Goal: Task Accomplishment & Management: Complete application form

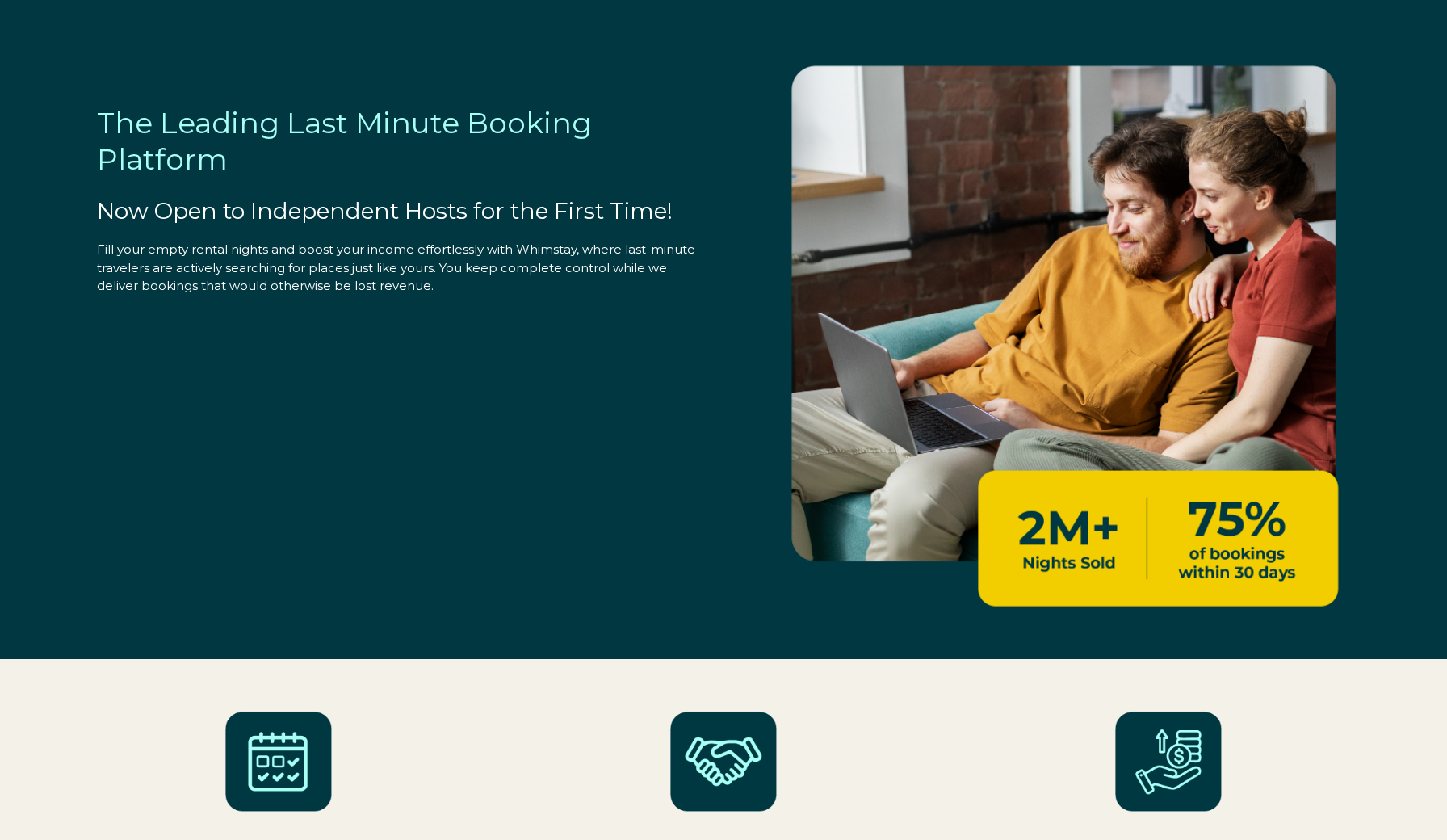
select select "US"
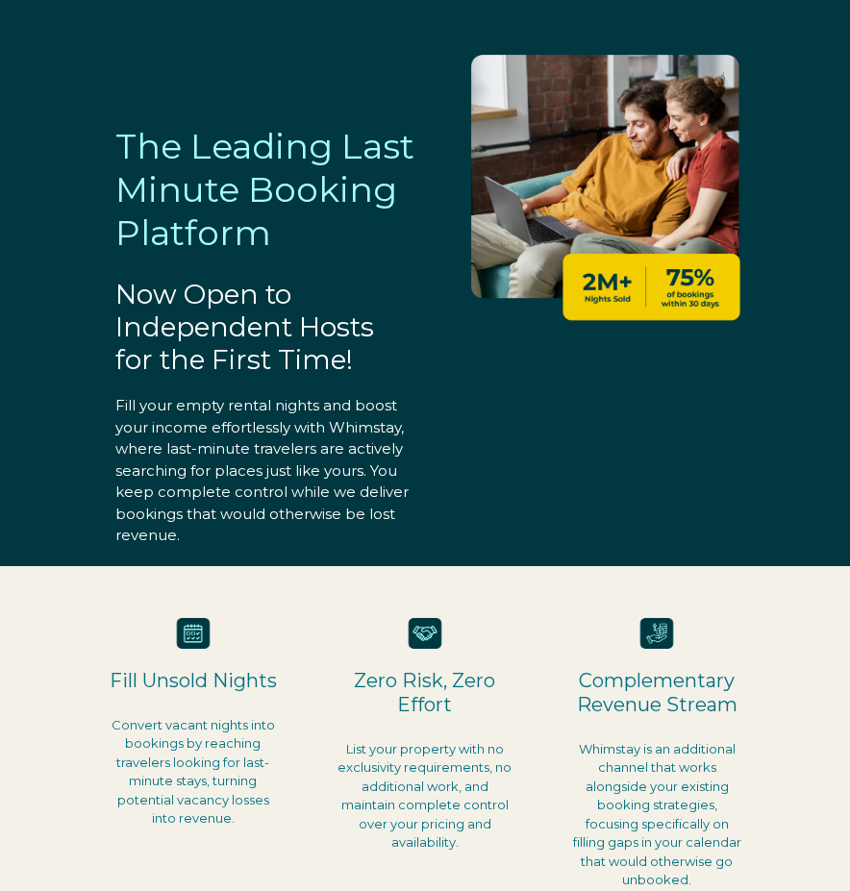
select select "US"
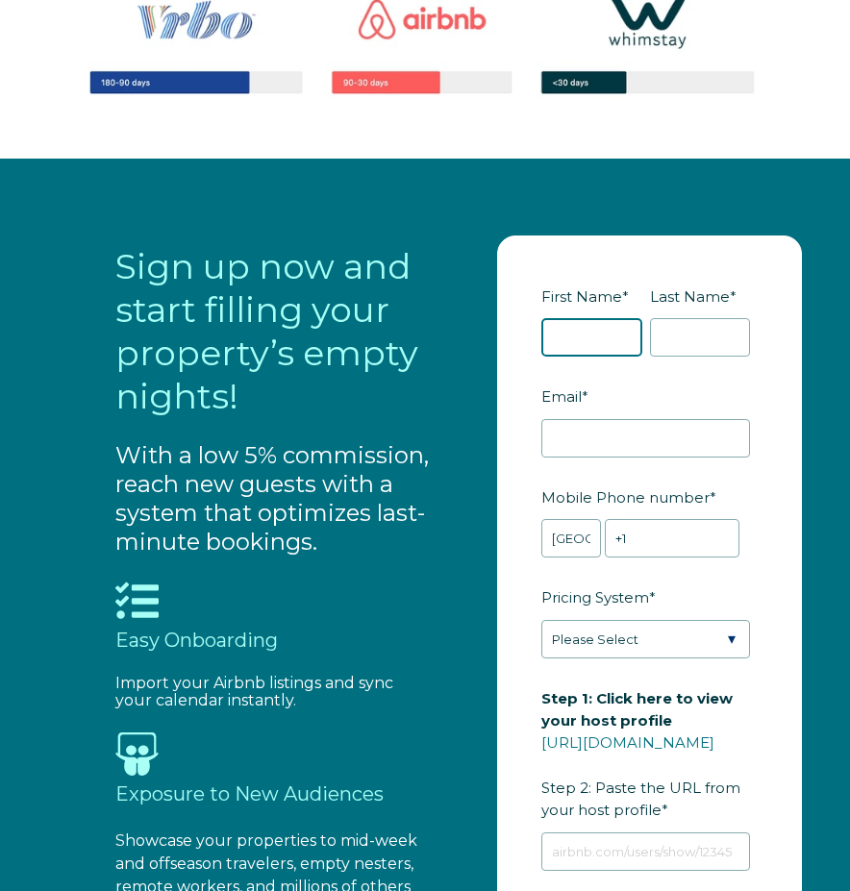
scroll to position [1561, 0]
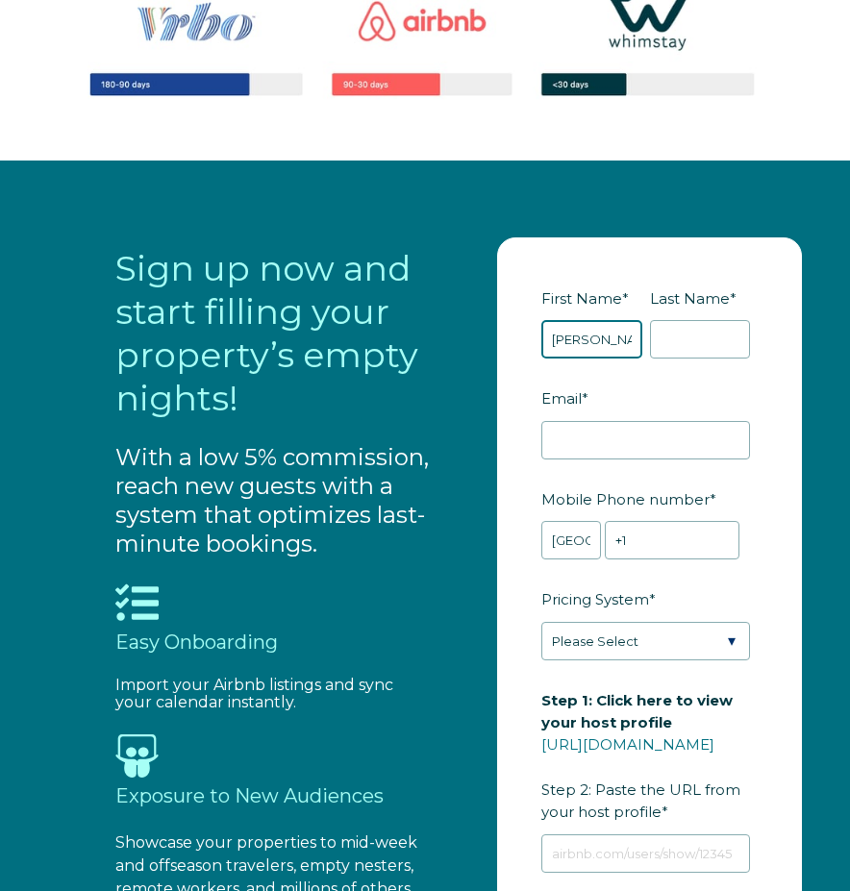
type input "[PERSON_NAME]"
type input "[PERSON_NAME][EMAIL_ADDRESS][DOMAIN_NAME]"
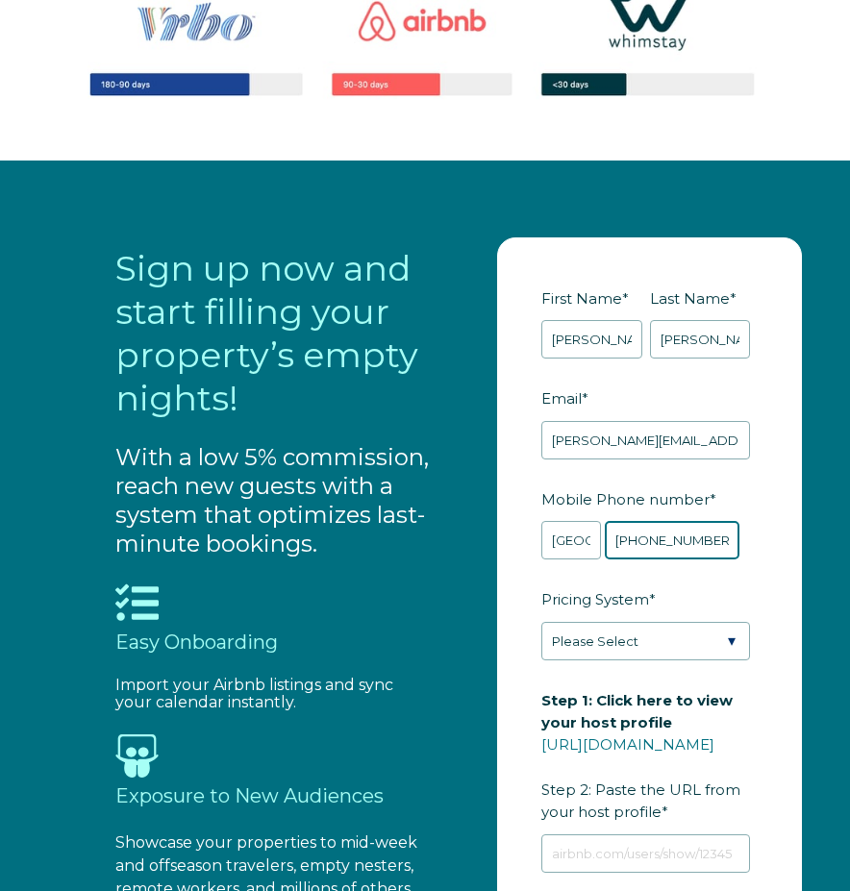
type input "[PHONE_NUMBER]"
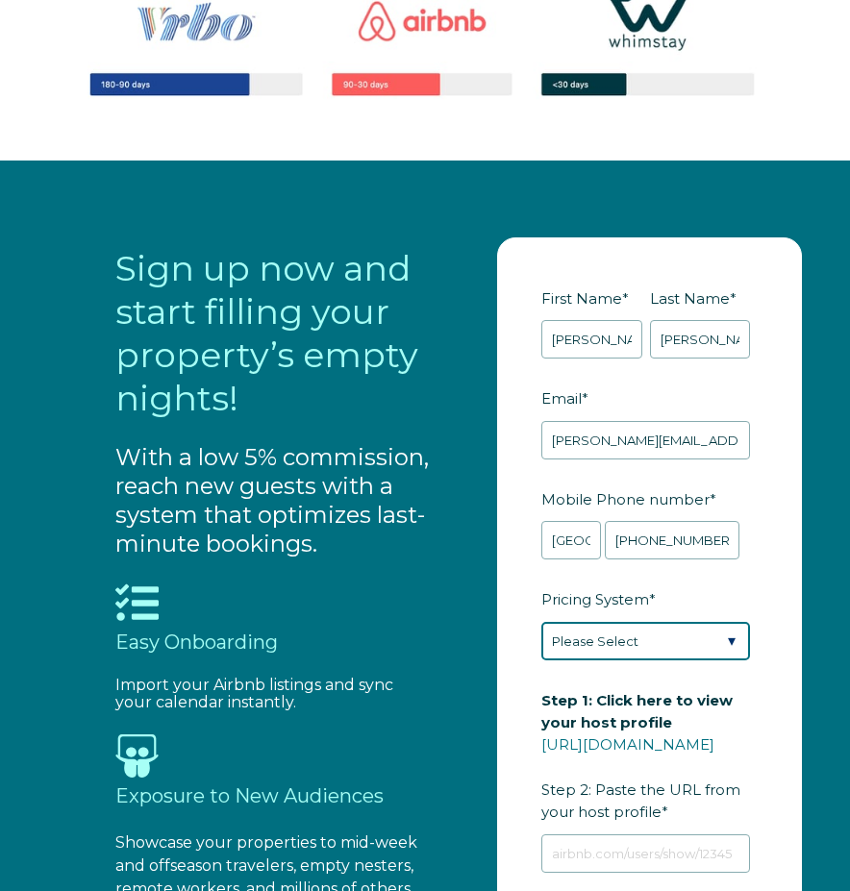
select select "PriceLabs"
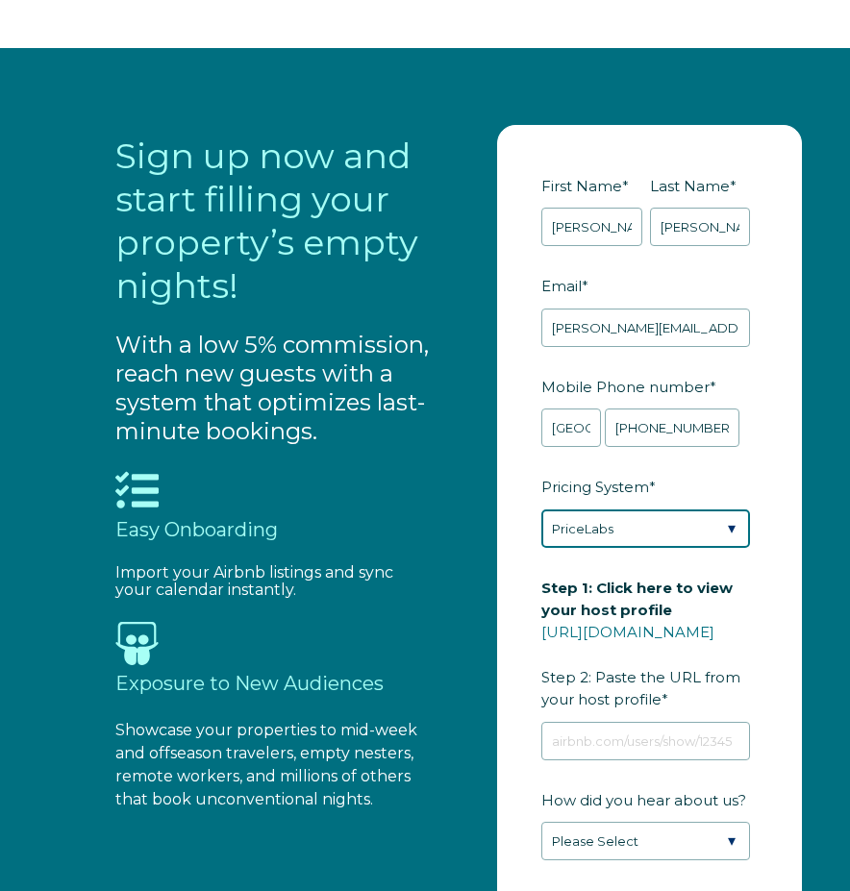
scroll to position [1865, 0]
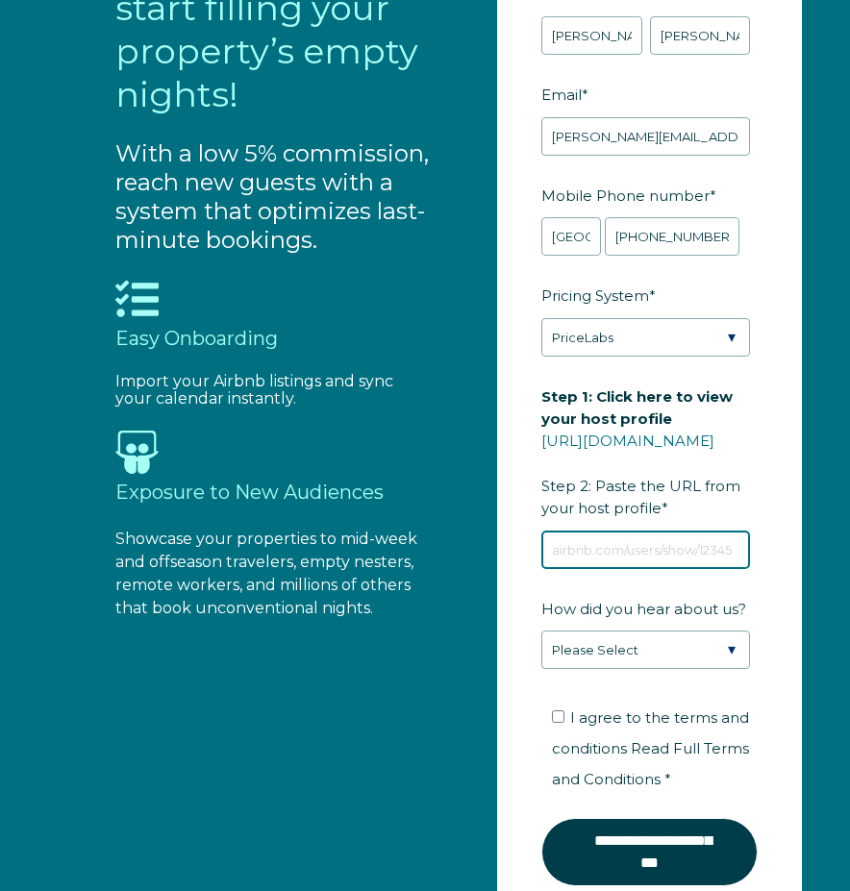
click at [598, 547] on input "Step 1: Click here to view your host profile [URL][DOMAIN_NAME] Step 2: Paste t…" at bounding box center [645, 550] width 209 height 38
click at [653, 435] on link "[URL][DOMAIN_NAME]" at bounding box center [627, 441] width 173 height 18
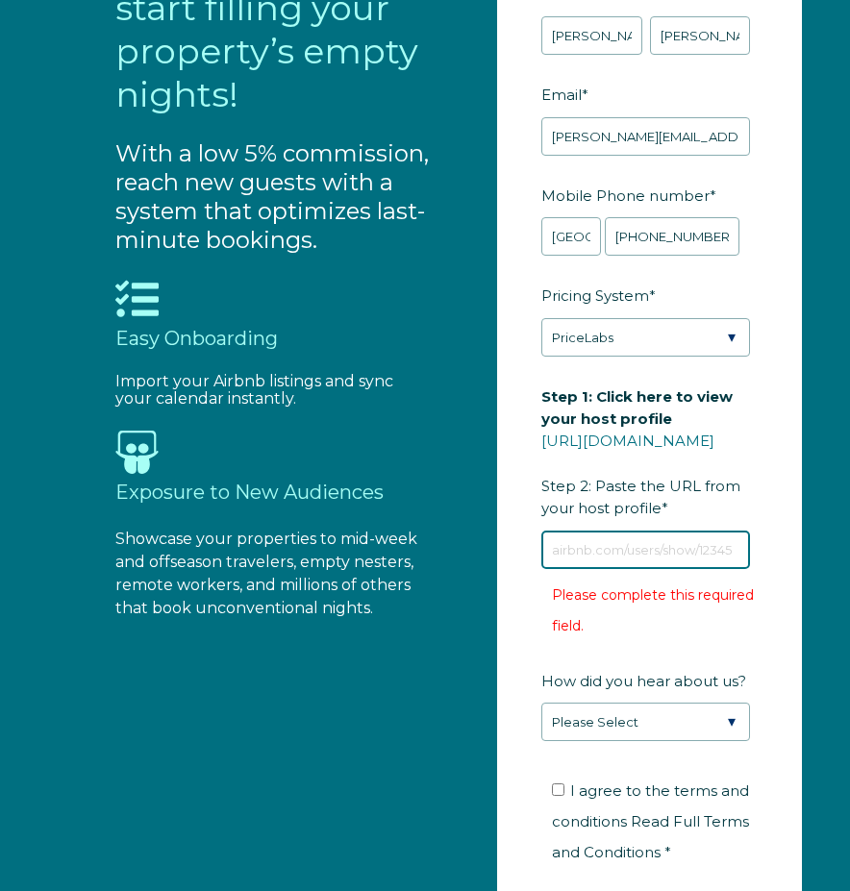
click at [663, 558] on input "Step 1: Click here to view your host profile [URL][DOMAIN_NAME] Step 2: Paste t…" at bounding box center [645, 550] width 209 height 38
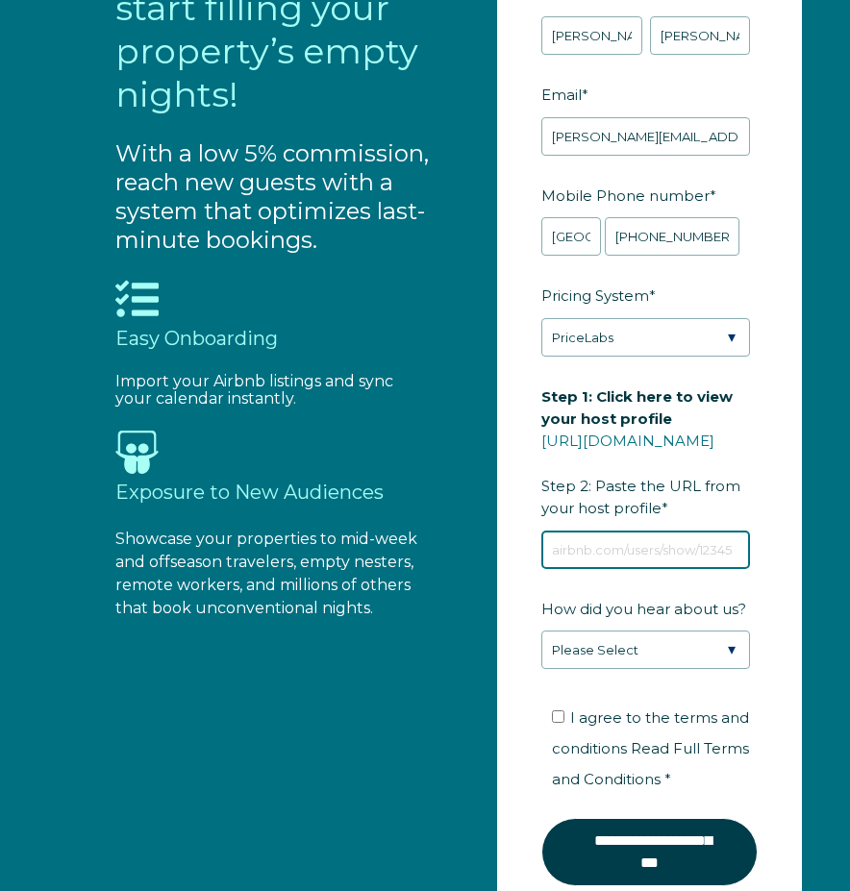
paste input "[URL][DOMAIN_NAME]"
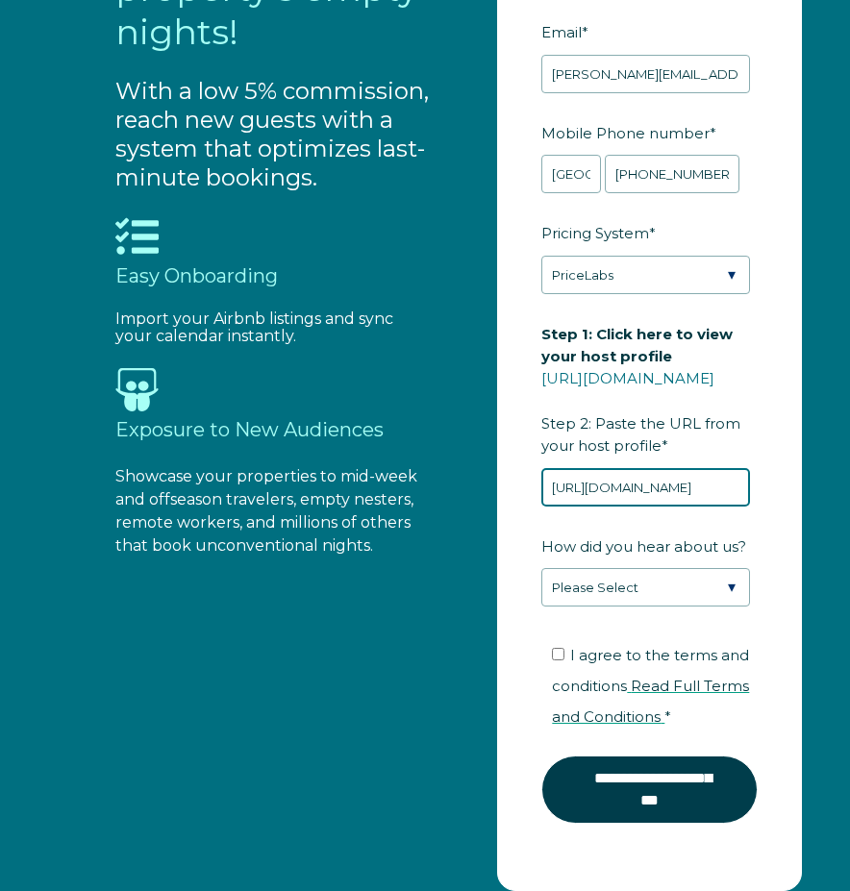
scroll to position [2052, 0]
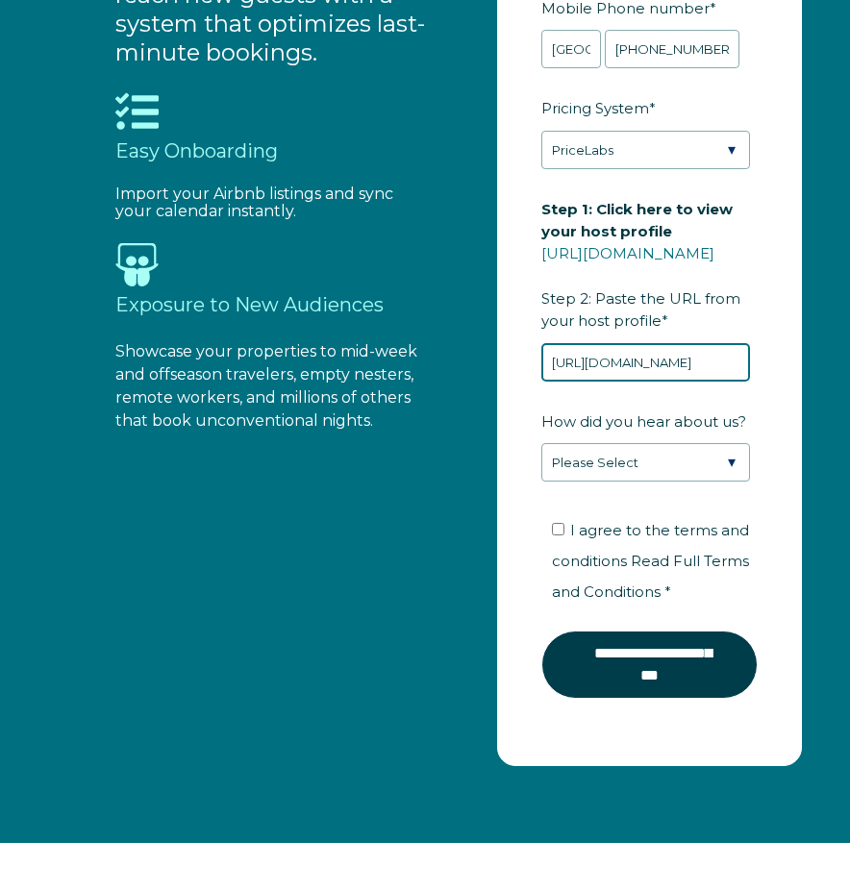
type input "[URL][DOMAIN_NAME]"
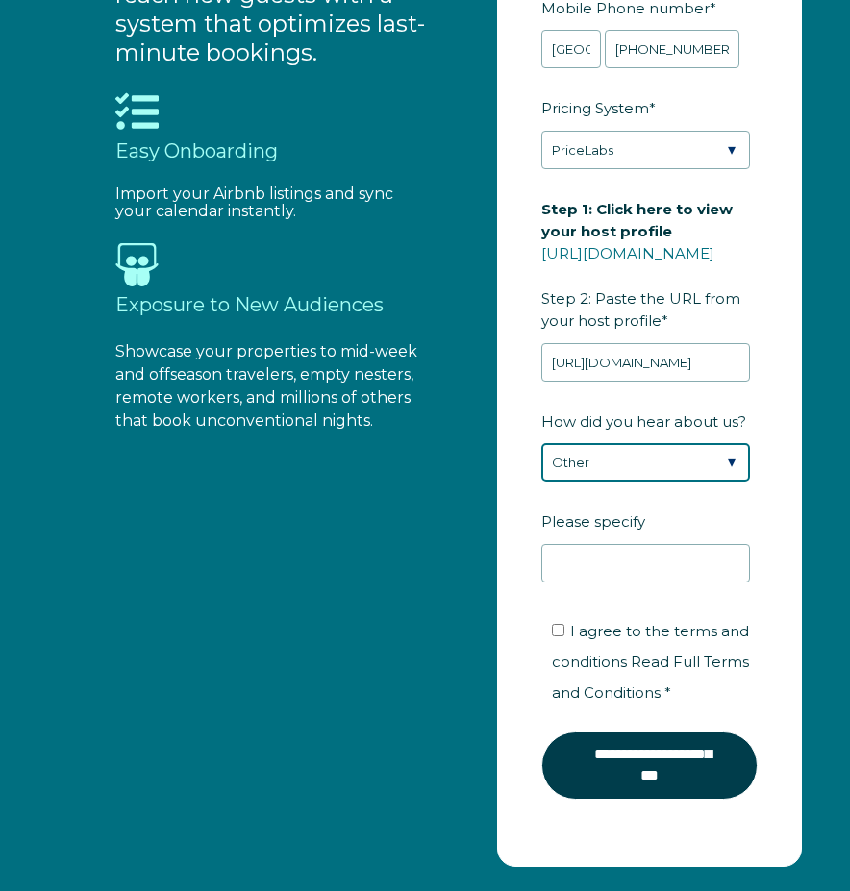
select select "Google Search"
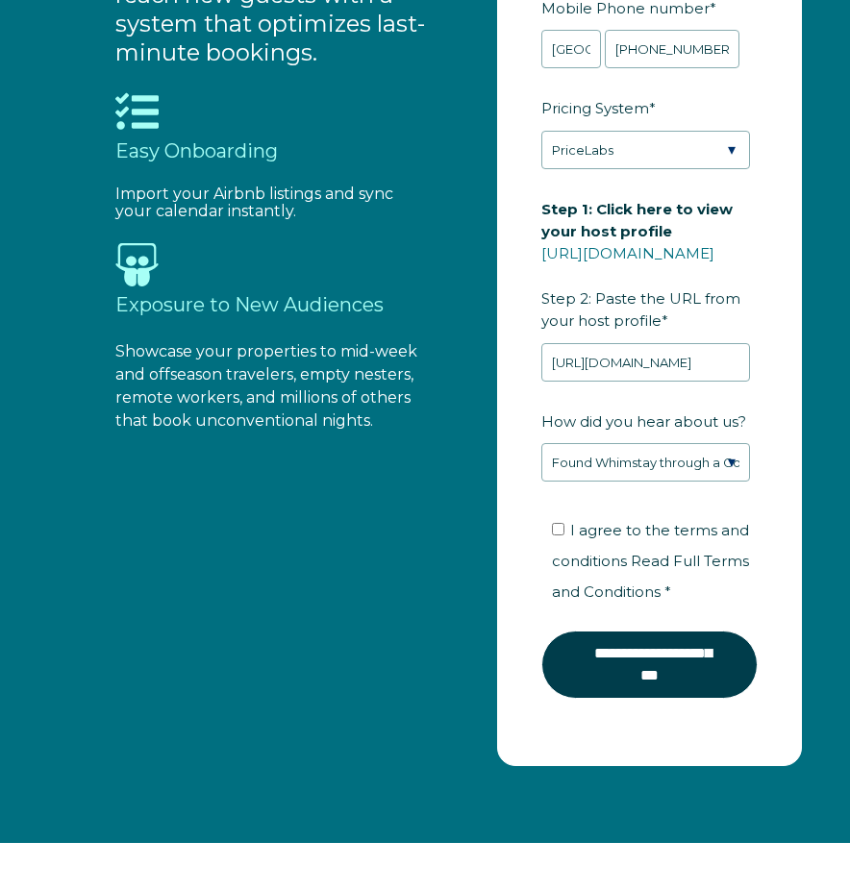
drag, startPoint x: 558, startPoint y: 525, endPoint x: 628, endPoint y: 618, distance: 116.1
click at [559, 526] on input "I agree to the terms and conditions Read Full Terms and Conditions *" at bounding box center [558, 529] width 12 height 12
checkbox input "true"
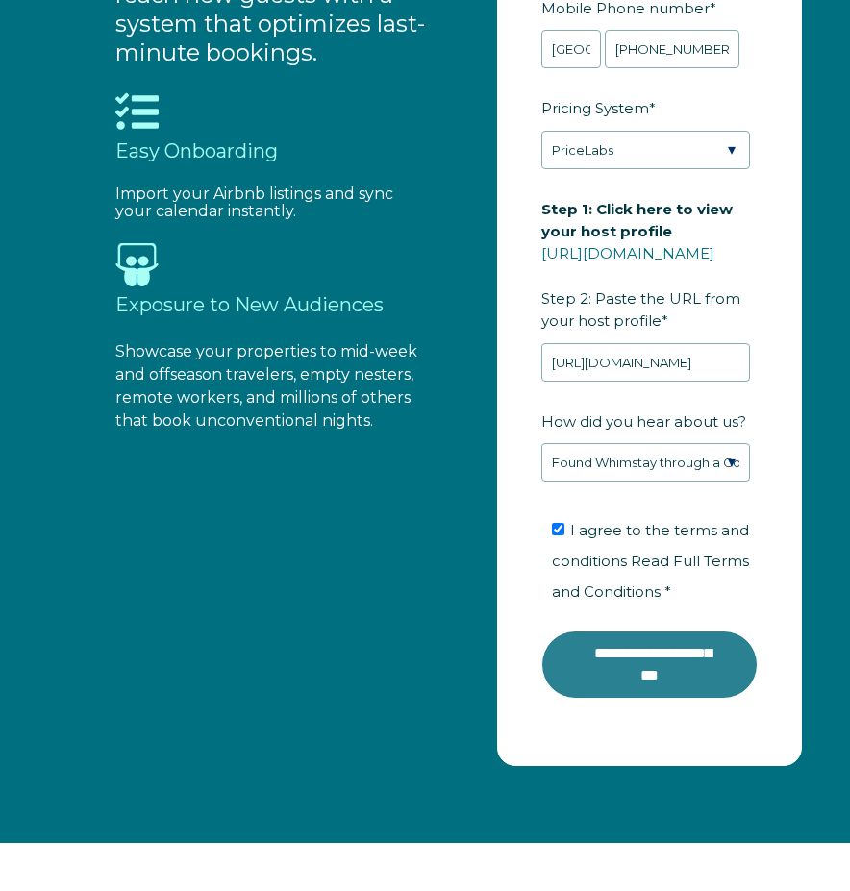
click at [678, 672] on input "**********" at bounding box center [649, 665] width 216 height 68
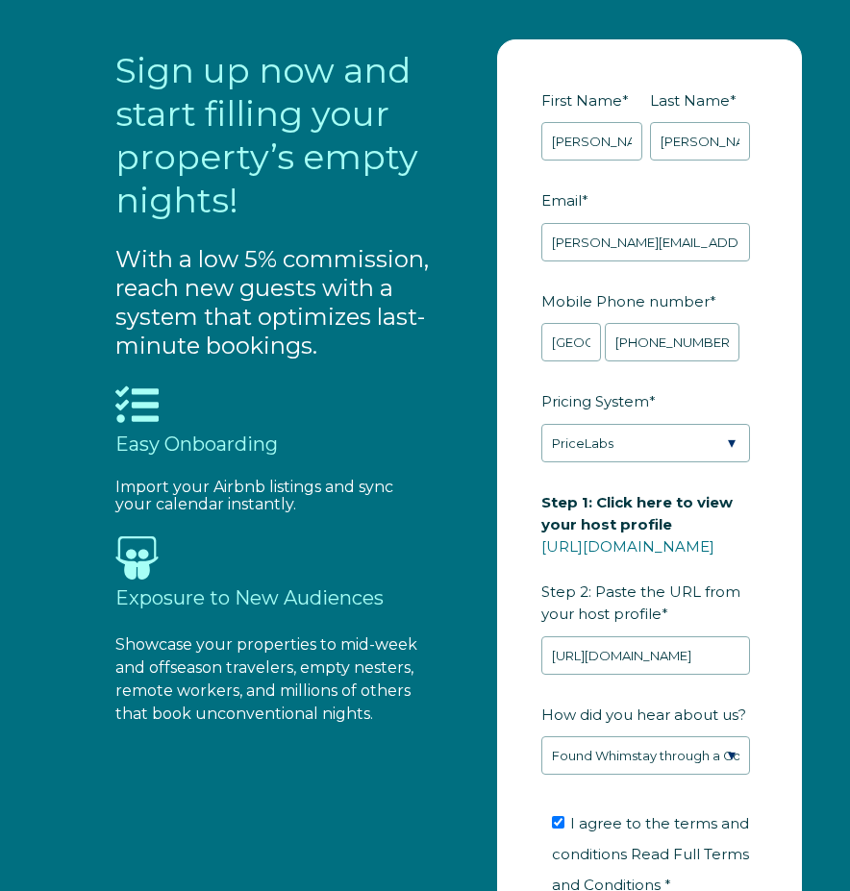
scroll to position [1628, 0]
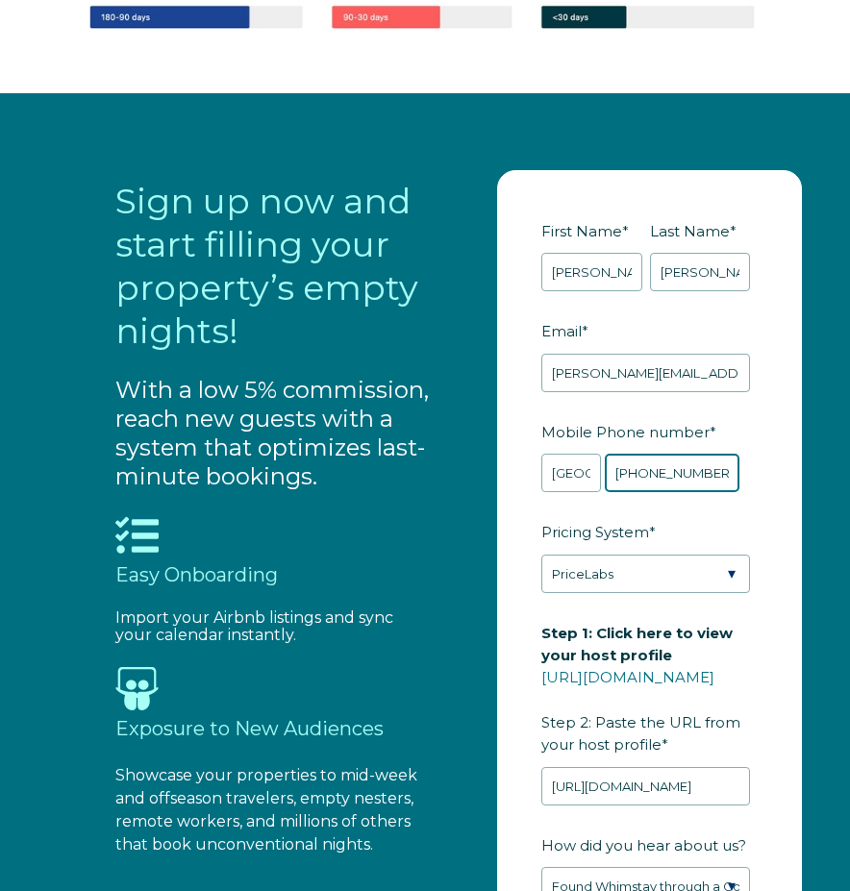
click at [631, 465] on input "[PHONE_NUMBER]" at bounding box center [672, 473] width 135 height 38
drag, startPoint x: 664, startPoint y: 464, endPoint x: 671, endPoint y: 494, distance: 30.5
click at [664, 465] on input "[PHONE_NUMBER]" at bounding box center [672, 473] width 135 height 38
drag, startPoint x: 681, startPoint y: 466, endPoint x: 718, endPoint y: 543, distance: 85.1
click at [681, 470] on input "[PHONE_NUMBER]" at bounding box center [672, 473] width 135 height 38
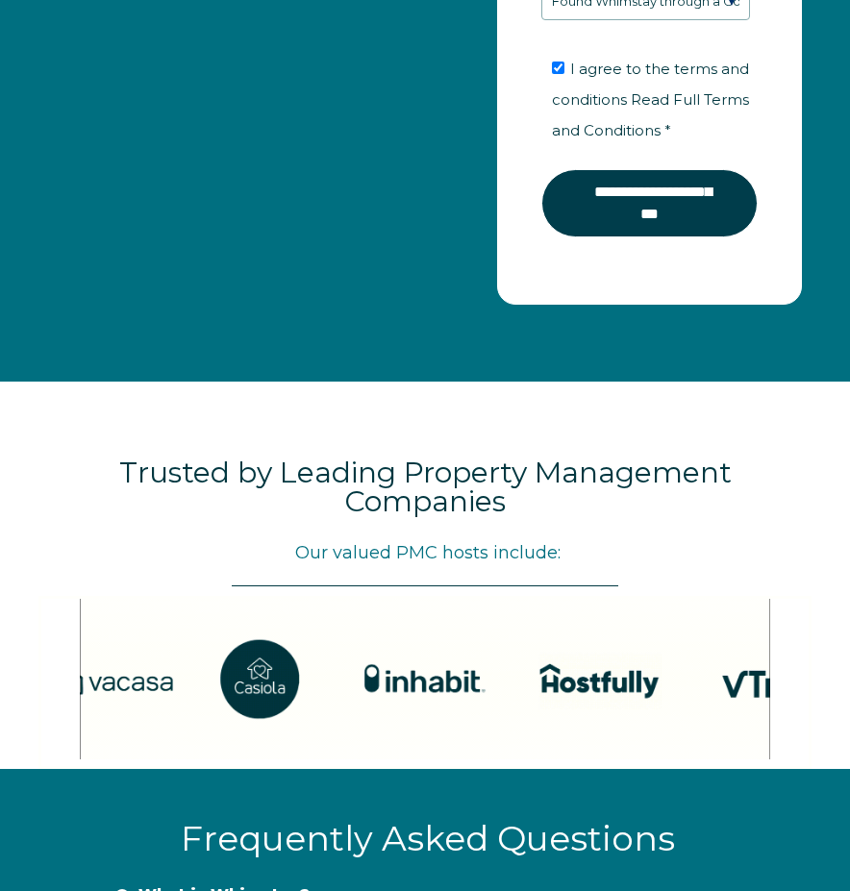
scroll to position [2582, 0]
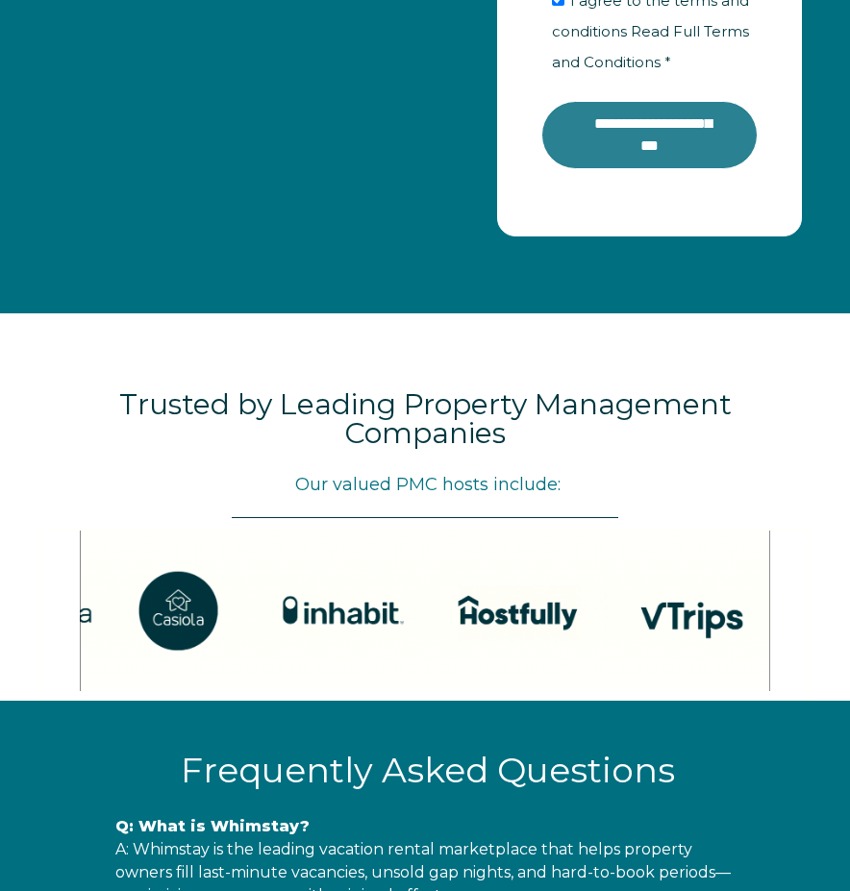
type input "[PHONE_NUMBER]"
drag, startPoint x: 678, startPoint y: 141, endPoint x: 680, endPoint y: 156, distance: 14.5
click at [679, 141] on input "**********" at bounding box center [649, 135] width 216 height 68
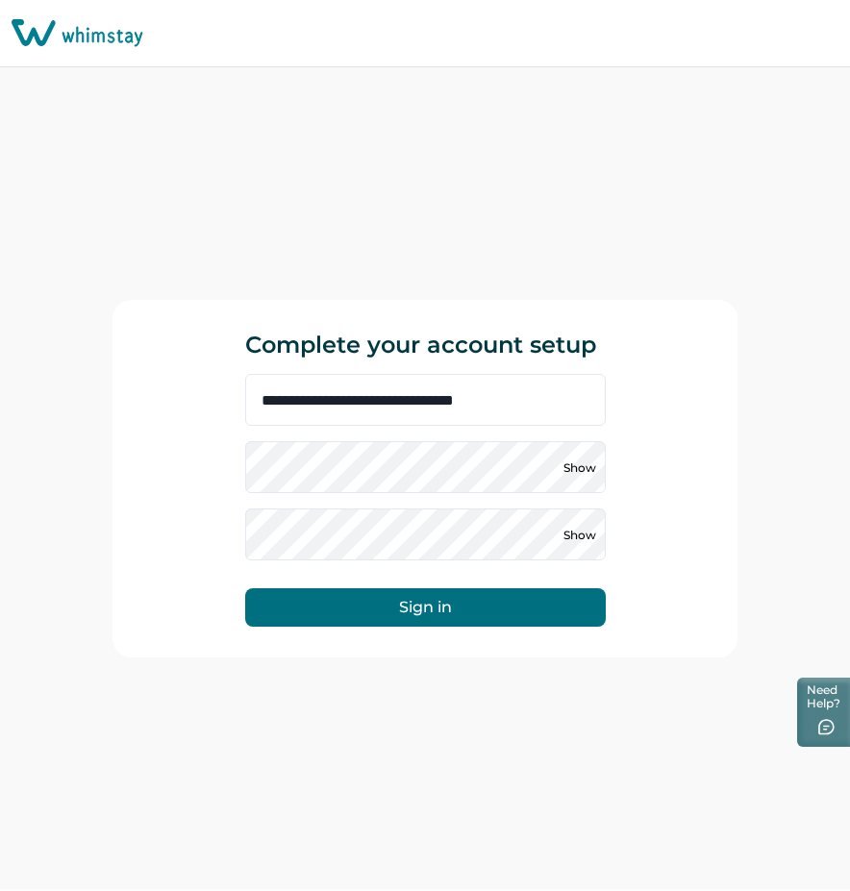
click at [477, 832] on div "**********" at bounding box center [424, 478] width 625 height 823
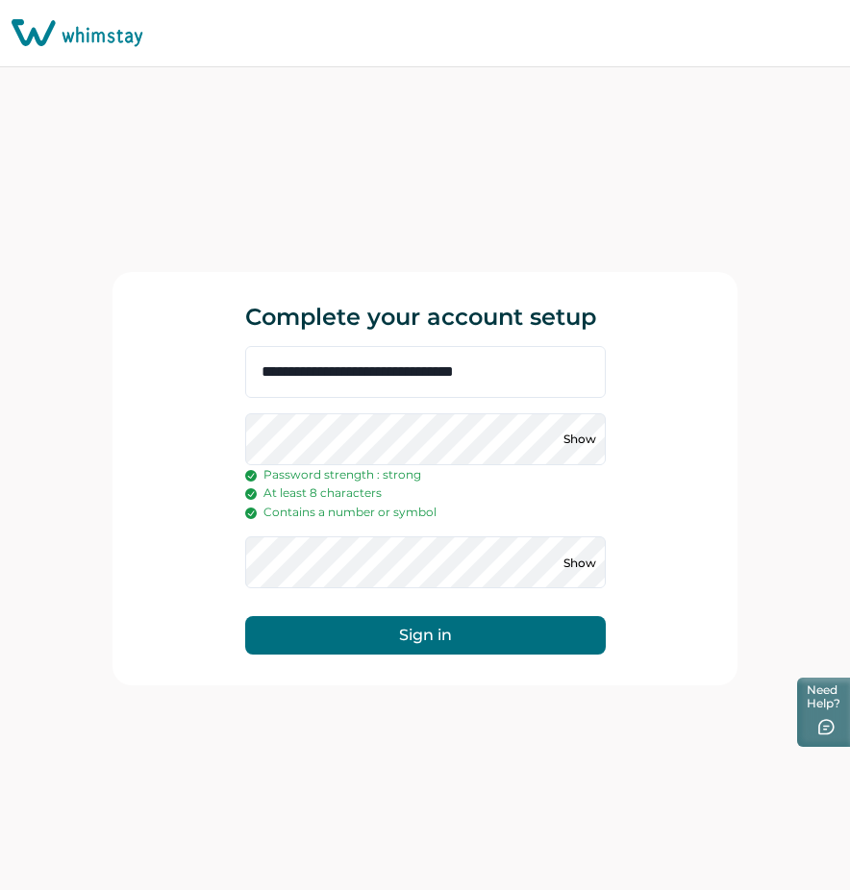
click at [210, 425] on div "**********" at bounding box center [424, 479] width 625 height 414
drag, startPoint x: 389, startPoint y: 709, endPoint x: 372, endPoint y: 675, distance: 38.7
click at [390, 708] on div "**********" at bounding box center [424, 478] width 625 height 823
click at [418, 648] on button "Sign in" at bounding box center [425, 635] width 360 height 38
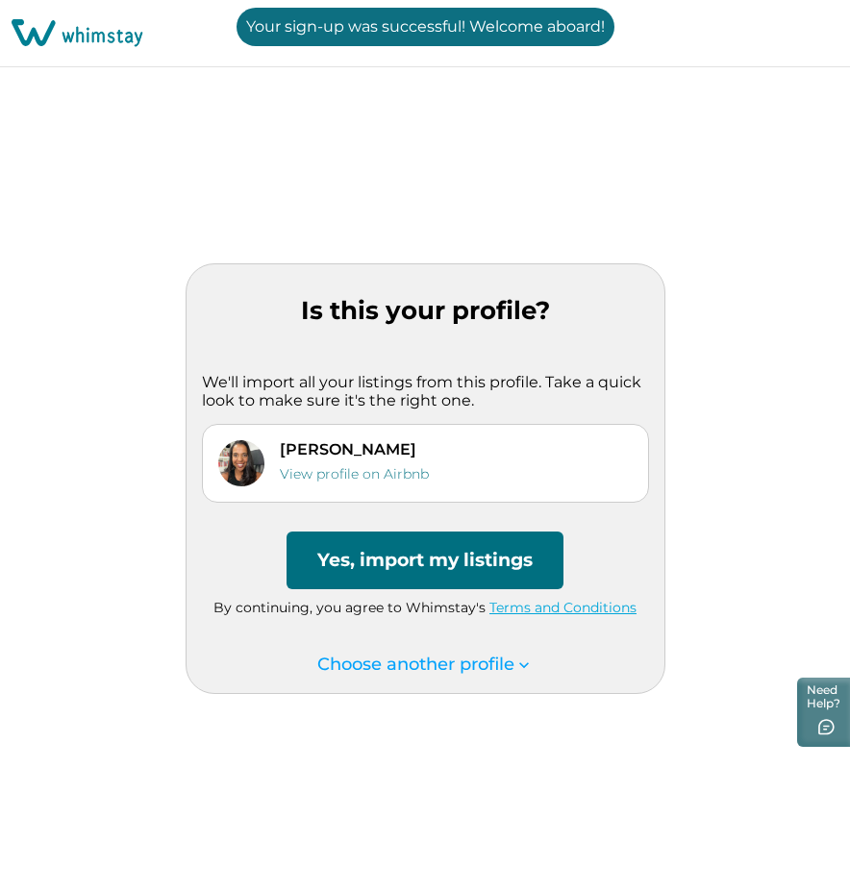
click at [451, 565] on button "Yes, import my listings" at bounding box center [424, 561] width 277 height 58
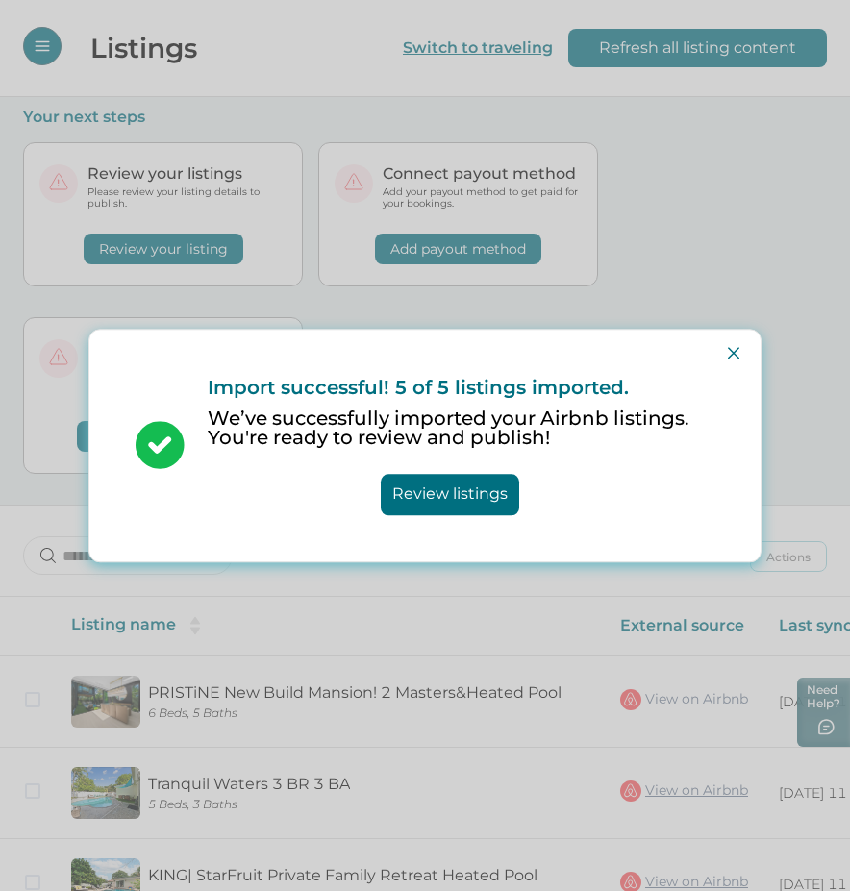
click at [462, 494] on button "Review listings" at bounding box center [450, 494] width 138 height 41
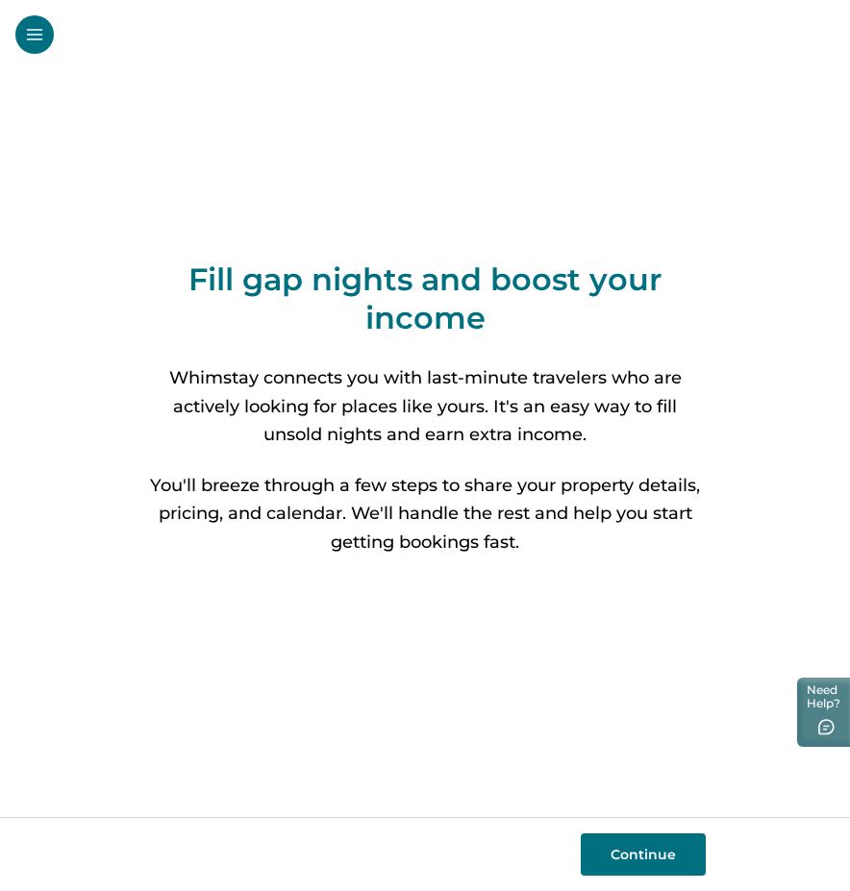
click at [632, 848] on button "Continue" at bounding box center [643, 854] width 125 height 42
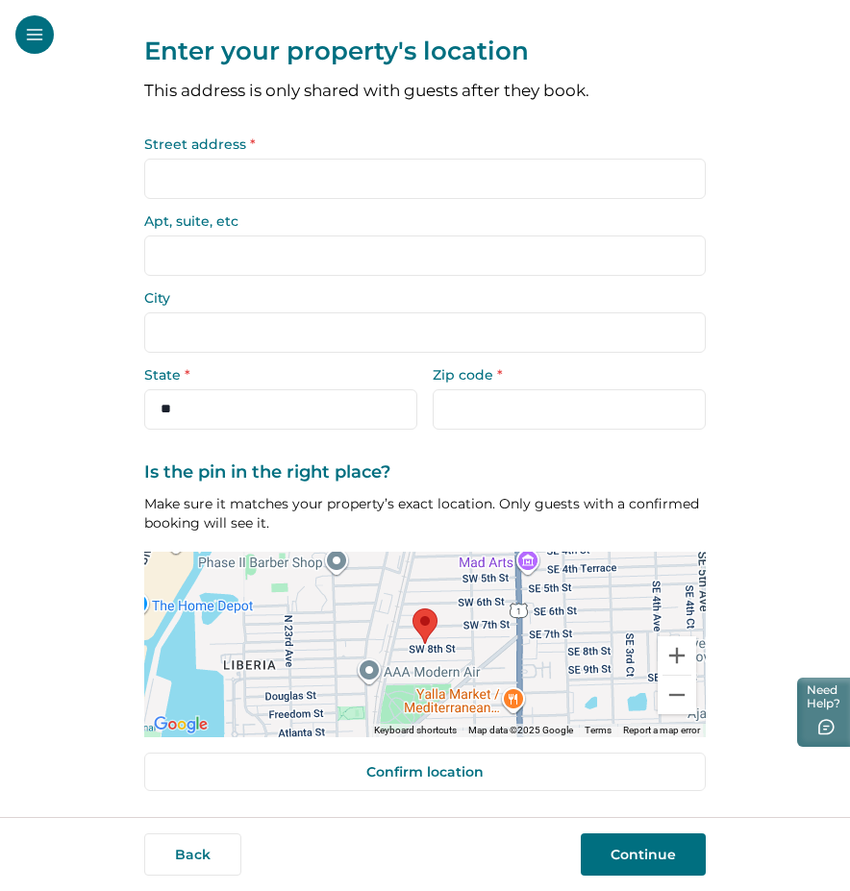
scroll to position [20, 0]
click at [295, 174] on input "Street address *" at bounding box center [424, 180] width 561 height 40
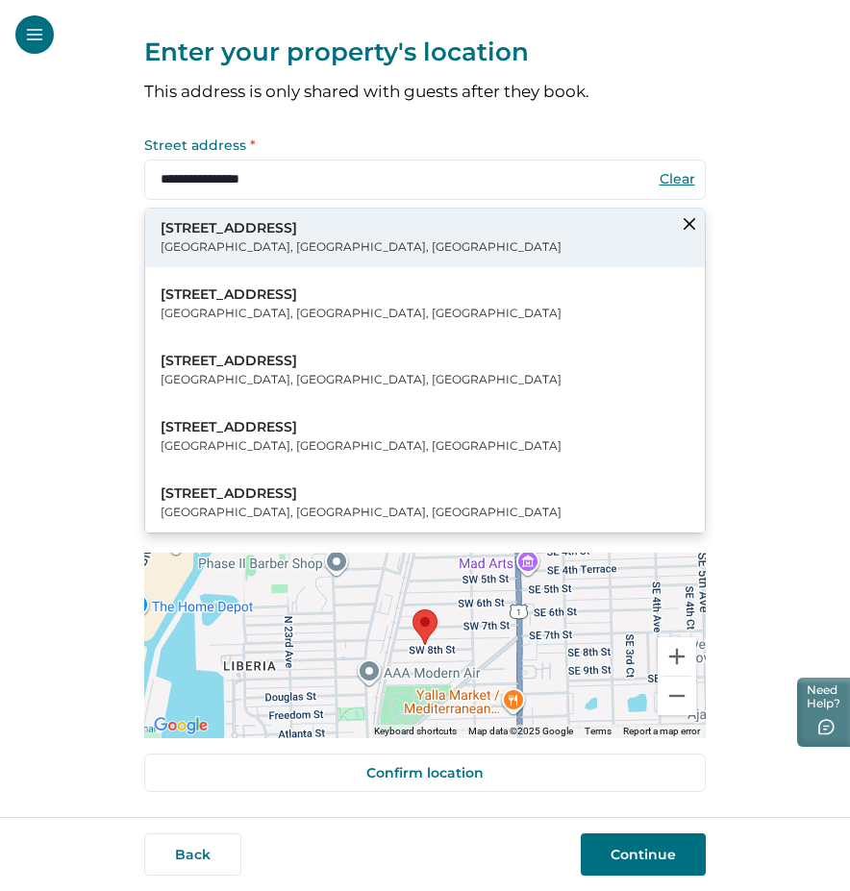
drag, startPoint x: 295, startPoint y: 174, endPoint x: 199, endPoint y: 240, distance: 116.8
click at [199, 240] on p "Dania Beach, FL, USA" at bounding box center [361, 246] width 401 height 19
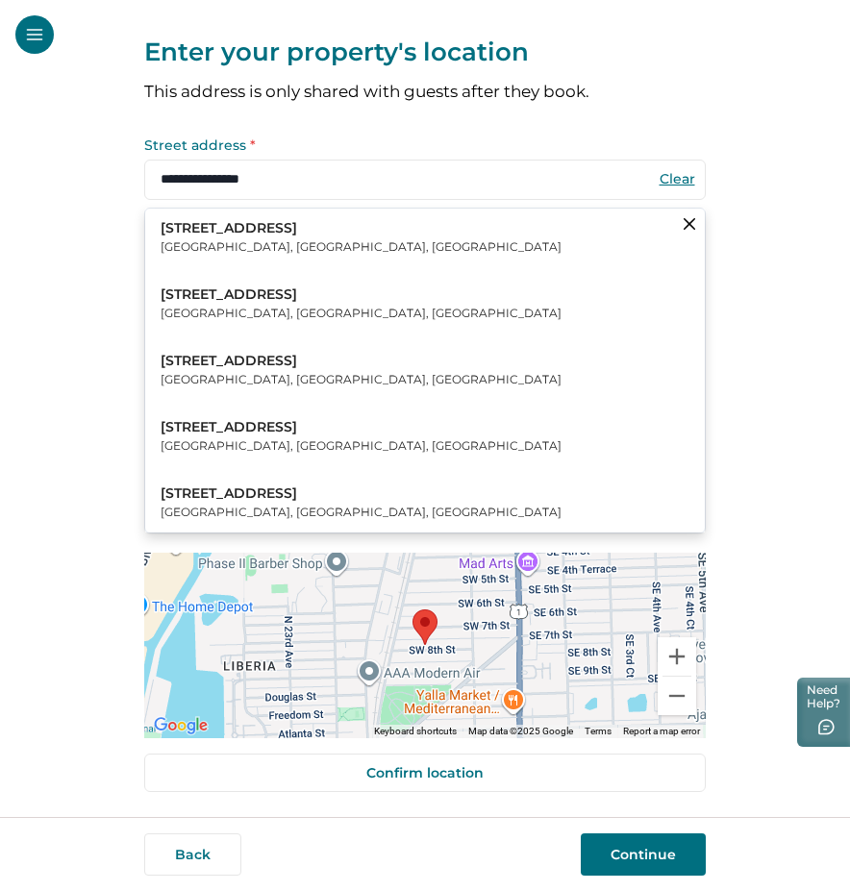
type input "**********"
select select "**"
type input "*****"
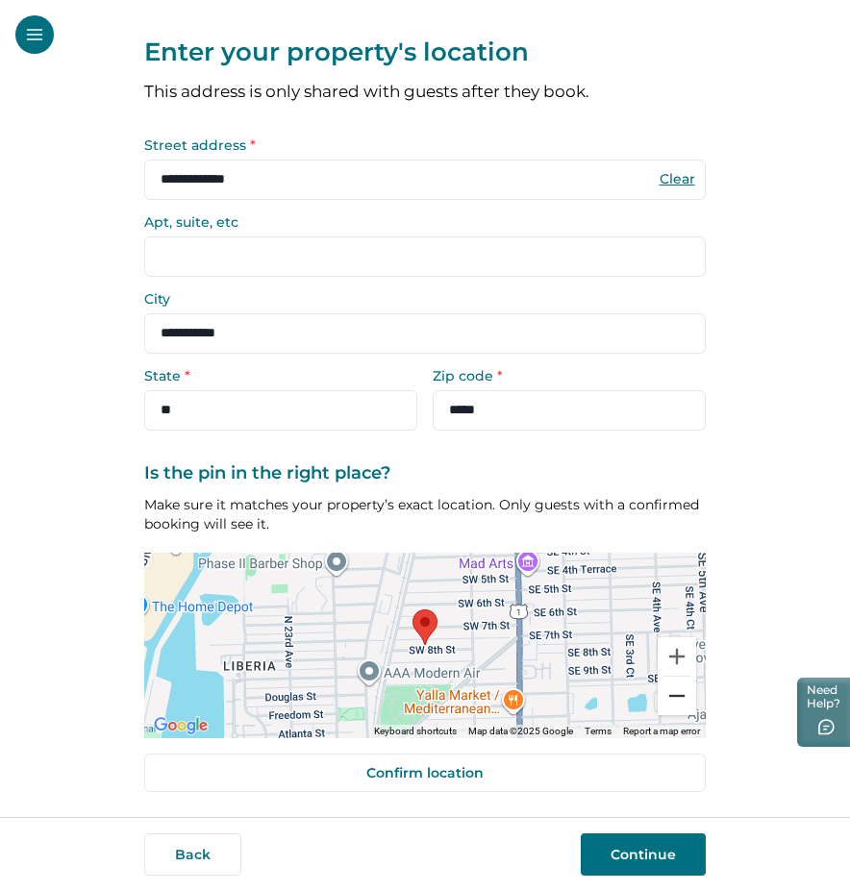
scroll to position [0, 0]
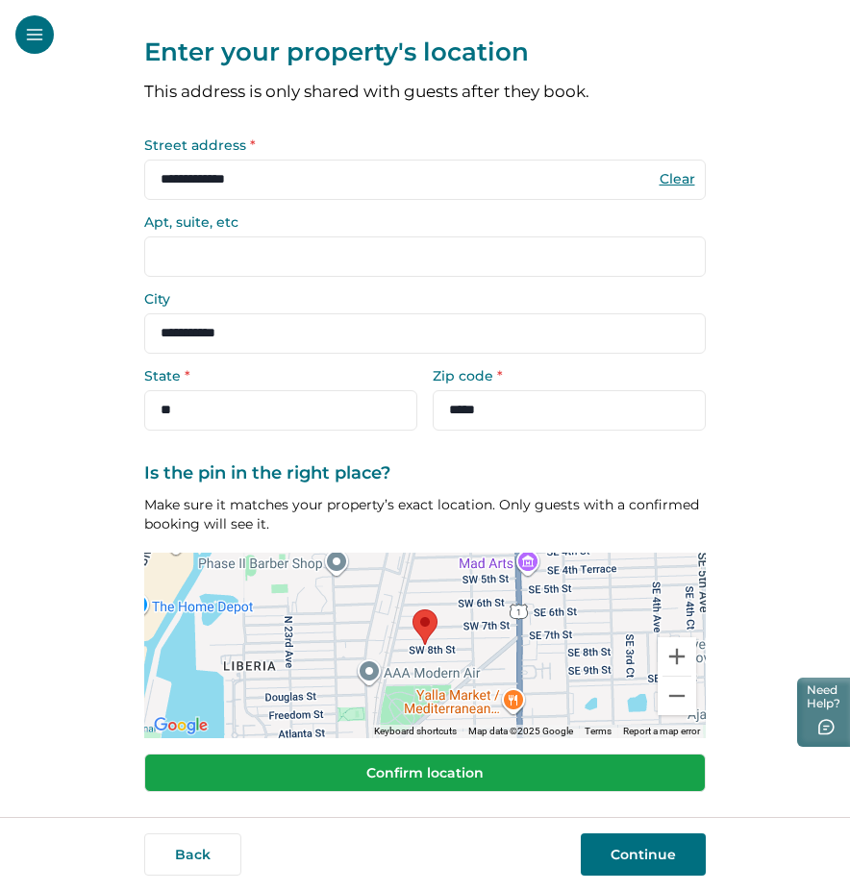
click at [549, 774] on button "Confirm location" at bounding box center [424, 773] width 561 height 38
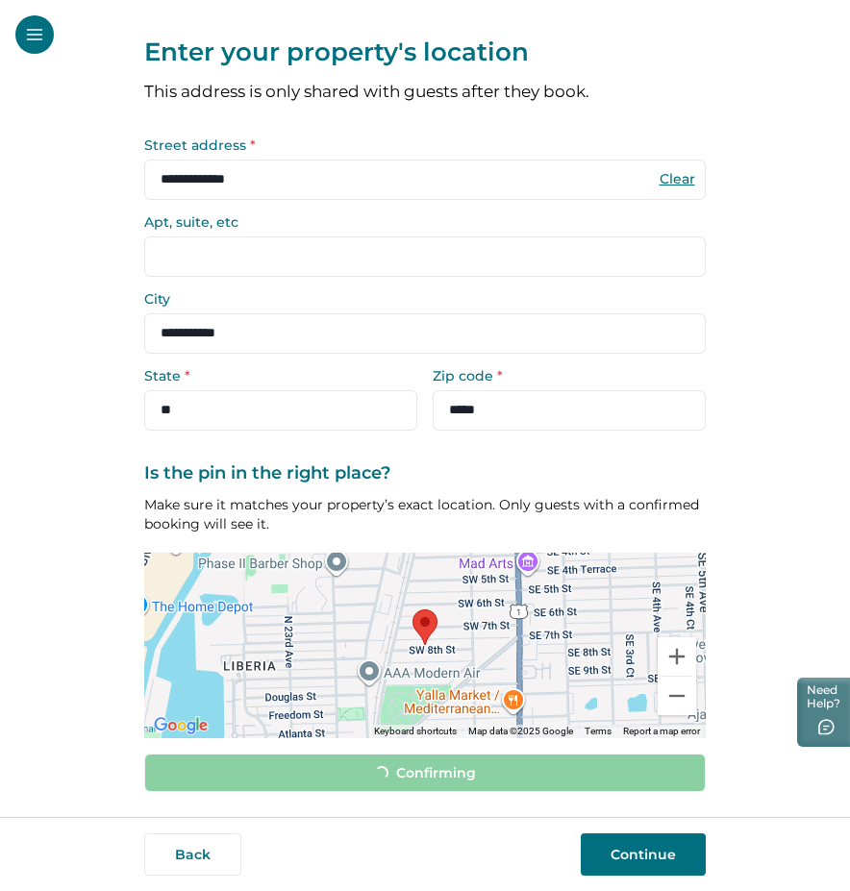
scroll to position [8, 0]
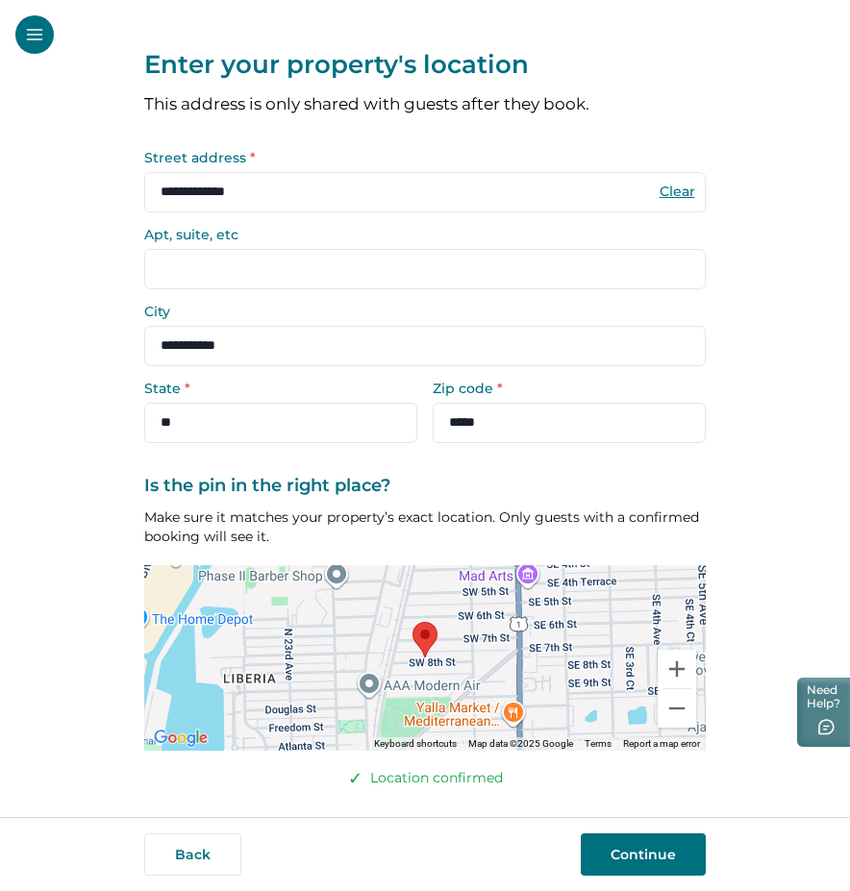
click at [641, 857] on button "Continue" at bounding box center [643, 854] width 125 height 42
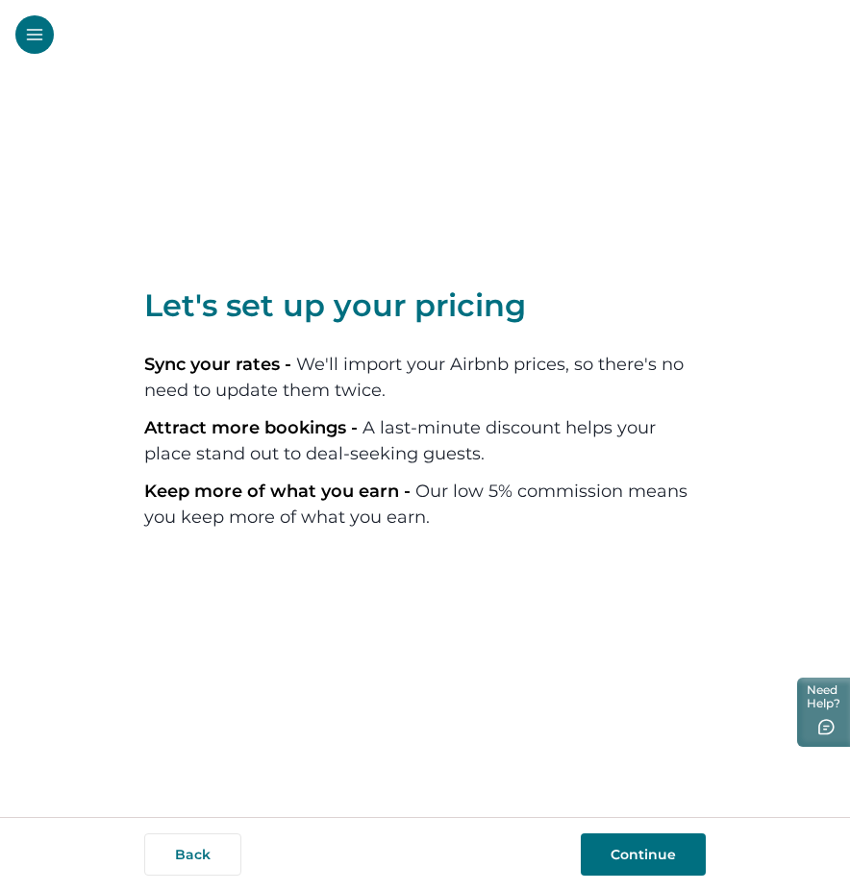
click at [643, 847] on button "Continue" at bounding box center [643, 854] width 125 height 42
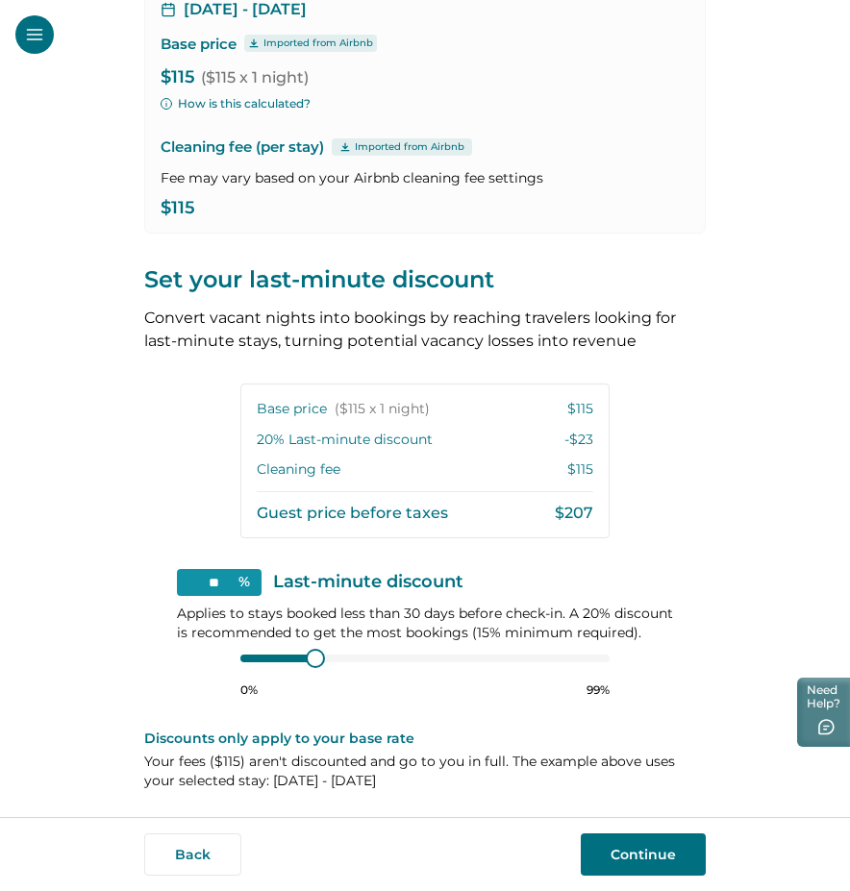
click at [640, 860] on button "Continue" at bounding box center [643, 854] width 125 height 42
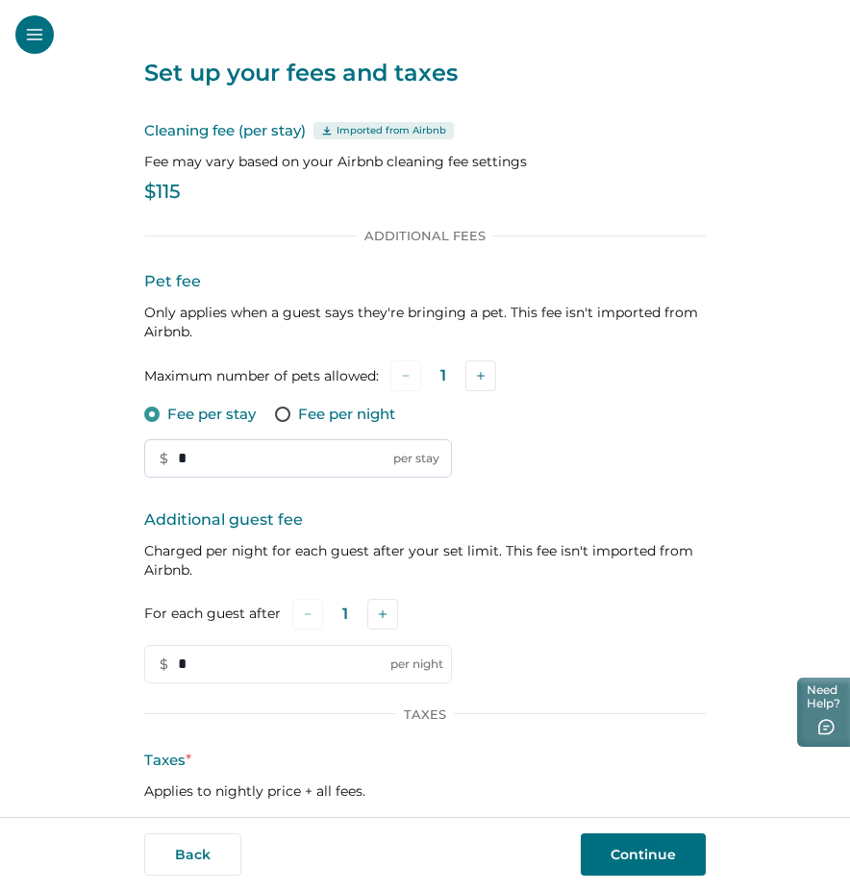
click at [348, 455] on input "*" at bounding box center [298, 458] width 308 height 38
type input "***"
click at [619, 655] on div "Additional guest fee Charged per night for each guest after your set limit. Thi…" at bounding box center [424, 595] width 561 height 175
drag, startPoint x: 323, startPoint y: 669, endPoint x: 111, endPoint y: 654, distance: 213.0
click at [111, 654] on div "Set up your fees and taxes Cleaning fee (per stay) Imported from Airbnb Fee may…" at bounding box center [425, 408] width 850 height 817
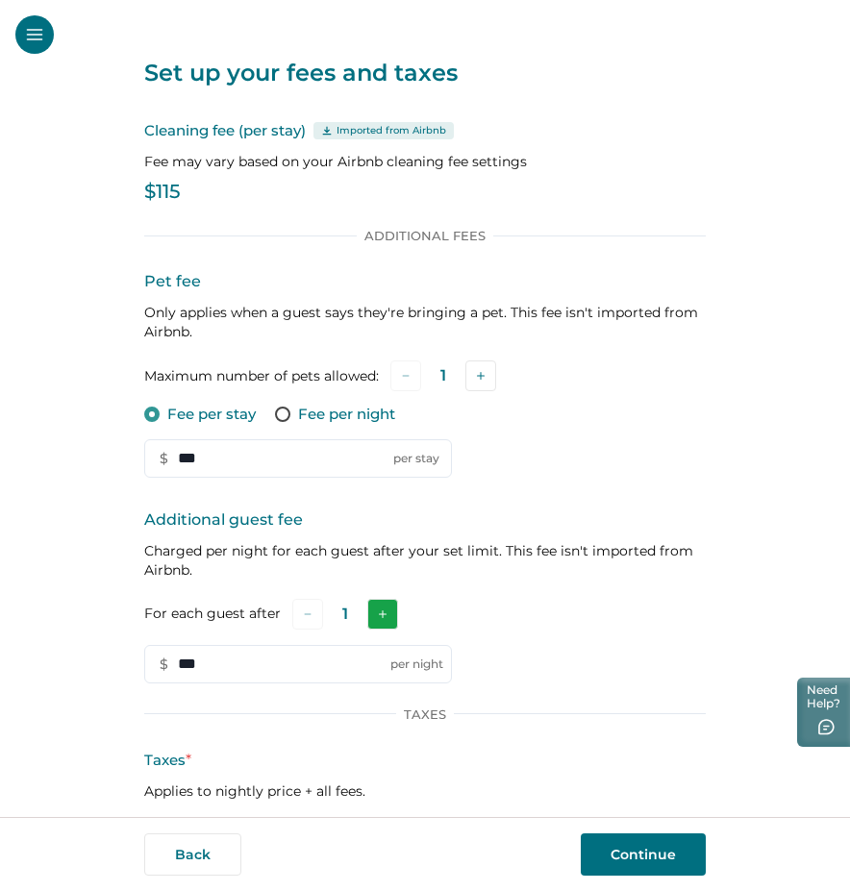
type input "***"
click at [379, 613] on icon "Add" at bounding box center [383, 614] width 8 height 8
click at [379, 613] on button "Add" at bounding box center [385, 614] width 31 height 31
click at [379, 613] on button "Add" at bounding box center [387, 614] width 31 height 31
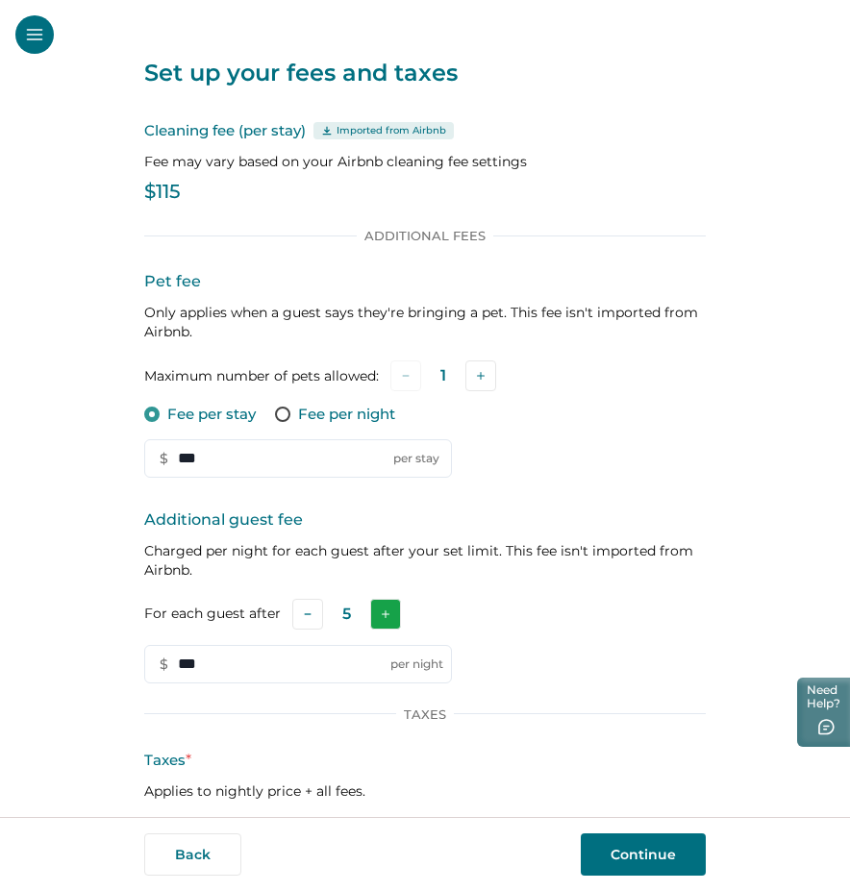
click at [379, 613] on button "Add" at bounding box center [385, 614] width 31 height 31
click at [556, 599] on div "For each guest after 6" at bounding box center [424, 614] width 561 height 31
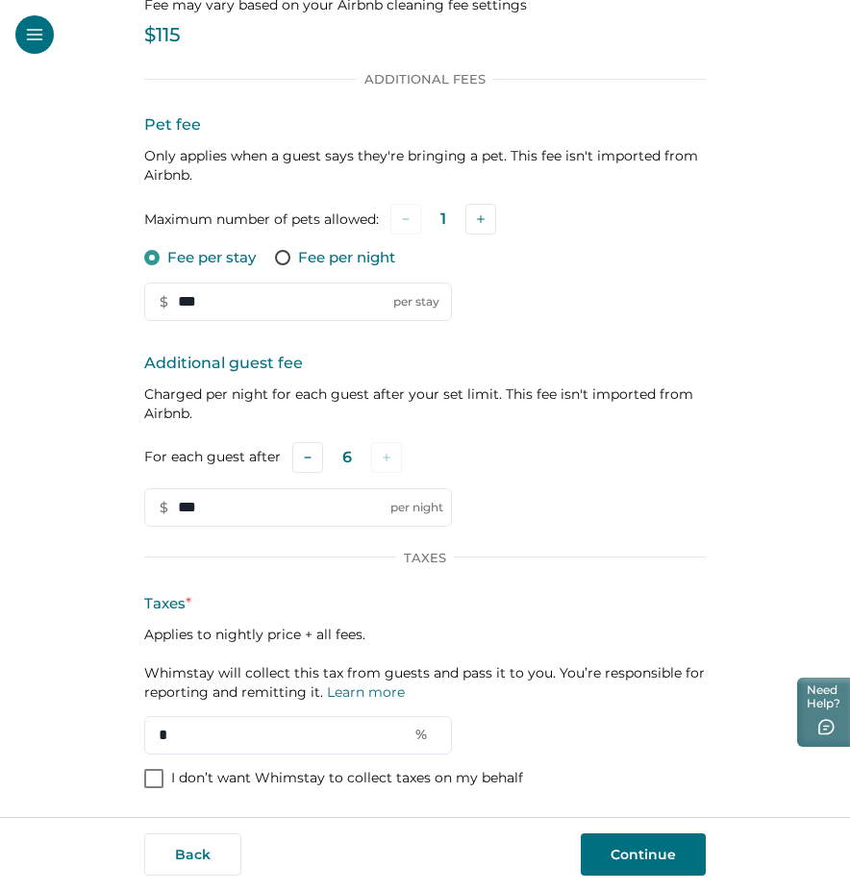
drag, startPoint x: 199, startPoint y: 736, endPoint x: 122, endPoint y: 733, distance: 76.9
click at [122, 733] on div "Set up your fees and taxes Cleaning fee (per stay) Imported from Airbnb Fee may…" at bounding box center [425, 408] width 850 height 817
type input "*"
click at [602, 853] on button "Continue" at bounding box center [643, 854] width 125 height 42
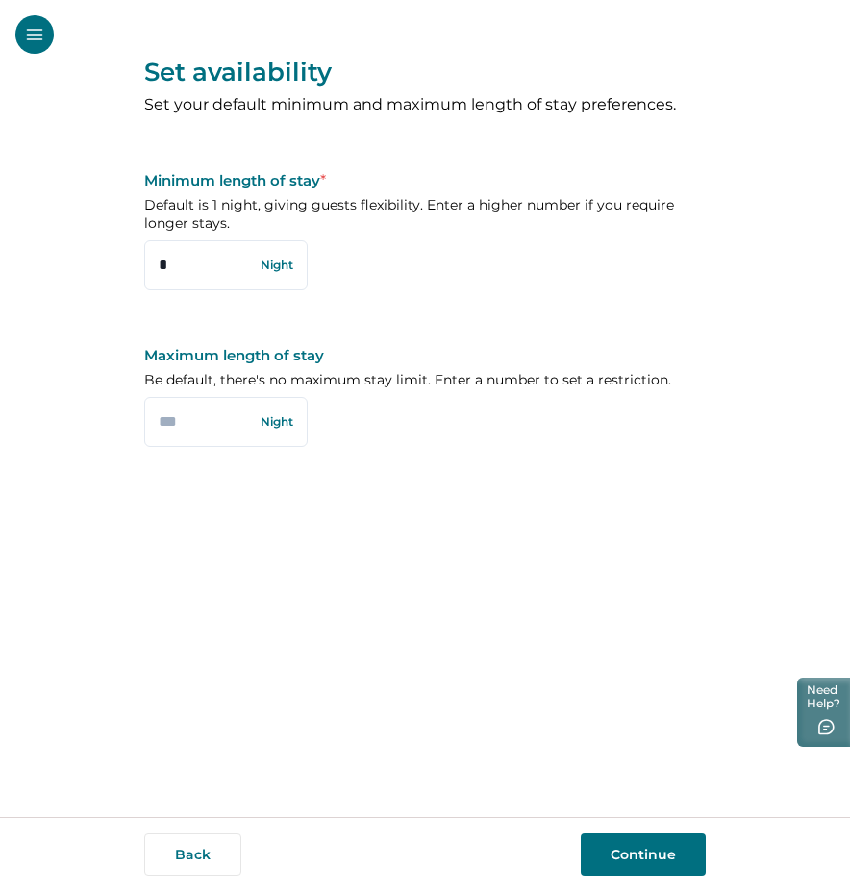
click at [617, 853] on button "Continue" at bounding box center [643, 854] width 125 height 42
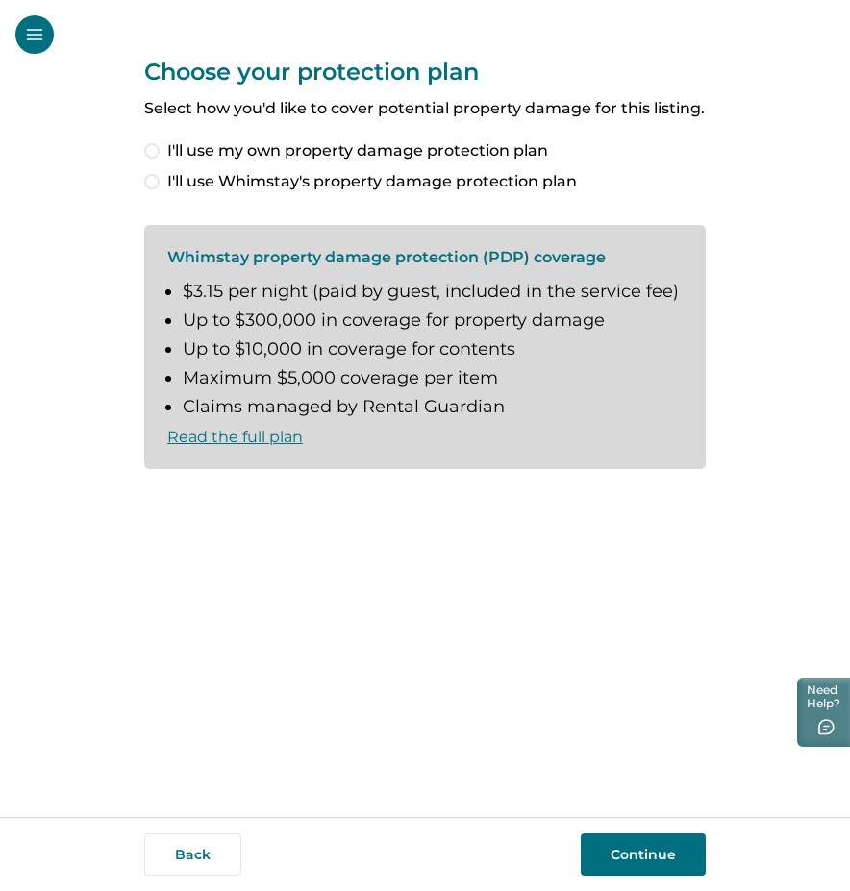
click at [155, 145] on span at bounding box center [151, 150] width 15 height 15
click at [635, 852] on button "Continue" at bounding box center [643, 854] width 125 height 42
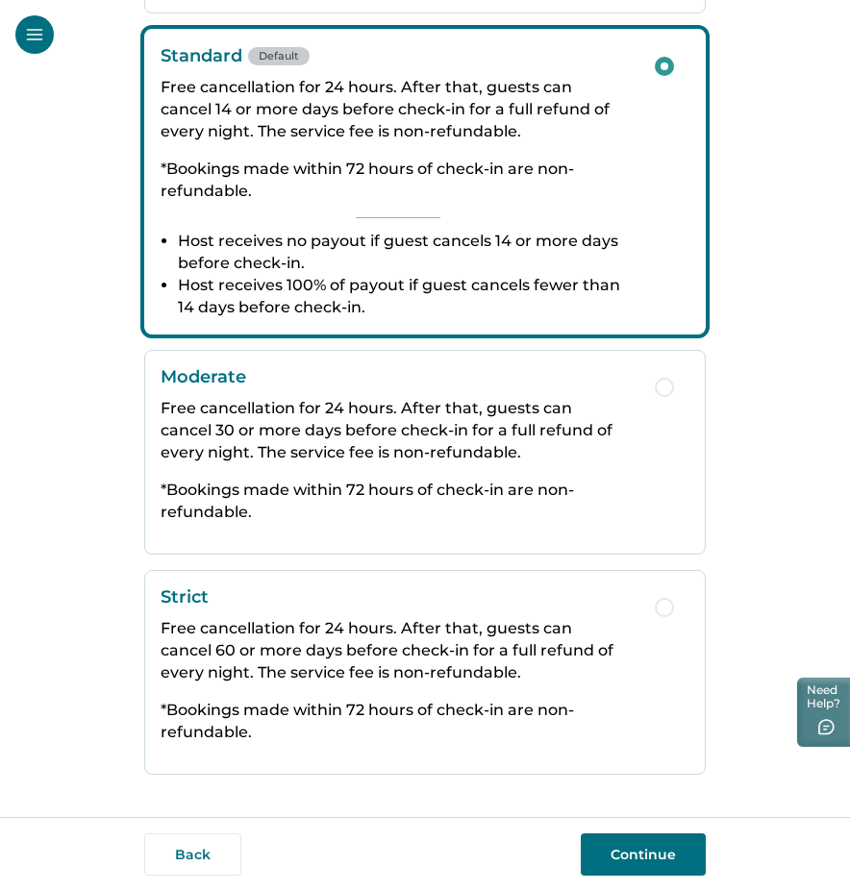
click at [662, 844] on button "Continue" at bounding box center [643, 854] width 125 height 42
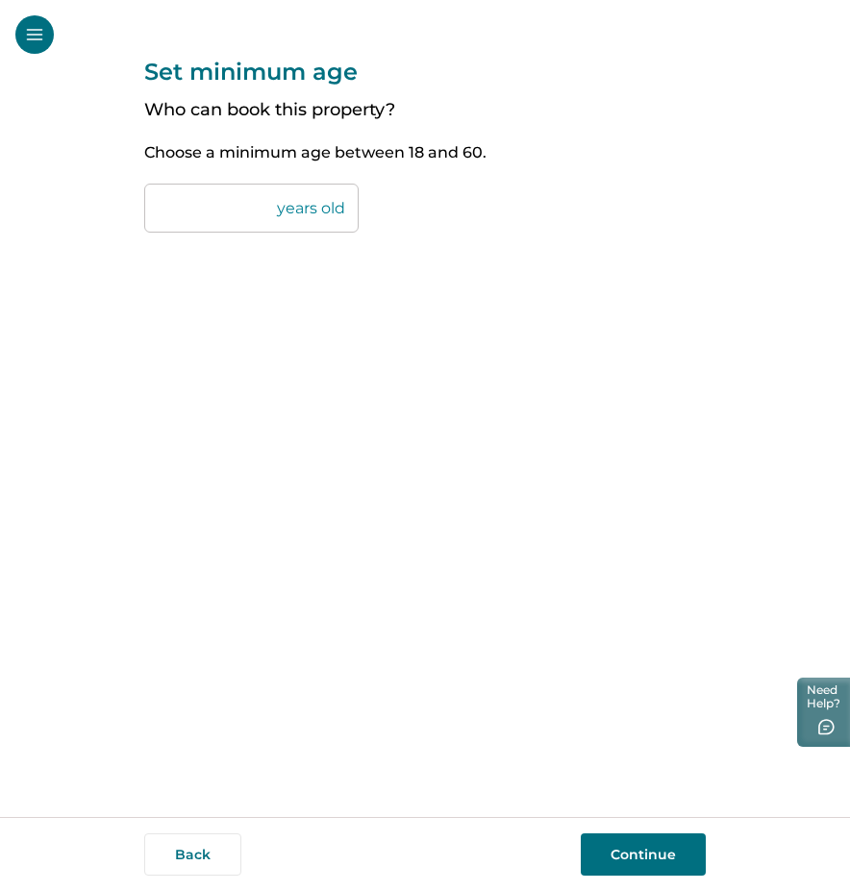
click at [637, 873] on button "Continue" at bounding box center [643, 854] width 125 height 42
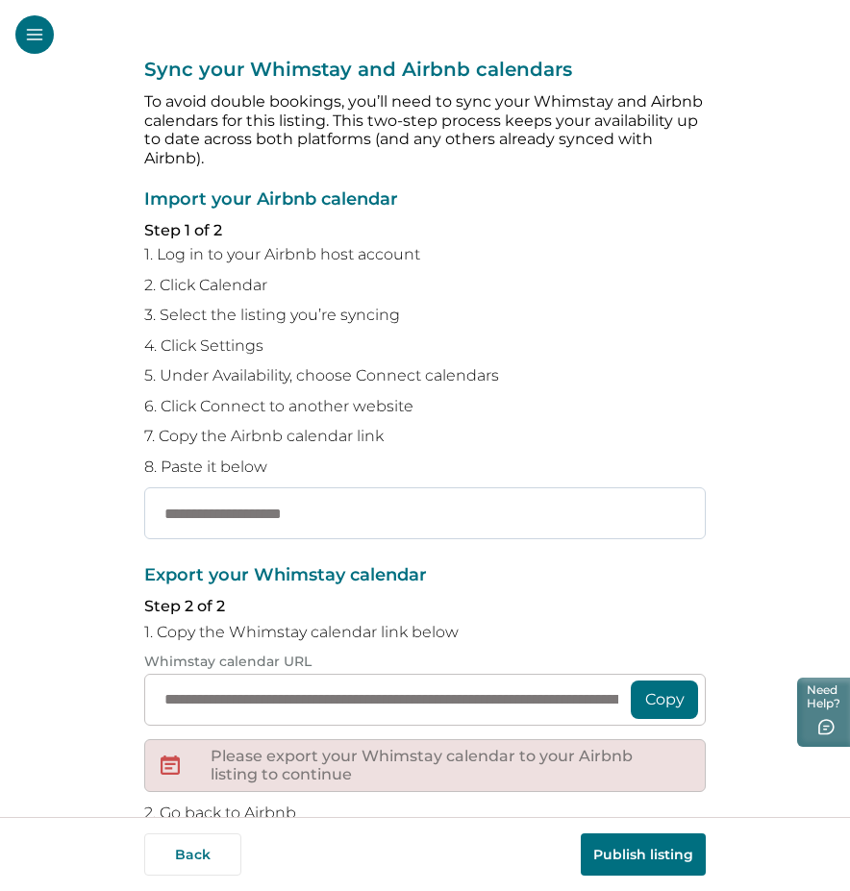
click at [499, 491] on input "text" at bounding box center [424, 513] width 561 height 52
paste input "**********"
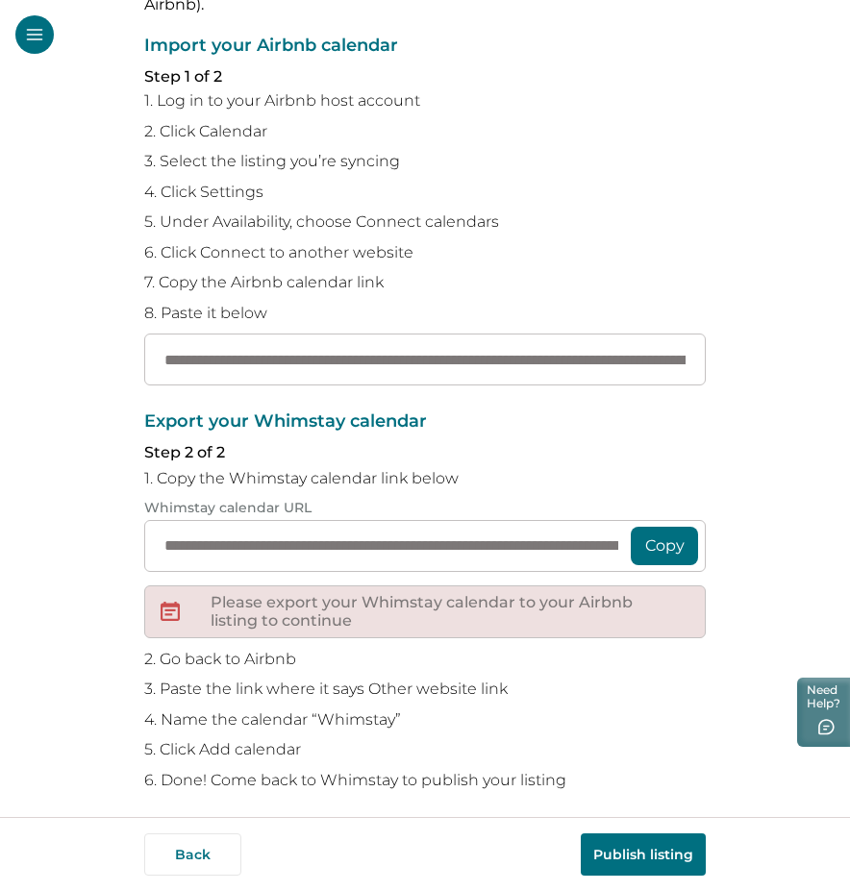
scroll to position [153, 0]
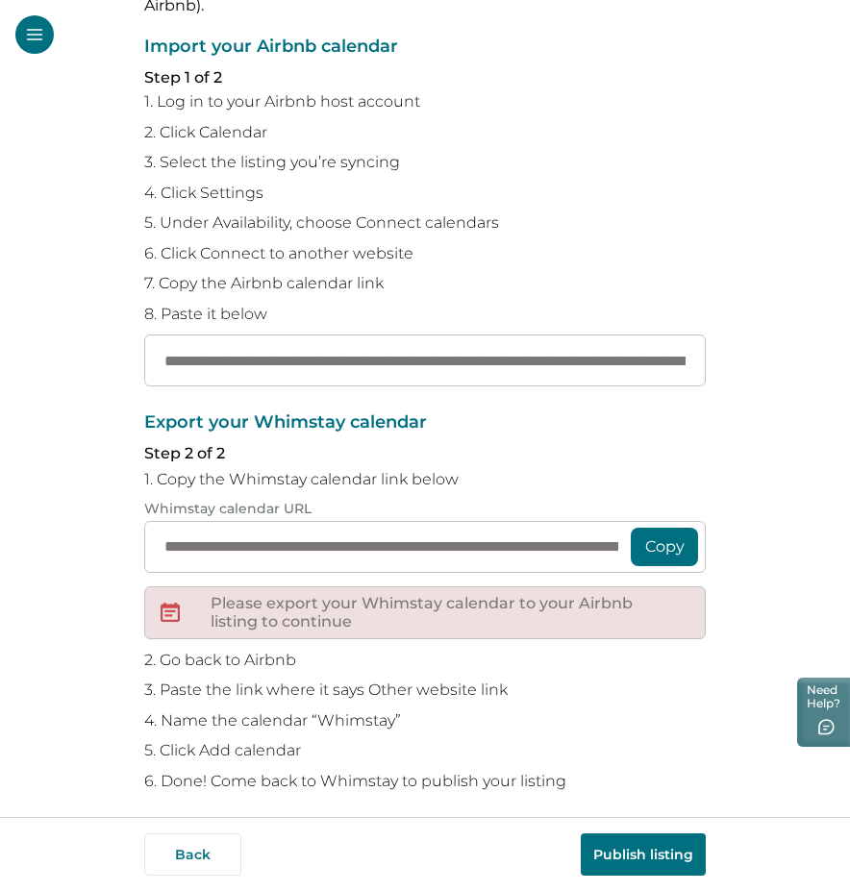
type input "**********"
click at [600, 476] on p "1. Copy the Whimstay calendar link below" at bounding box center [424, 479] width 561 height 19
click at [646, 537] on button "Copy" at bounding box center [664, 547] width 67 height 38
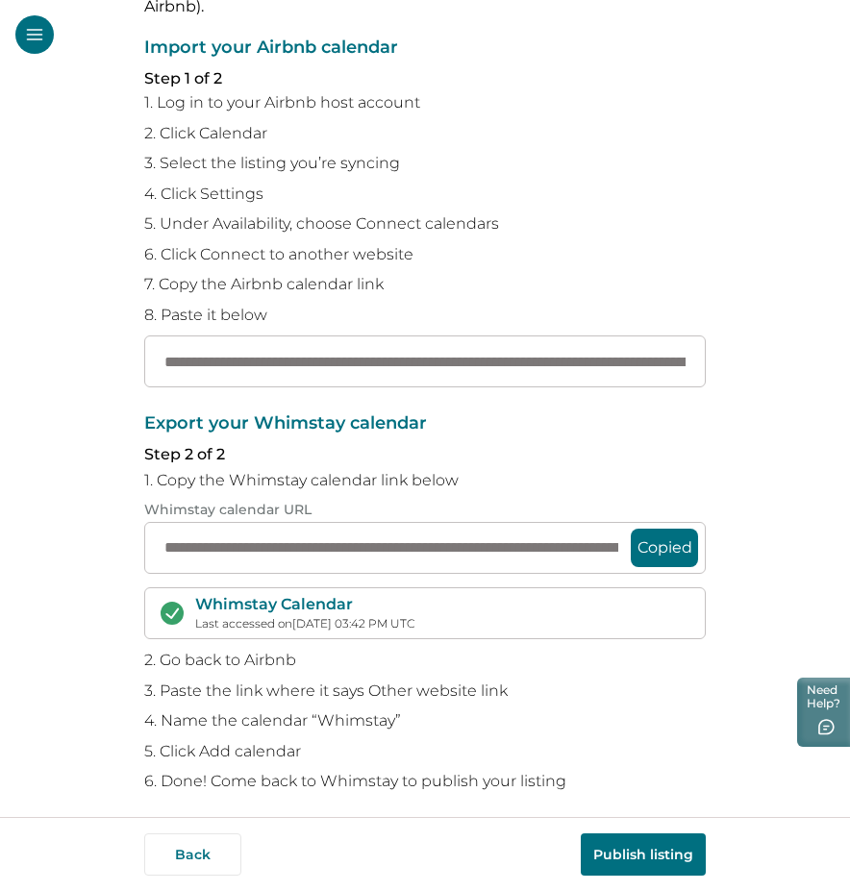
scroll to position [0, 0]
click at [601, 842] on button "Publish listing" at bounding box center [643, 854] width 125 height 42
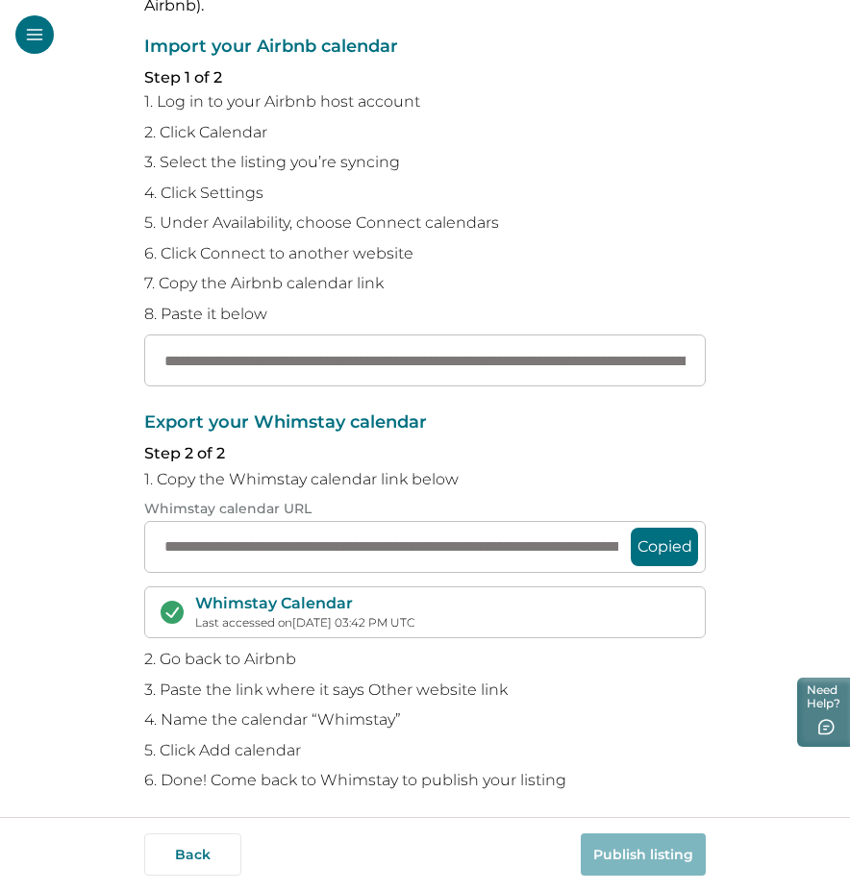
scroll to position [152, 0]
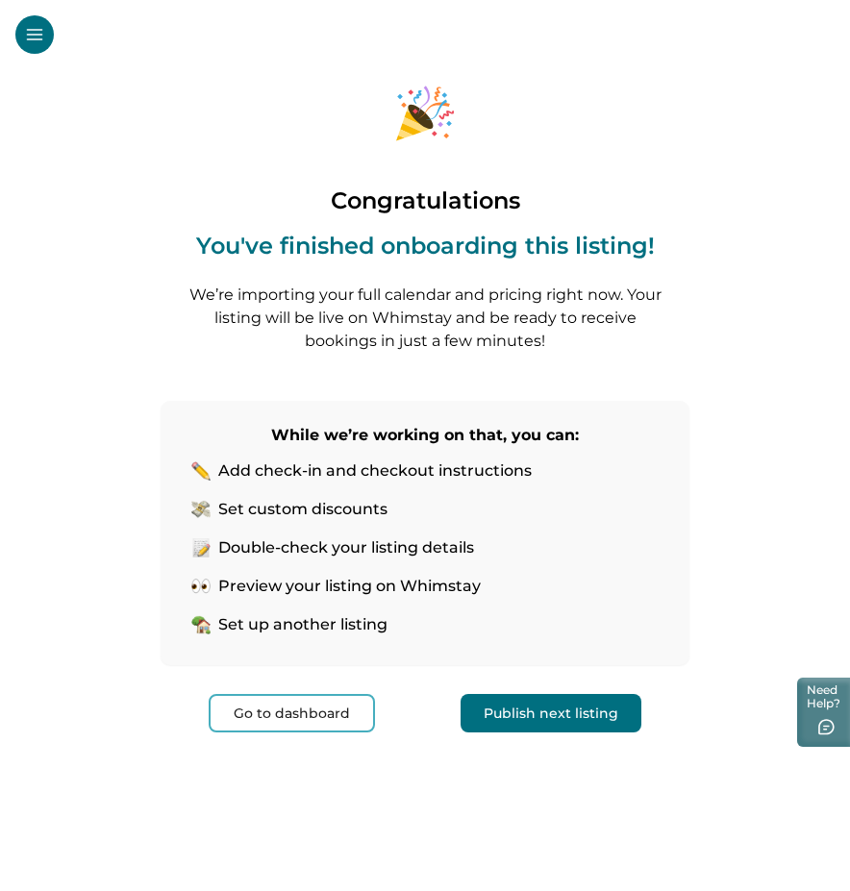
click at [275, 743] on div "Congratulations You've finished onboarding this listing! We’re importing your f…" at bounding box center [425, 394] width 529 height 788
click at [285, 721] on button "Go to dashboard" at bounding box center [292, 713] width 166 height 38
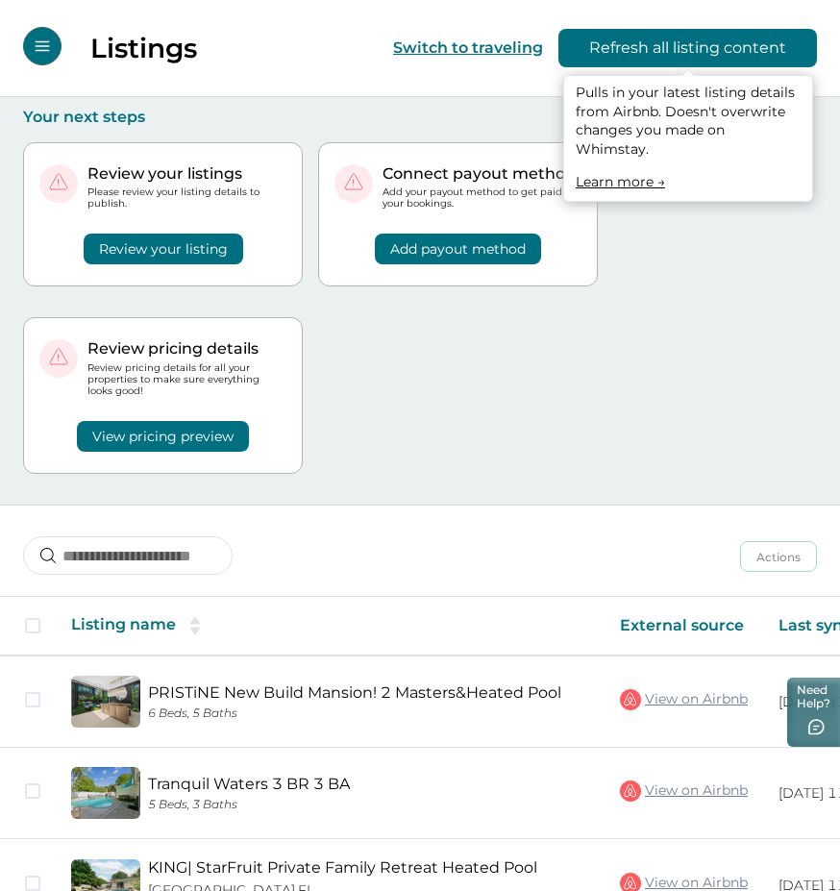
click at [674, 54] on button "Refresh all listing content" at bounding box center [687, 48] width 259 height 38
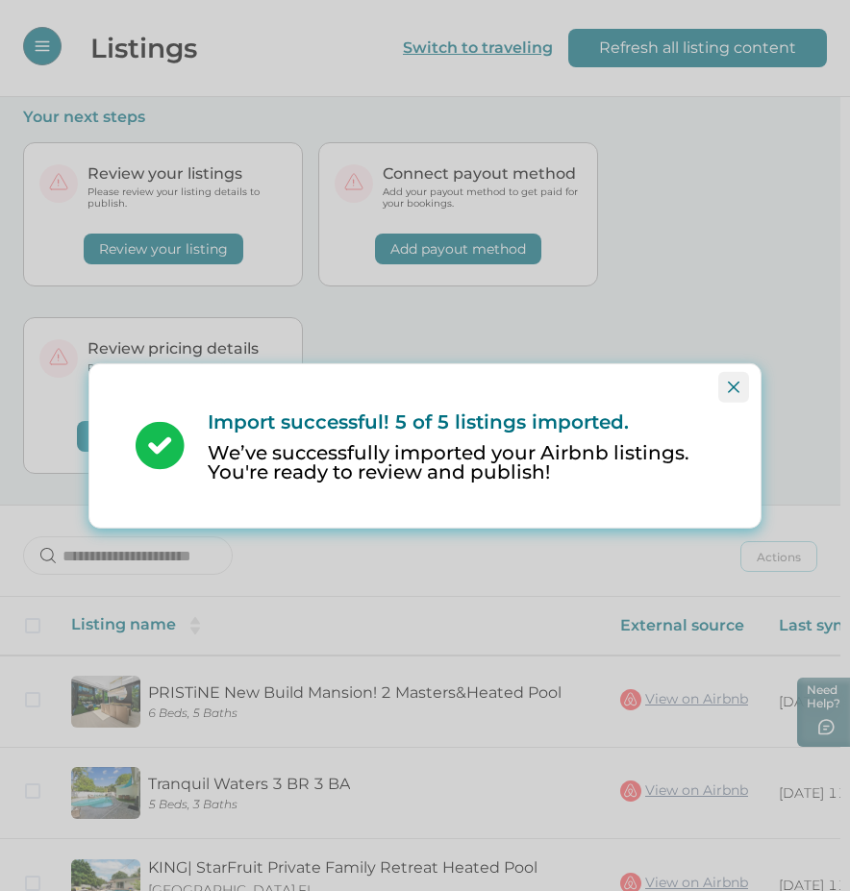
click at [735, 386] on icon "Close" at bounding box center [734, 387] width 12 height 12
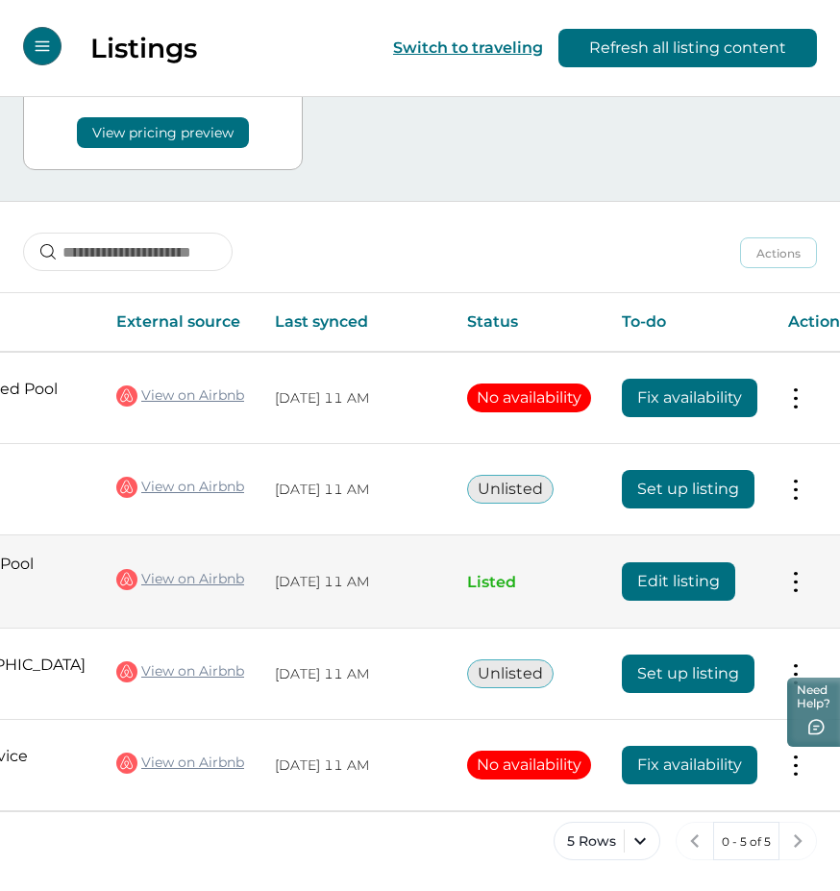
scroll to position [0, 503]
click at [648, 581] on button "Edit listing" at bounding box center [679, 581] width 113 height 38
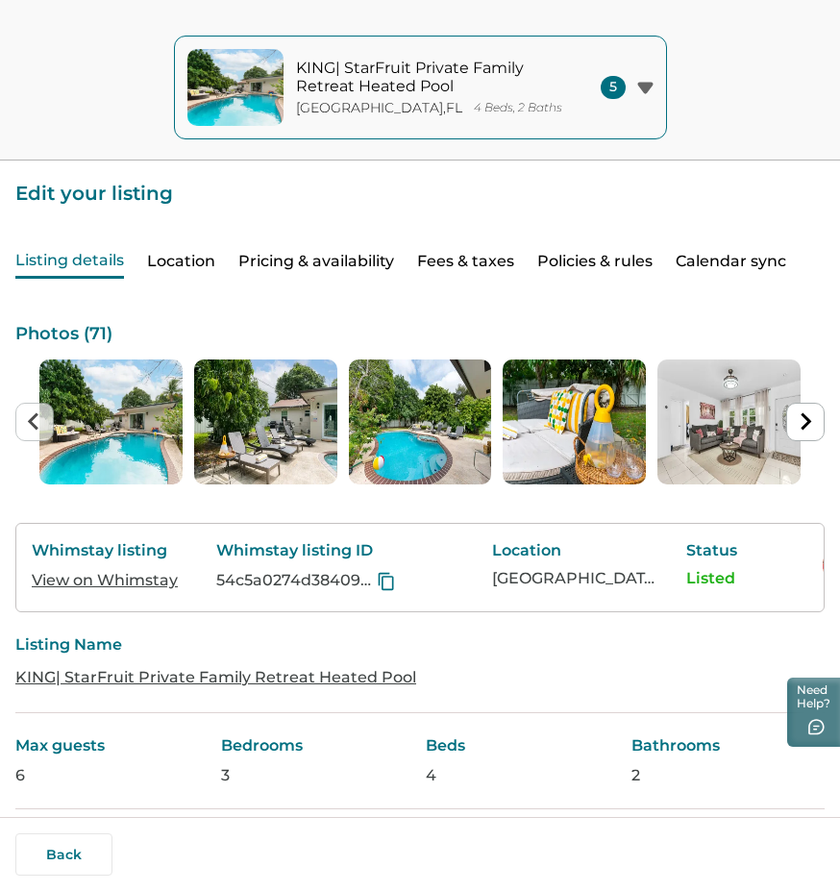
click at [344, 255] on button "Pricing & availability" at bounding box center [316, 262] width 156 height 34
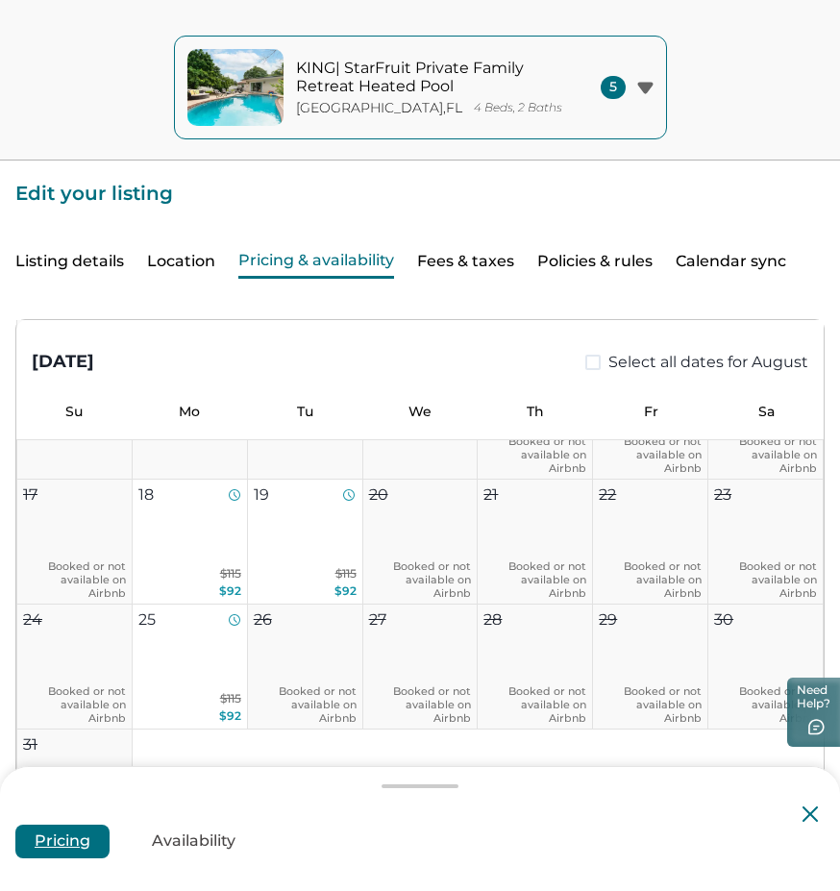
scroll to position [333, 0]
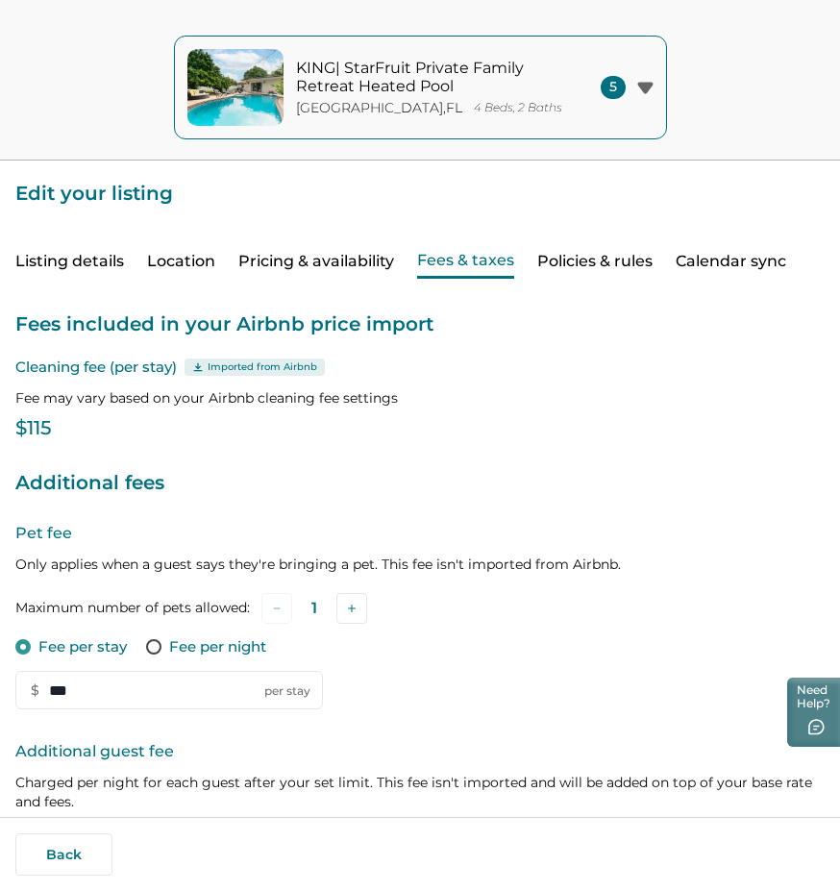
click at [460, 261] on button "Fees & taxes" at bounding box center [465, 262] width 97 height 34
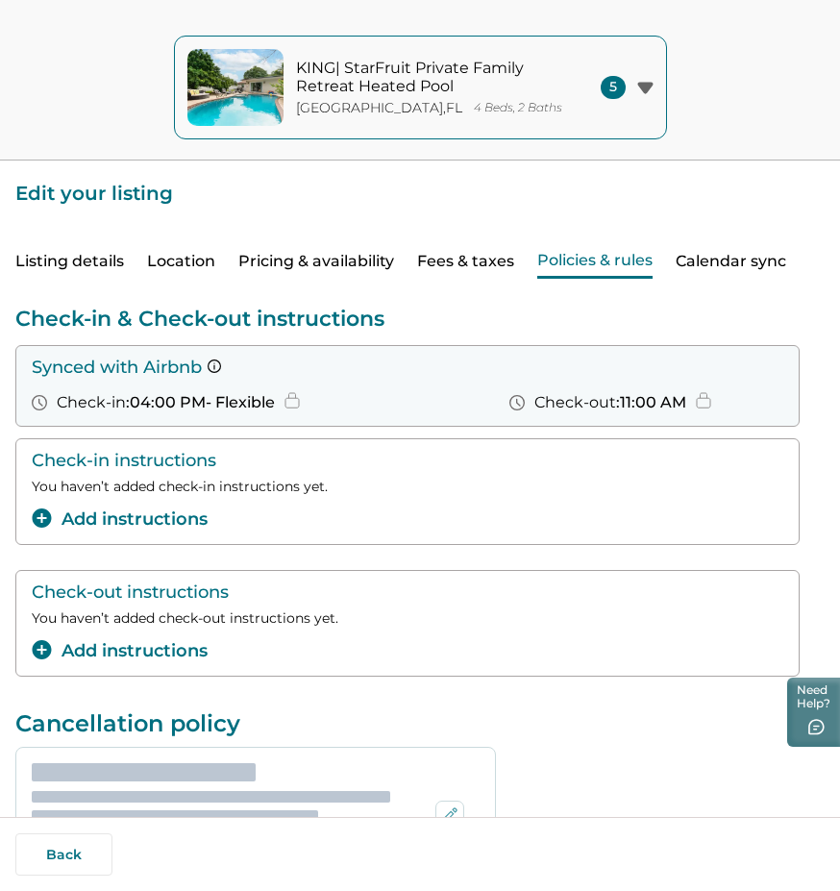
click at [566, 259] on button "Policies & rules" at bounding box center [594, 262] width 115 height 34
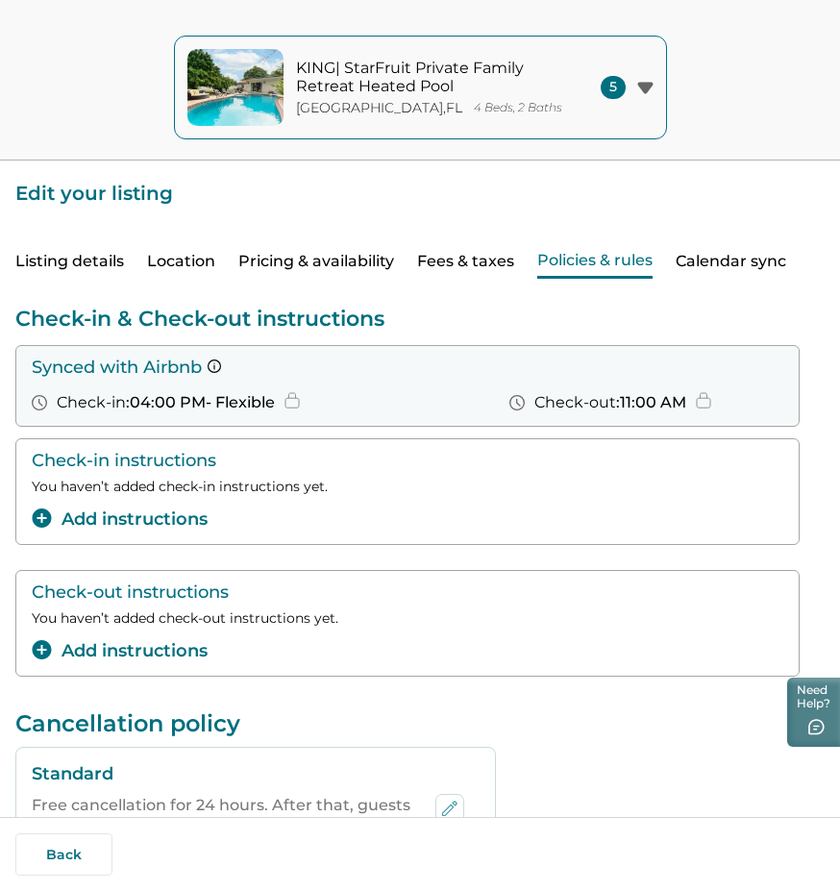
click at [642, 82] on icon "button" at bounding box center [645, 88] width 16 height 12
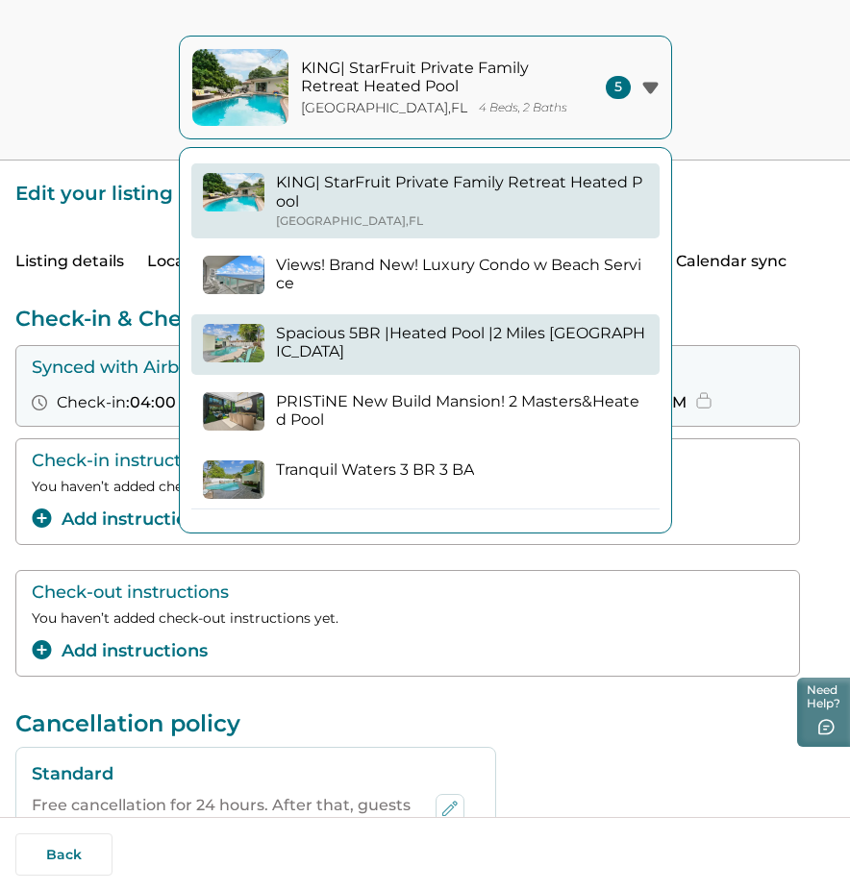
click at [462, 339] on p "Spacious 5BR |Heated Pool |2 Miles Beach & Airport" at bounding box center [462, 342] width 372 height 37
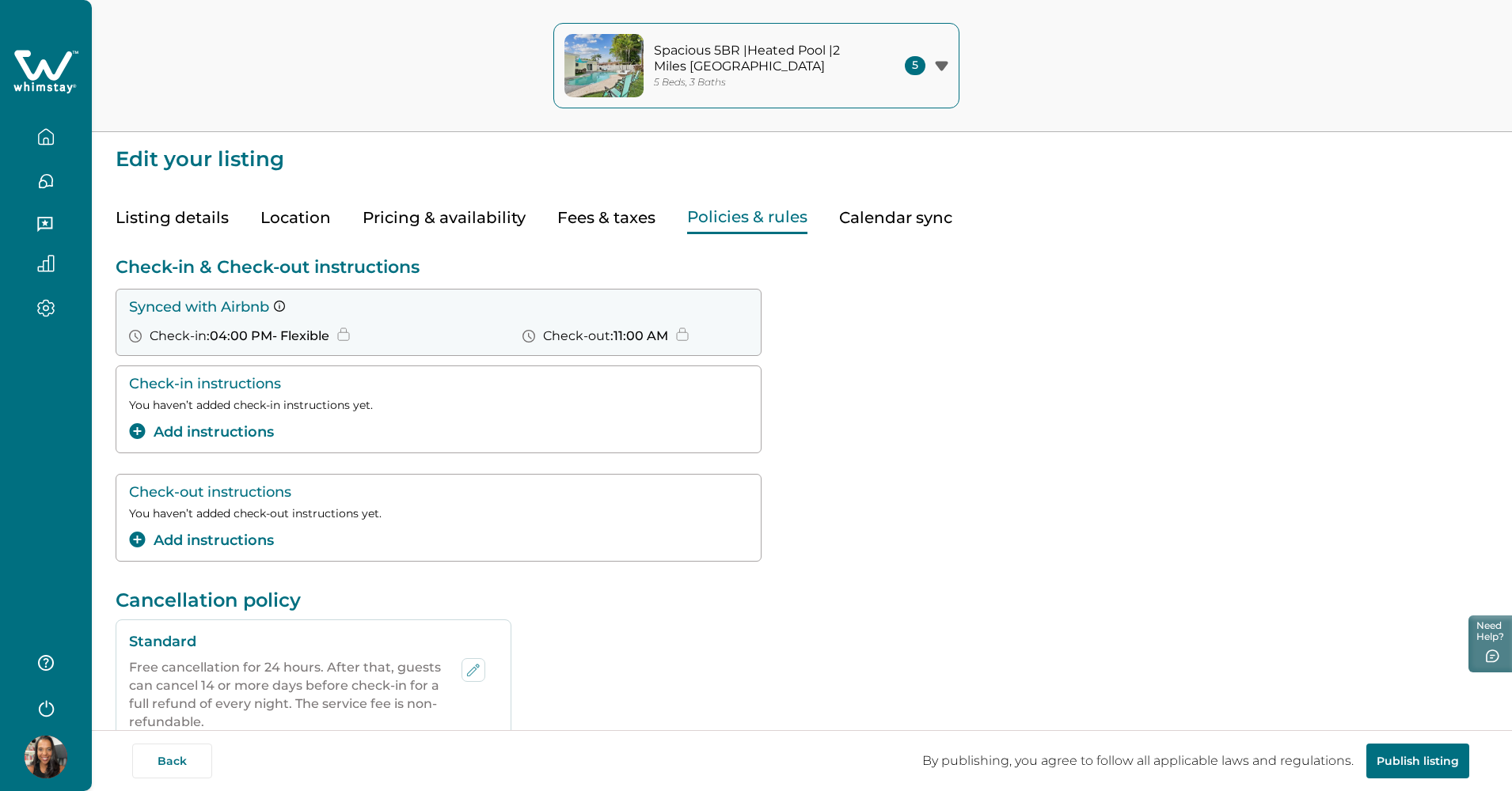
click at [699, 83] on div "5 Beds, 3 Baths" at bounding box center [761, 82] width 214 height 12
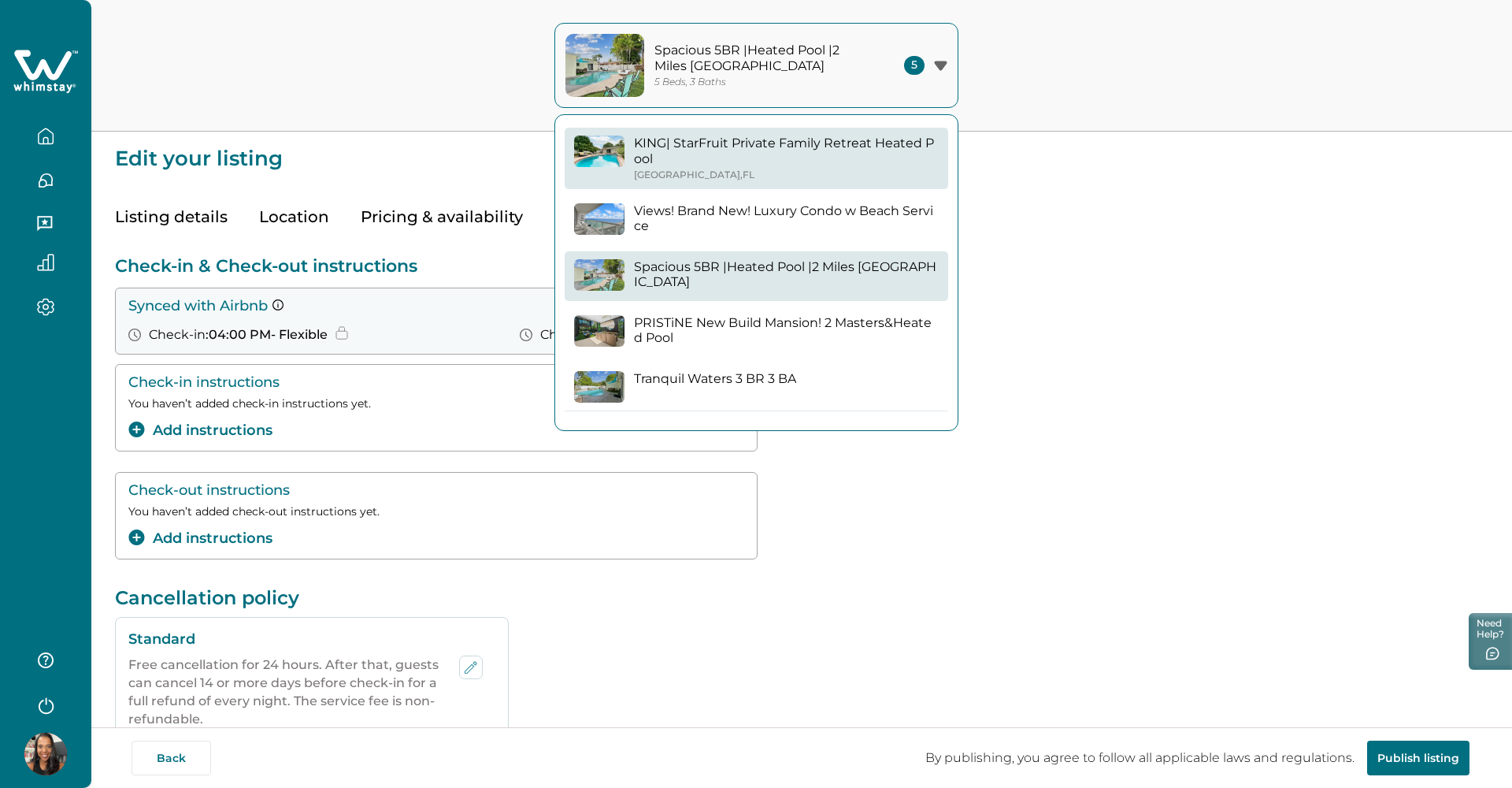
click at [696, 163] on p "KING| StarFruit Private Family Retreat Heated Pool" at bounding box center [787, 150] width 305 height 30
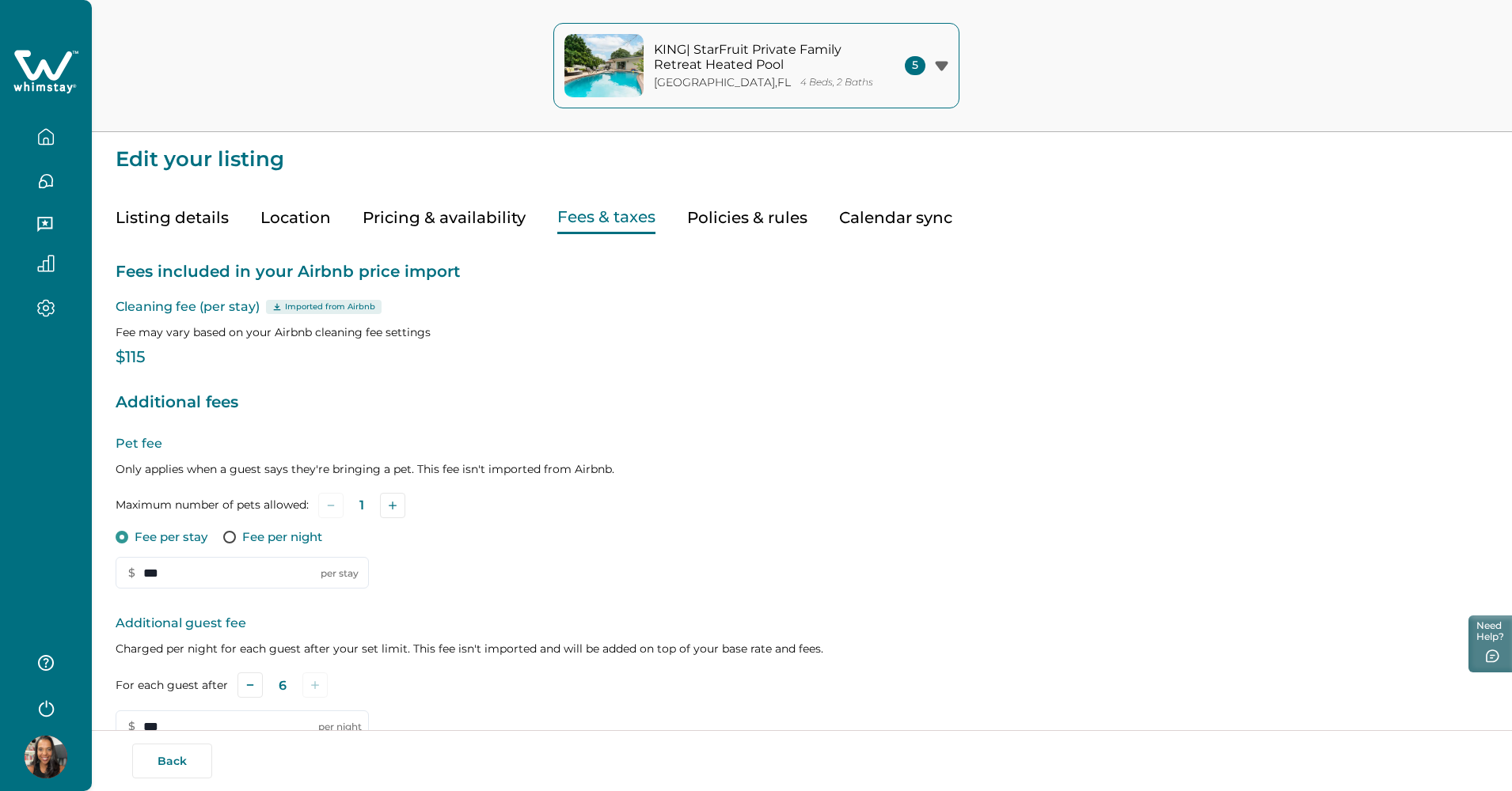
drag, startPoint x: 593, startPoint y: 220, endPoint x: 593, endPoint y: 245, distance: 25.0
click at [593, 220] on button "Fees & taxes" at bounding box center [606, 217] width 98 height 32
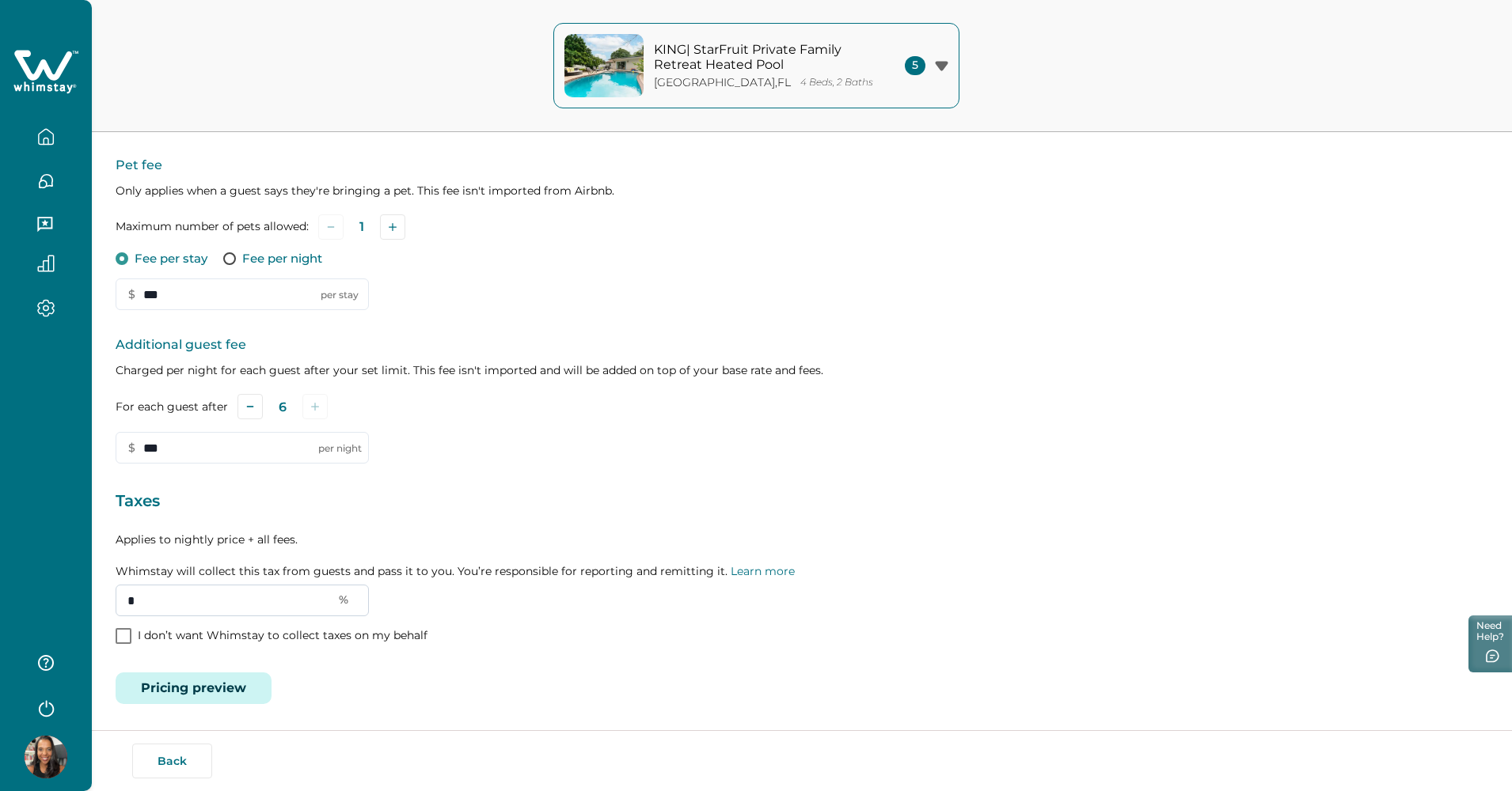
scroll to position [277, 0]
drag, startPoint x: 183, startPoint y: 603, endPoint x: 14, endPoint y: 597, distance: 169.1
click at [14, 514] on div "KING| StarFruit Private Family Retreat Heated Pool Dania Beach , FL 4 Beds, 2 B…" at bounding box center [756, 118] width 1512 height 791
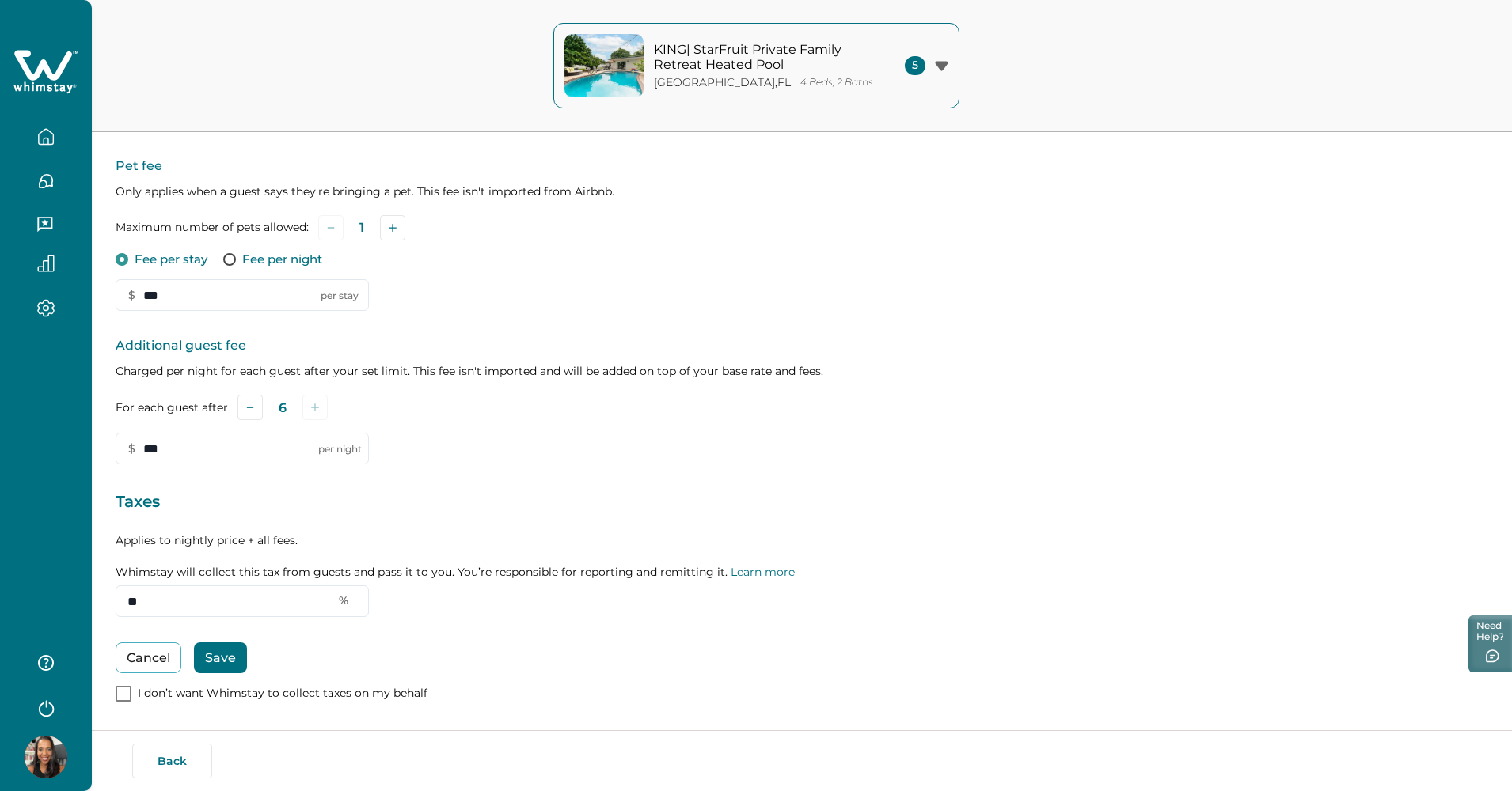
type input "**"
click at [206, 659] on button "Save" at bounding box center [220, 657] width 53 height 30
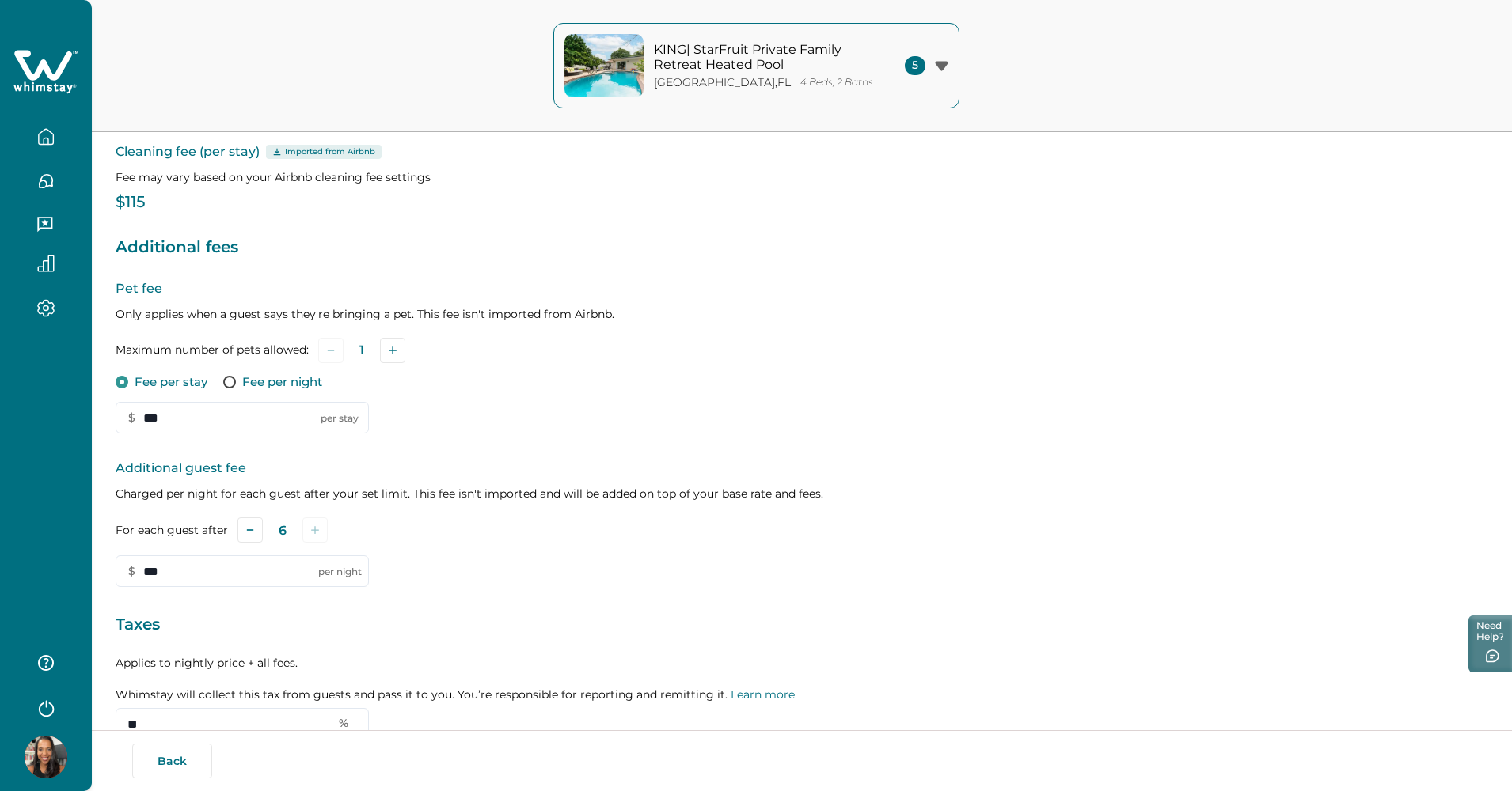
scroll to position [91, 0]
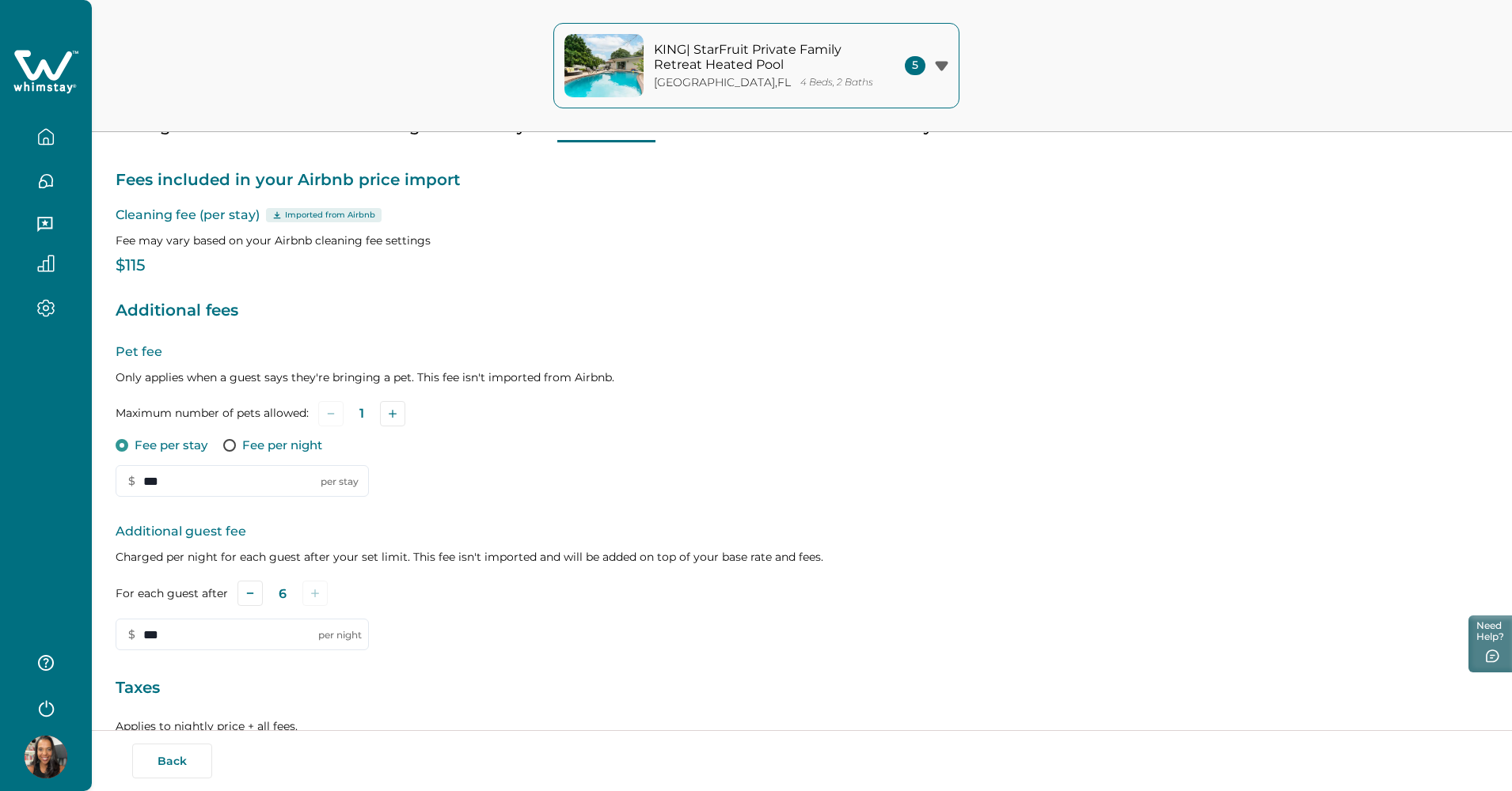
click at [42, 138] on icon "button" at bounding box center [45, 137] width 17 height 17
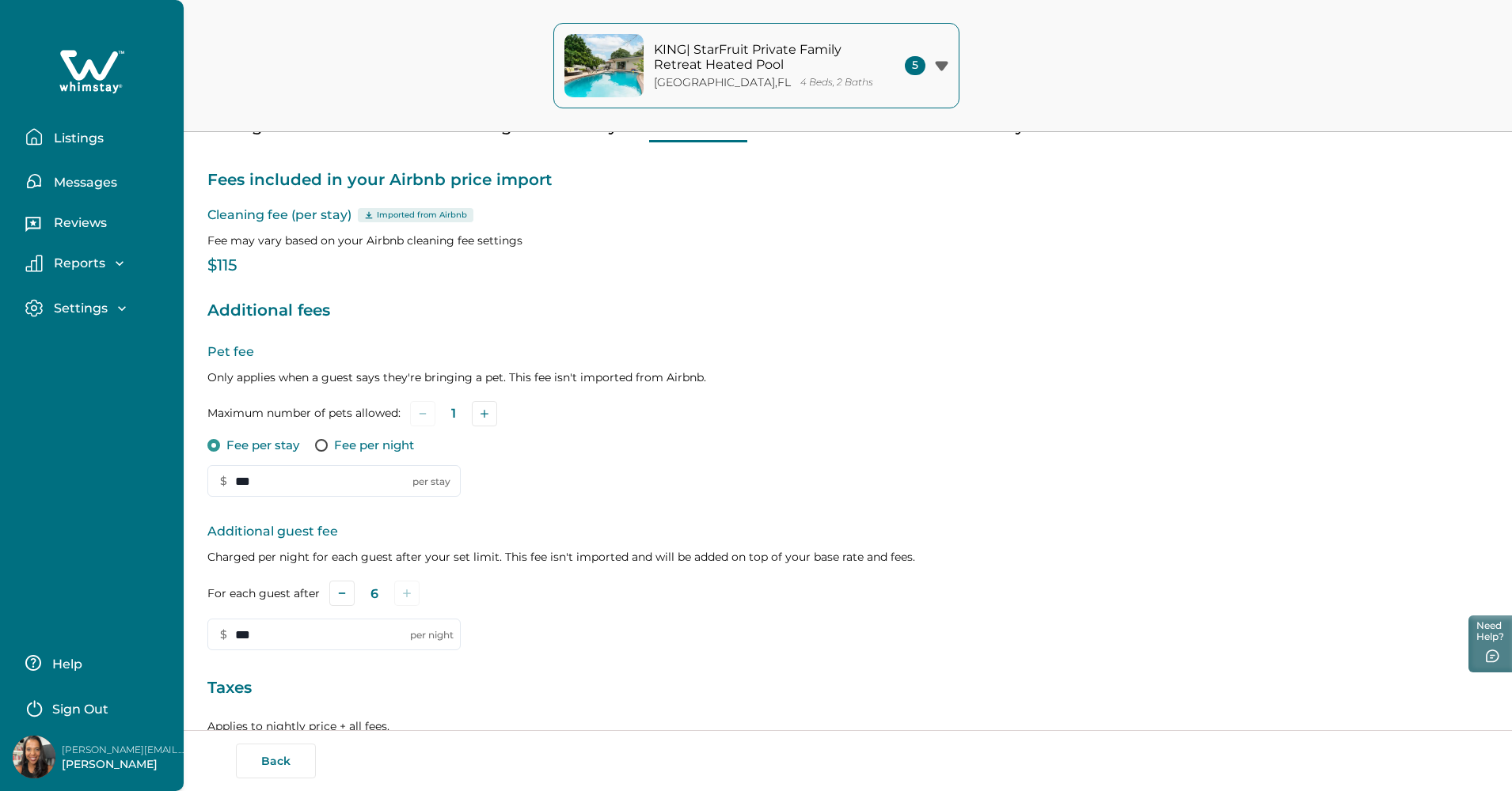
click at [60, 134] on p "Listings" at bounding box center [77, 138] width 54 height 16
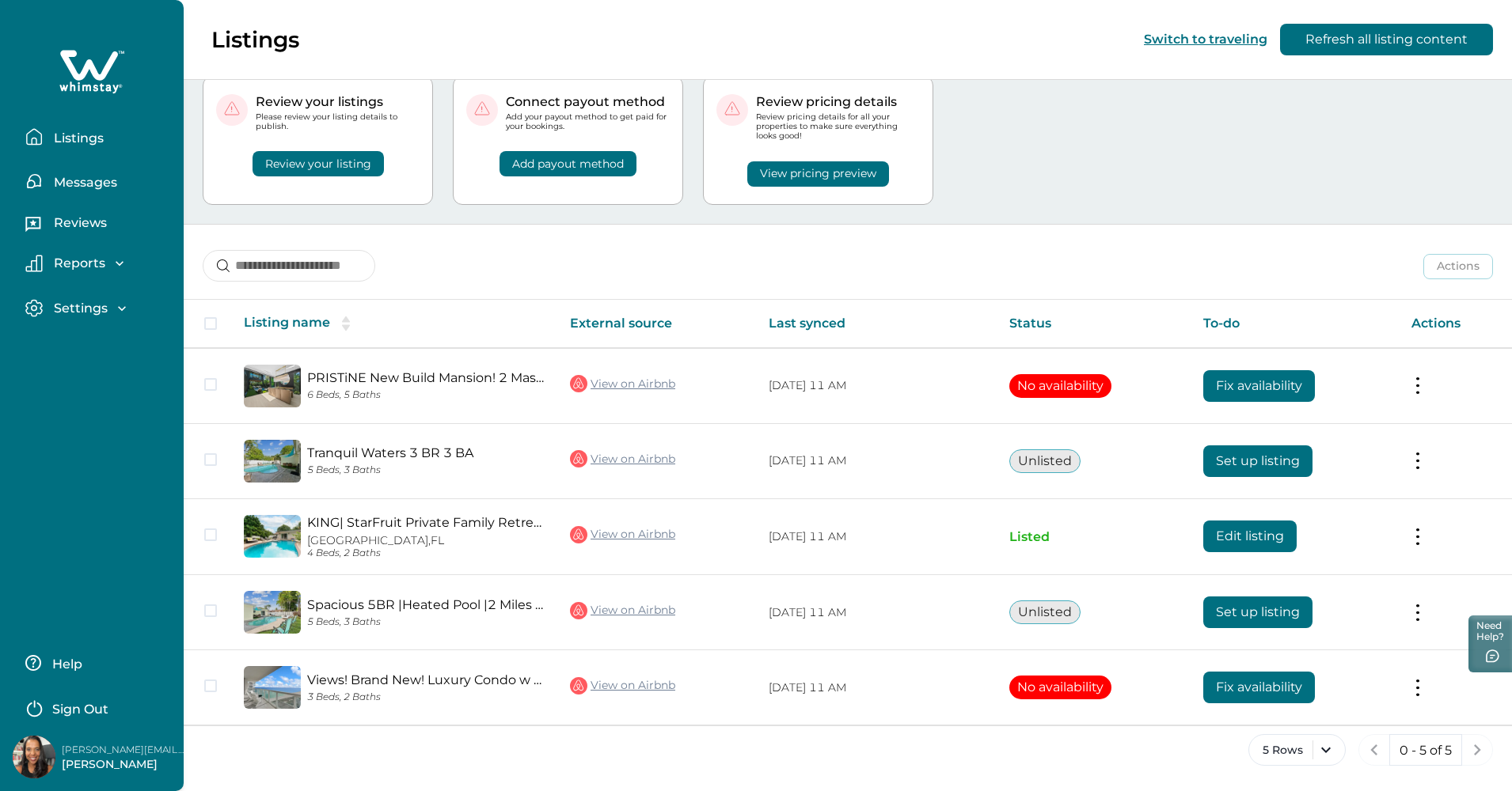
scroll to position [1, 0]
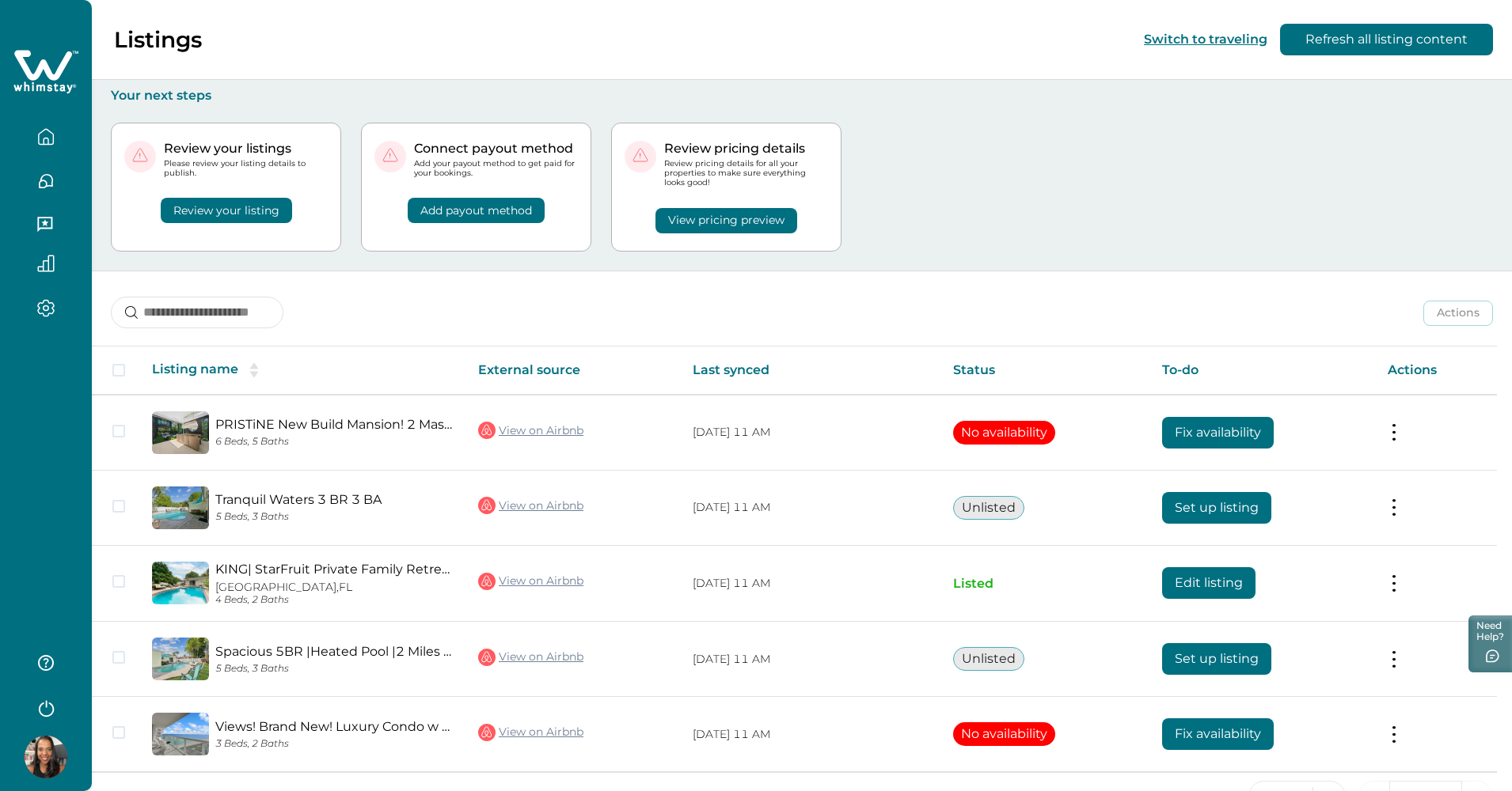
click at [328, 217] on div "Review your listing" at bounding box center [226, 200] width 203 height 45
click at [250, 214] on button "Review your listing" at bounding box center [226, 210] width 132 height 26
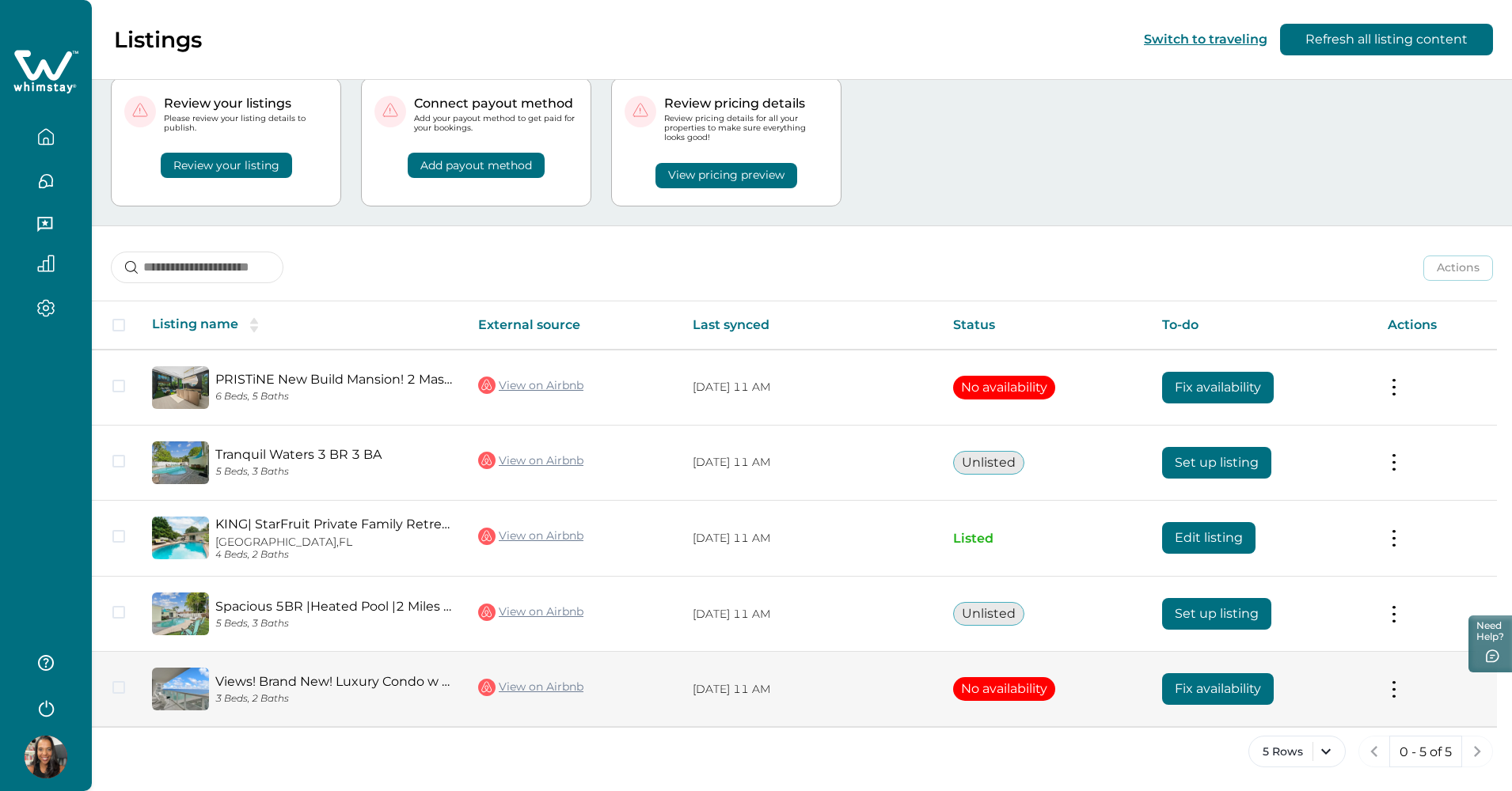
scroll to position [45, 0]
click at [118, 684] on span at bounding box center [118, 688] width 12 height 12
click at [699, 696] on td "Actions View listing on Whimstay" at bounding box center [1435, 690] width 122 height 75
click at [699, 689] on button at bounding box center [1393, 691] width 12 height 16
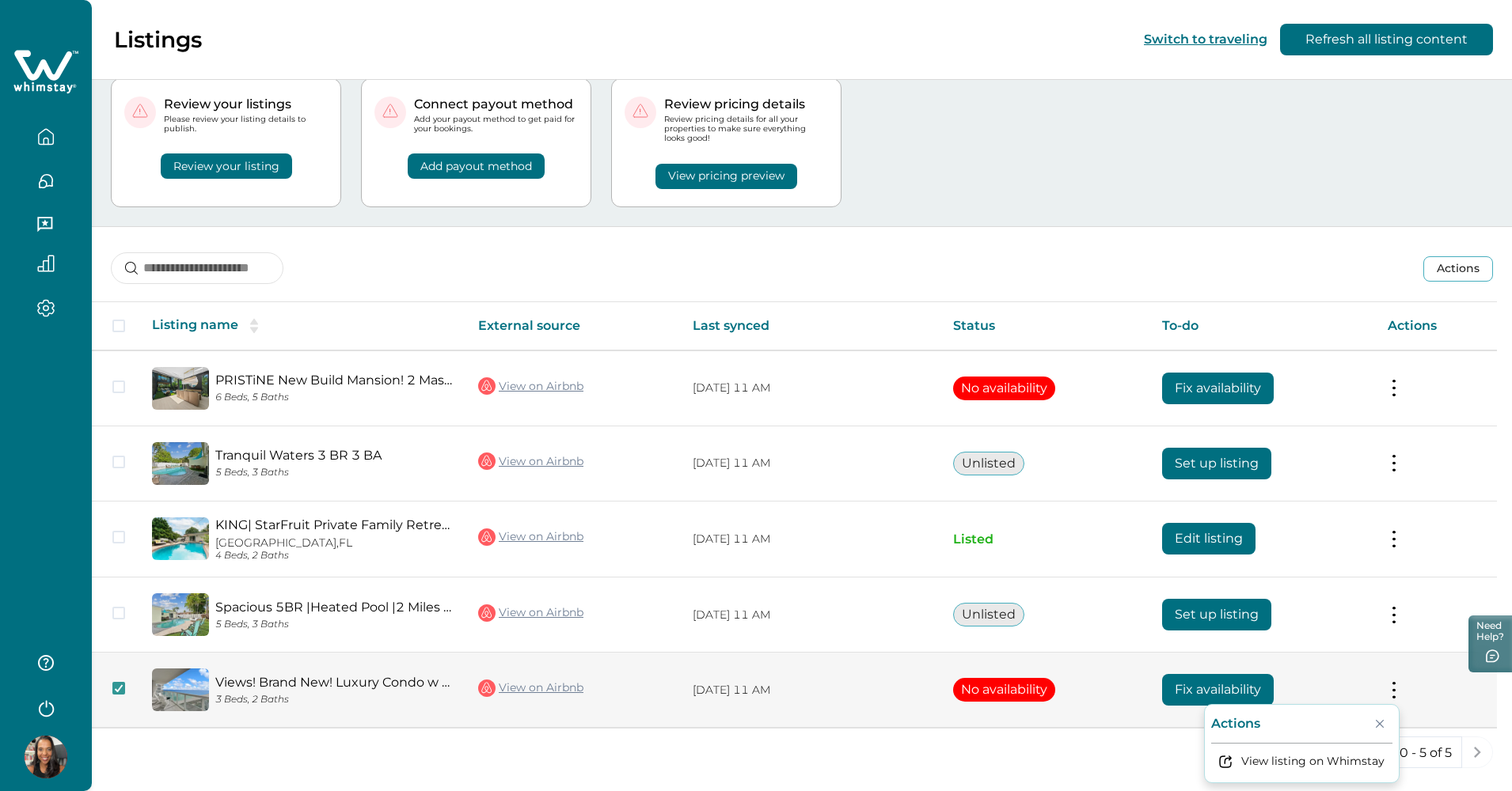
drag, startPoint x: 1318, startPoint y: 722, endPoint x: 1294, endPoint y: 725, distance: 24.2
click at [699, 725] on div "Actions" at bounding box center [1302, 727] width 181 height 32
click at [699, 723] on p "Actions" at bounding box center [1236, 724] width 49 height 16
click at [699, 724] on p "Actions" at bounding box center [1236, 724] width 49 height 16
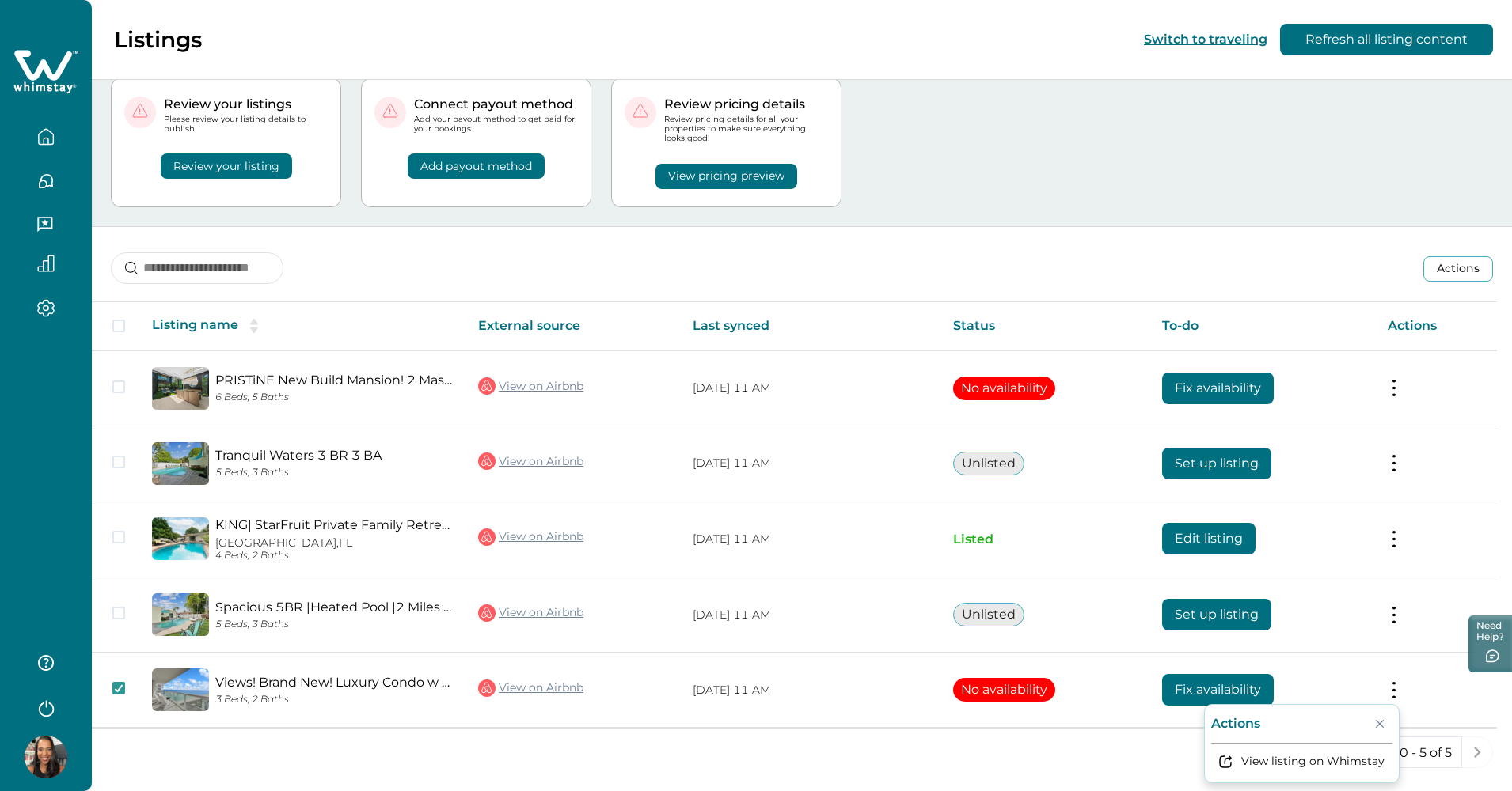
click at [699, 733] on div "5 Rows 0 - 5 of 5" at bounding box center [801, 765] width 1420 height 57
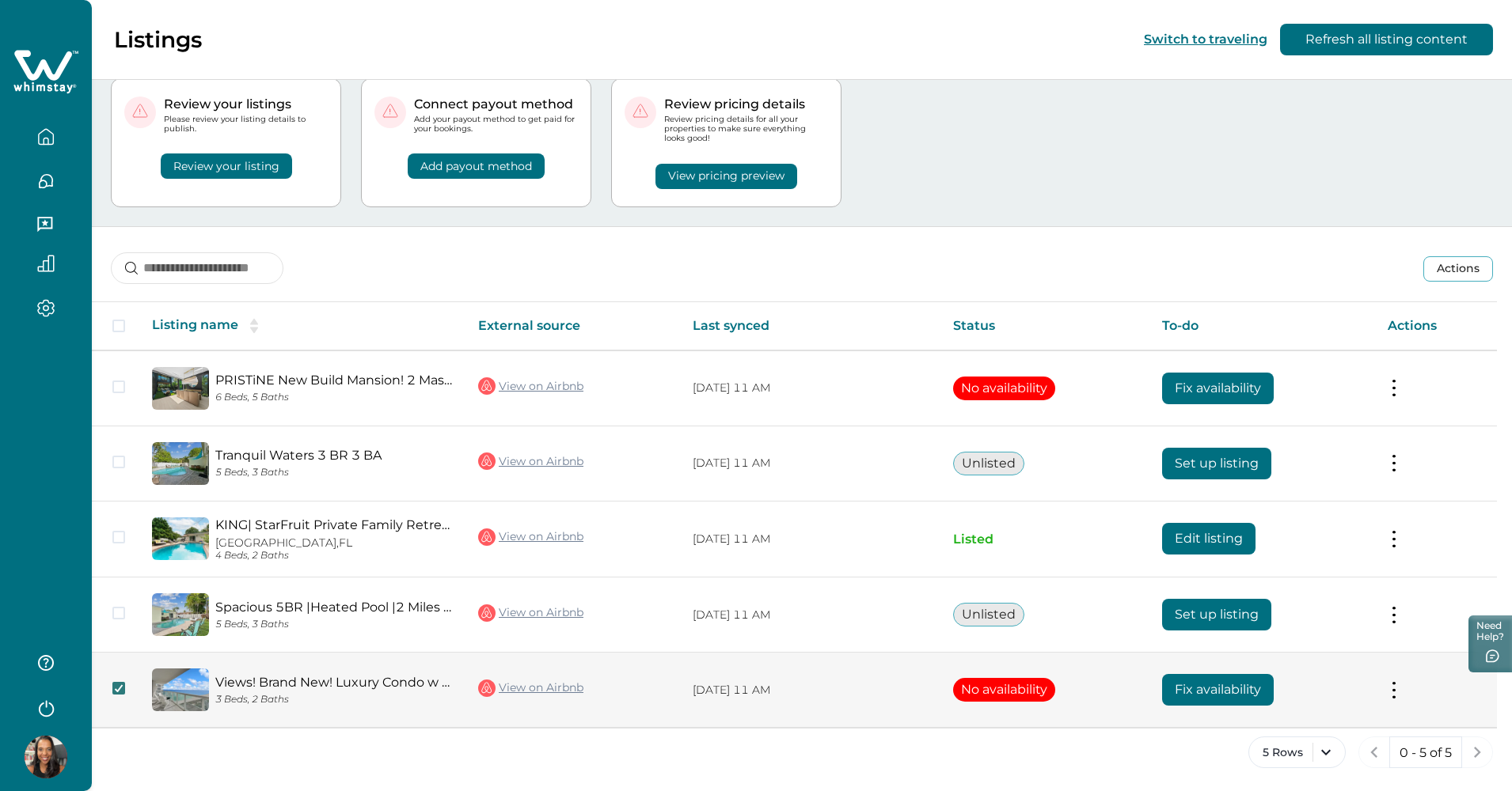
click at [122, 684] on icon at bounding box center [119, 688] width 10 height 8
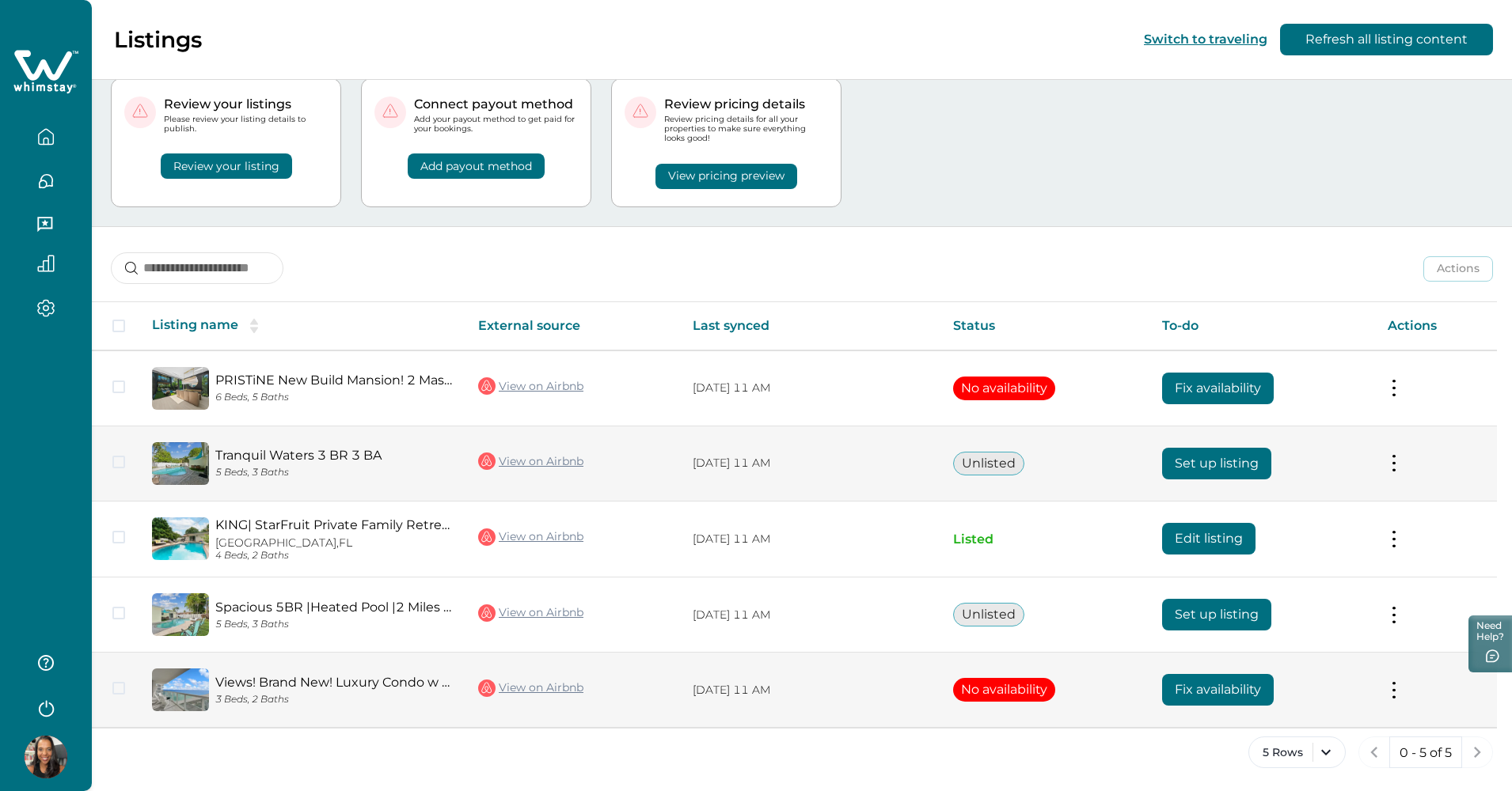
click at [121, 458] on span at bounding box center [118, 462] width 12 height 12
click at [699, 448] on button "Set up listing" at bounding box center [1216, 463] width 110 height 31
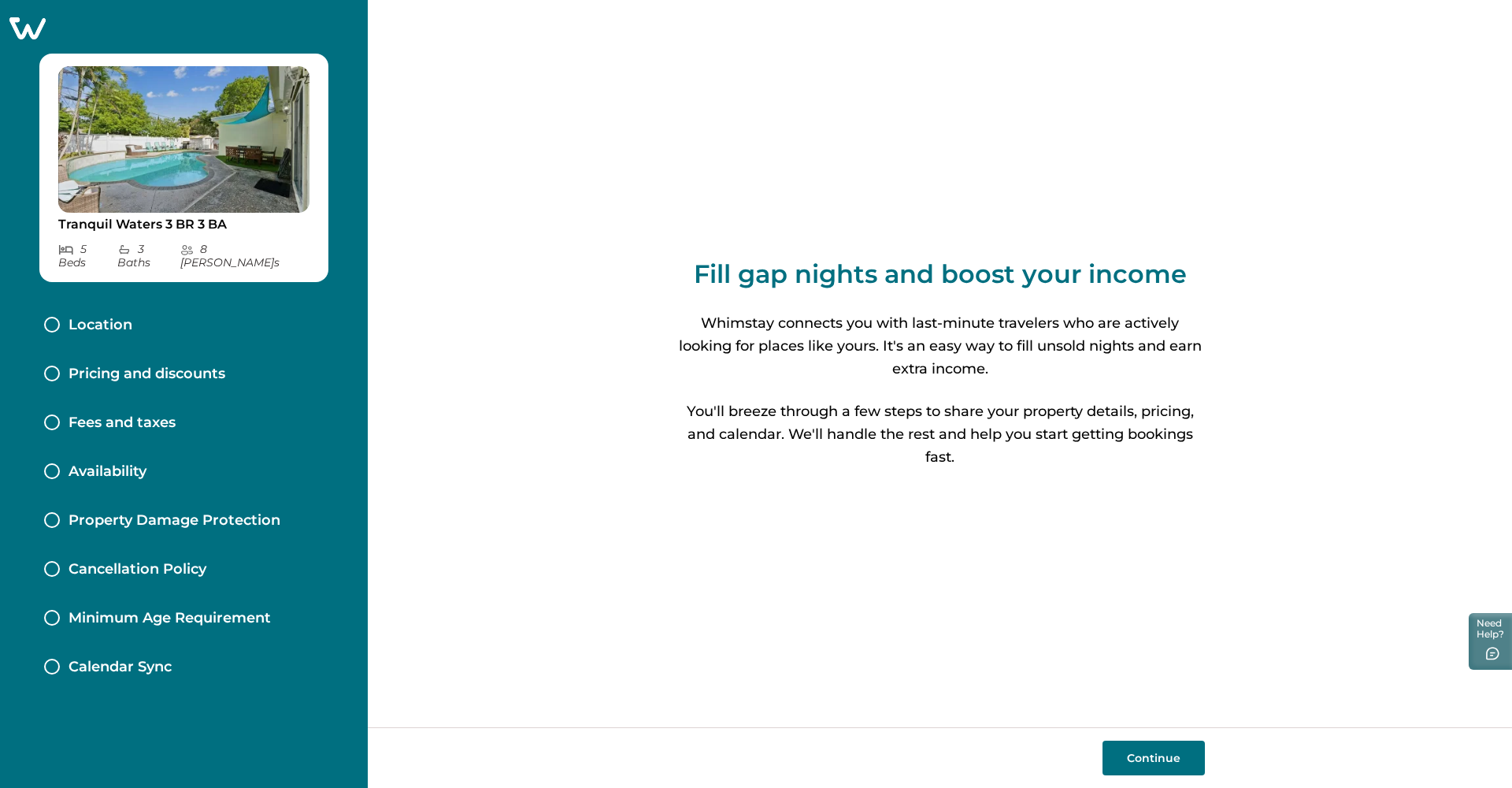
click at [696, 730] on button "Continue" at bounding box center [1154, 758] width 102 height 34
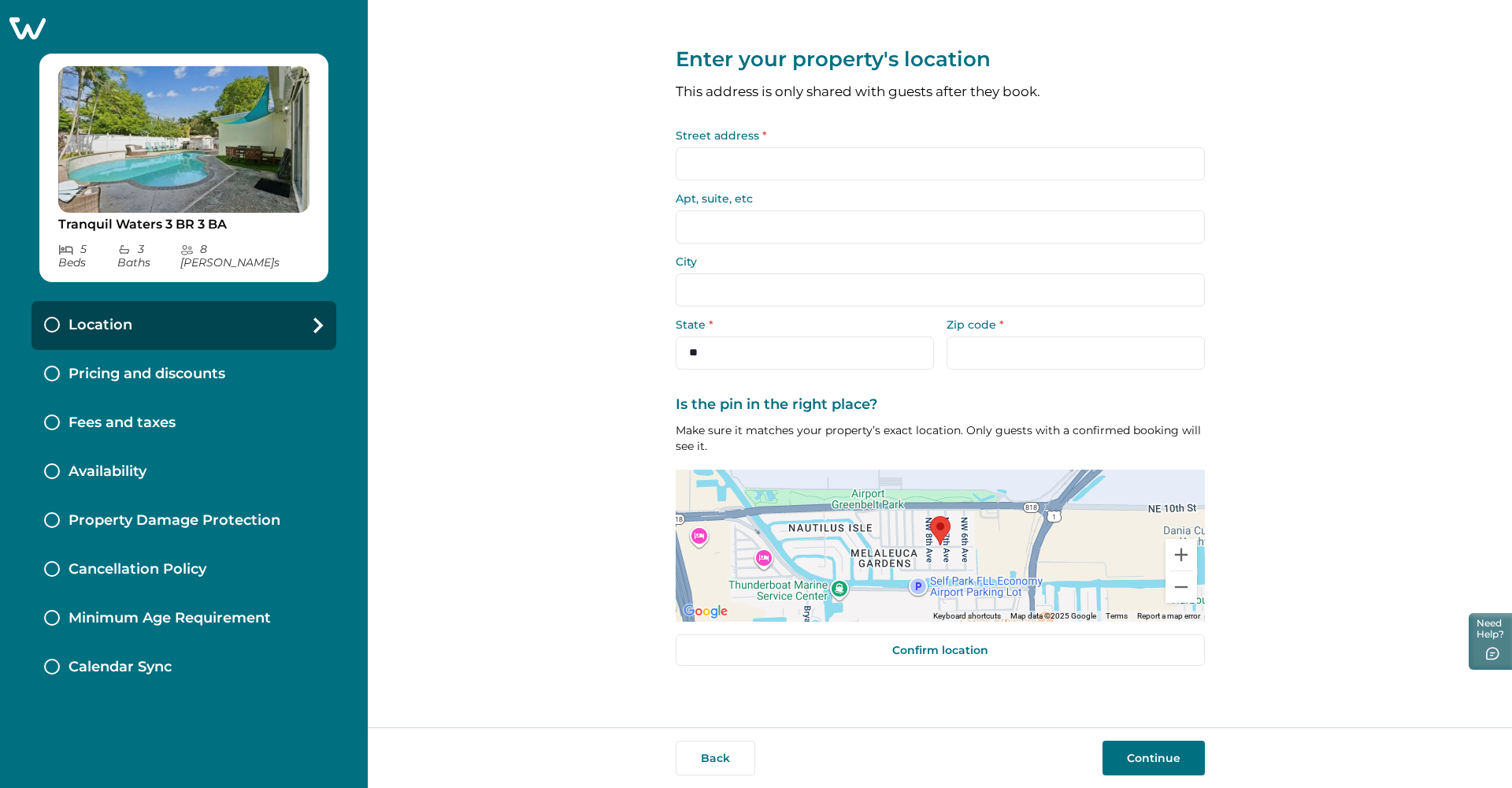
click at [696, 156] on input "Street address *" at bounding box center [941, 164] width 529 height 33
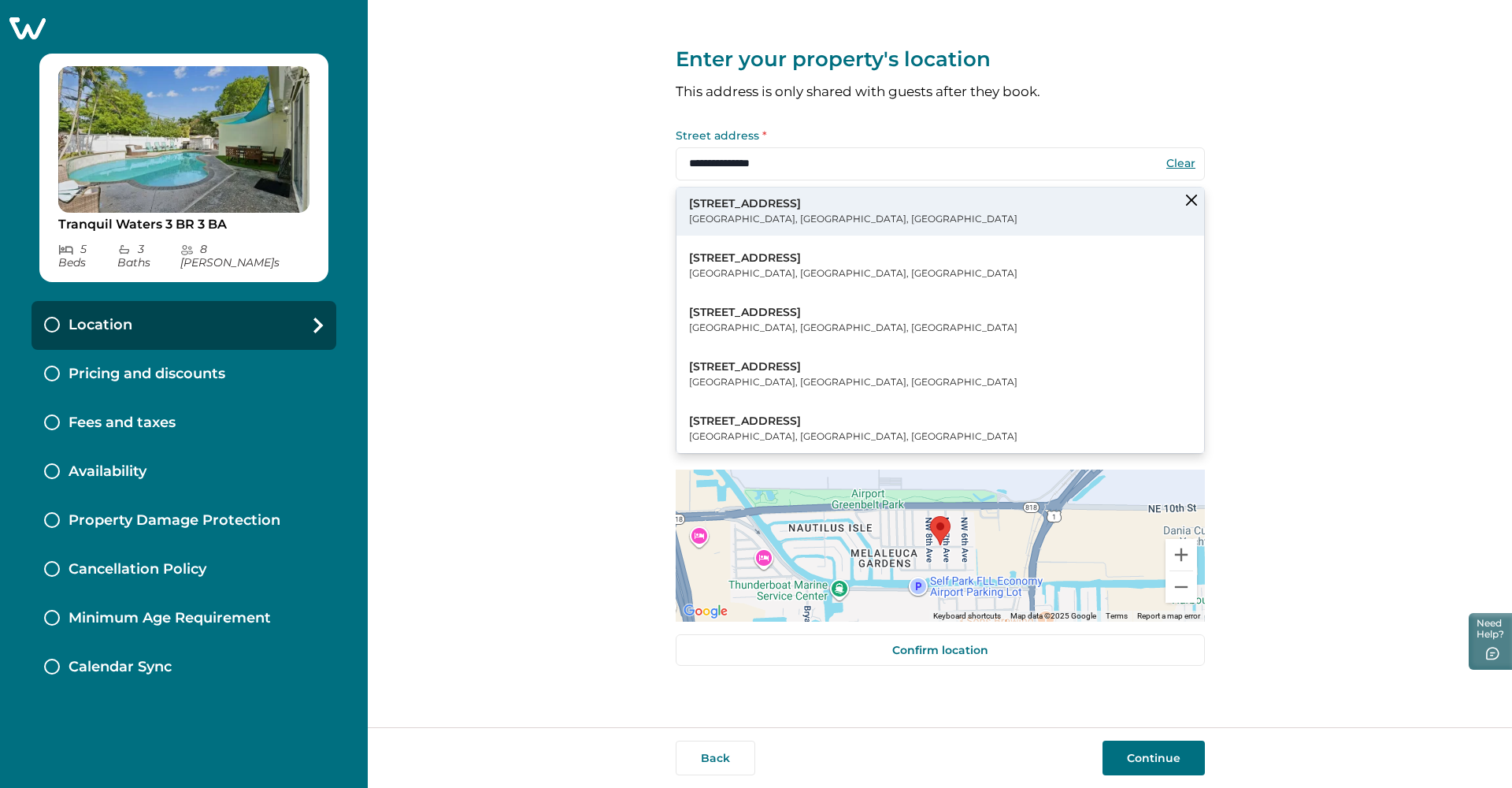
click at [696, 210] on p "718 Northwest 9th Avenue" at bounding box center [853, 203] width 329 height 16
type input "**********"
select select "**"
type input "*****"
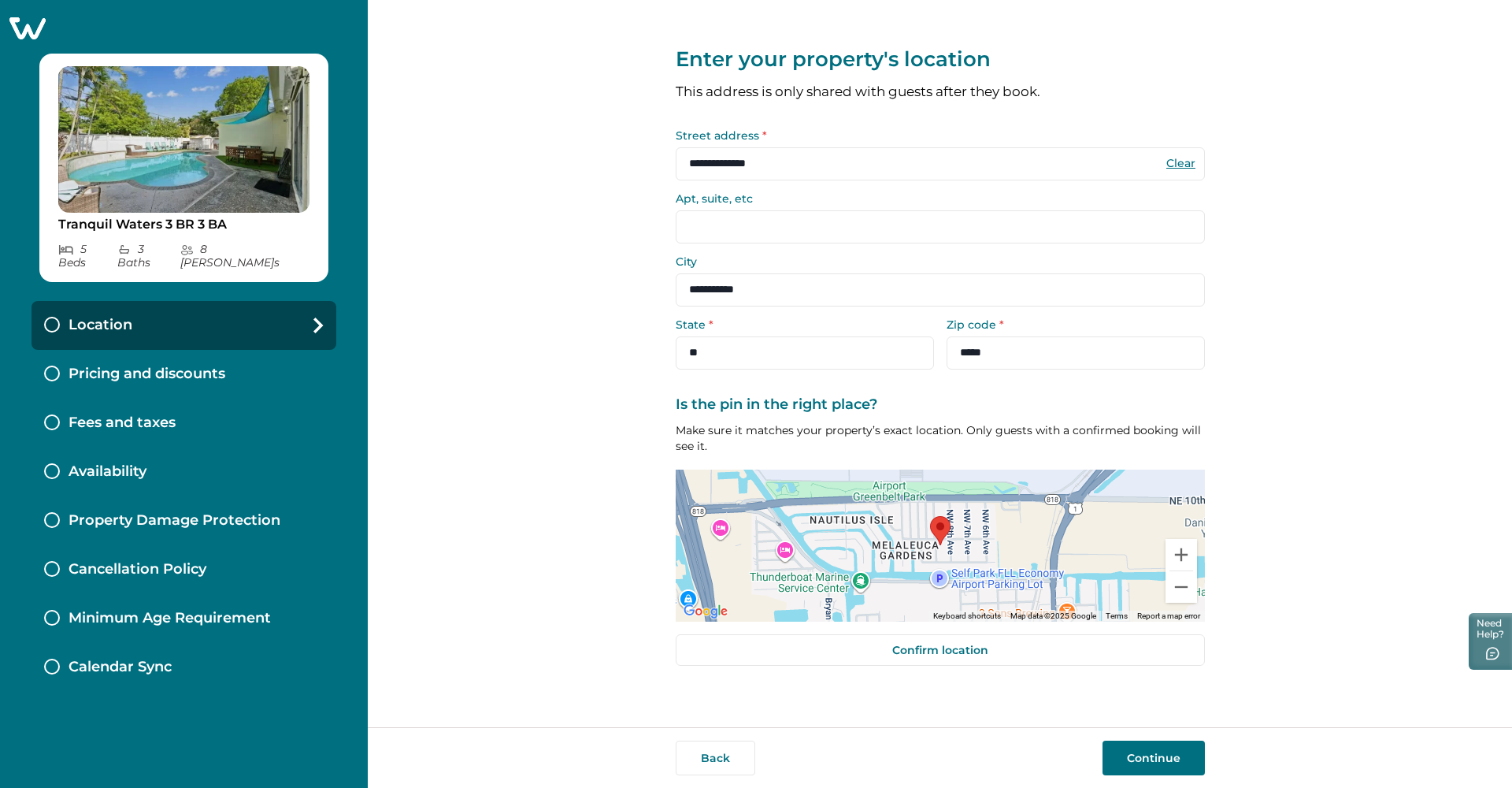
click at [696, 730] on button "Continue" at bounding box center [1154, 758] width 102 height 34
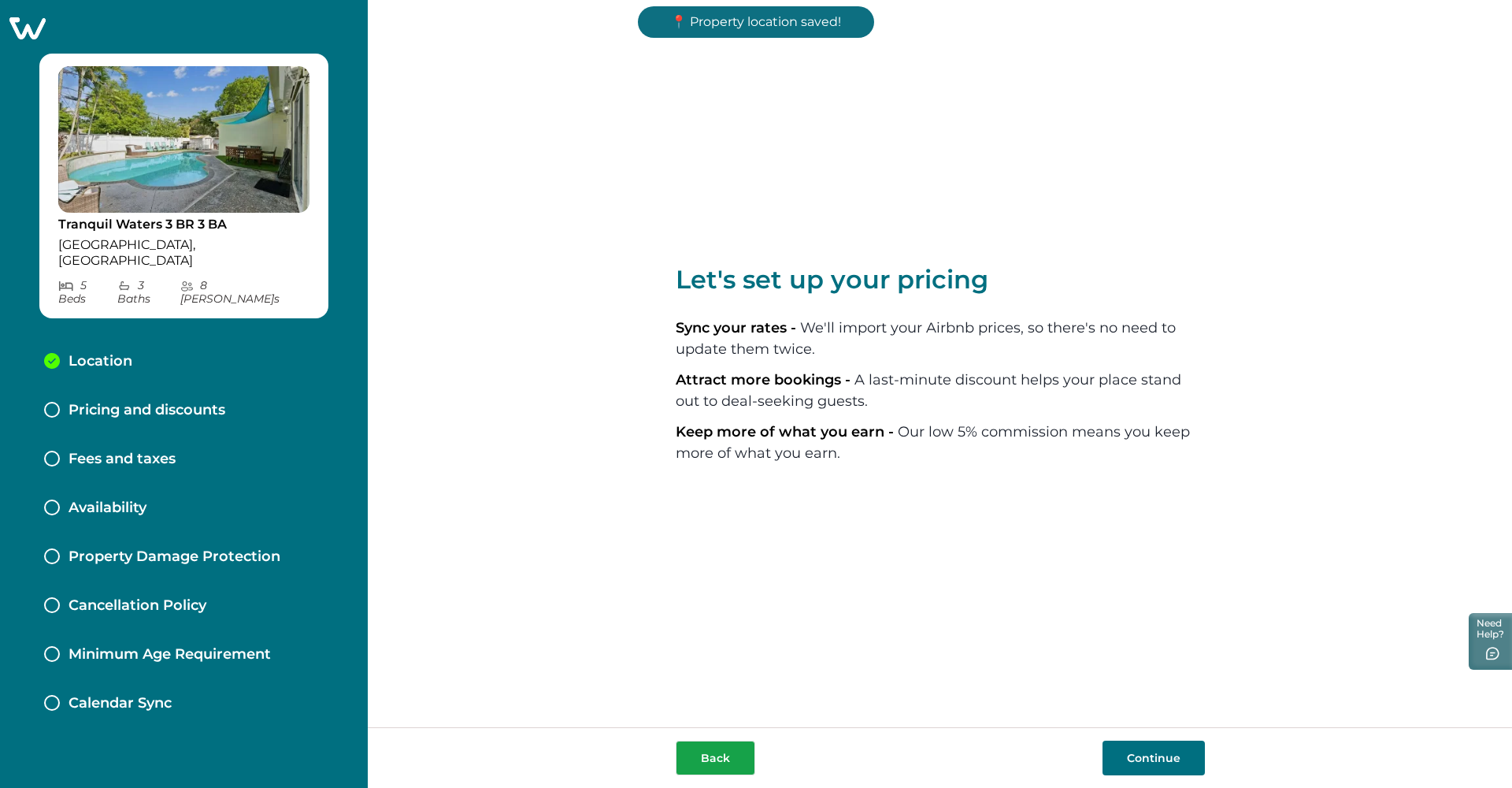
click at [696, 730] on button "Back" at bounding box center [715, 758] width 79 height 34
select select "**"
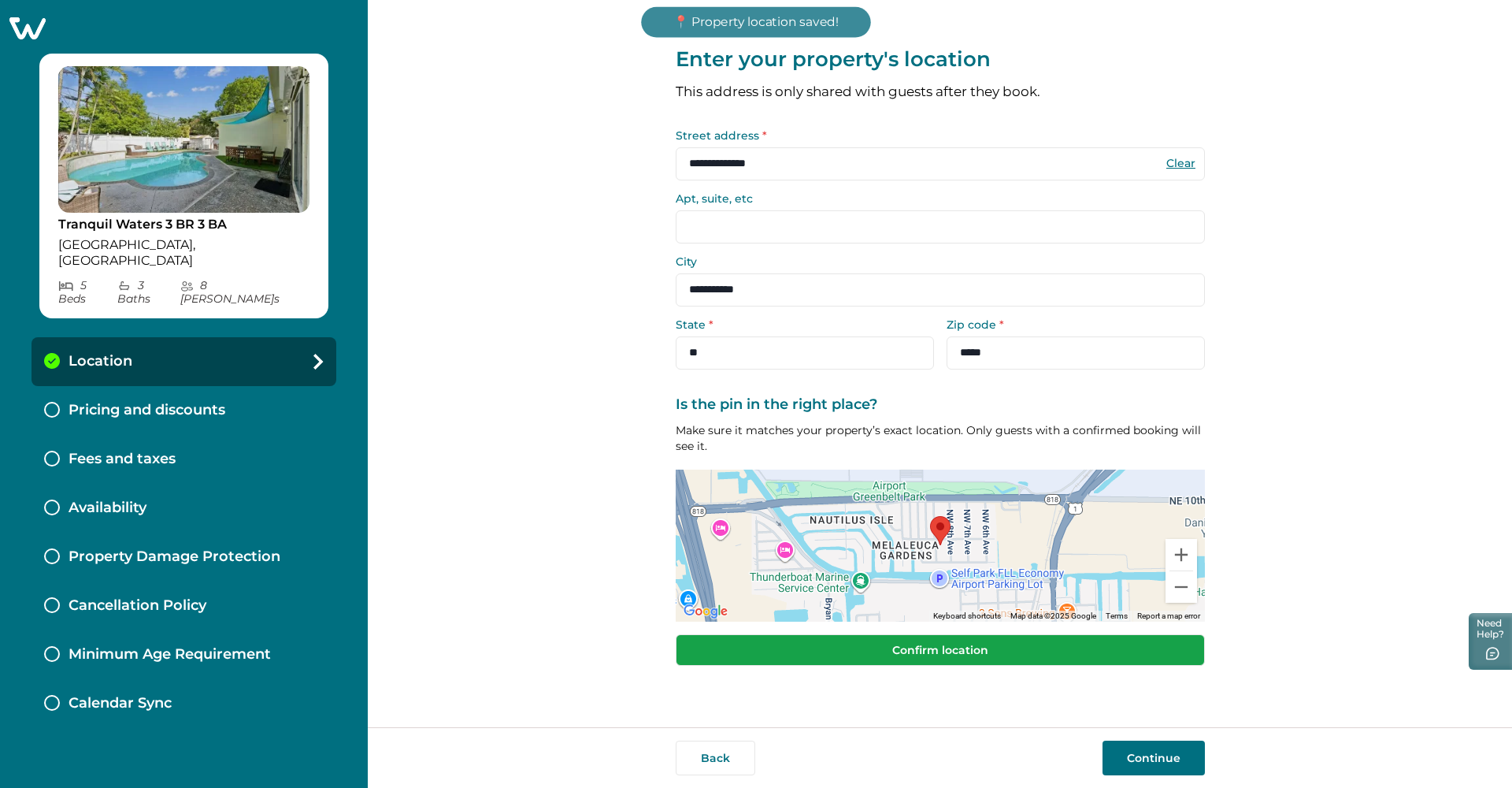
click at [696, 647] on button "Confirm location" at bounding box center [941, 650] width 529 height 31
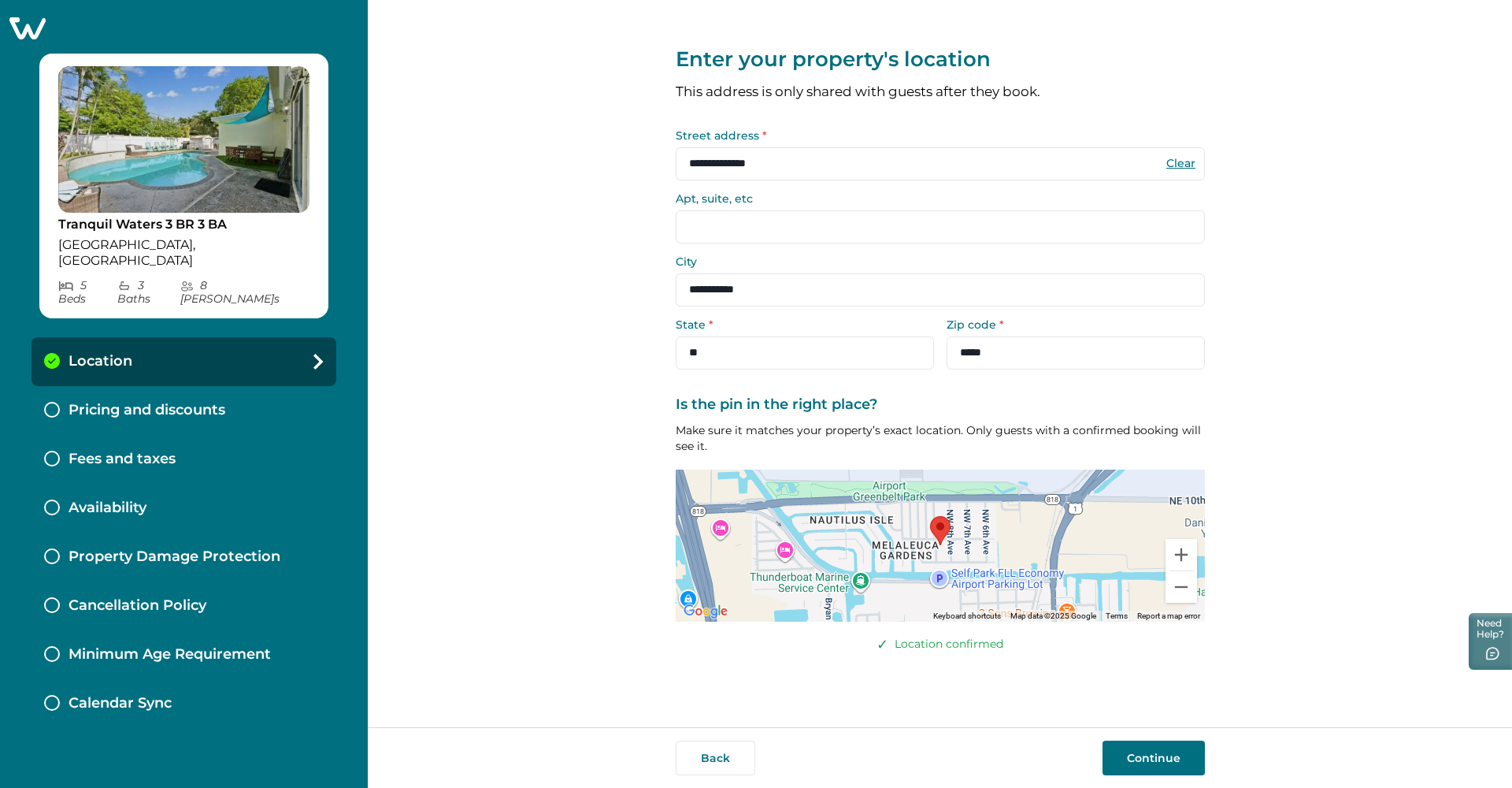
click at [696, 730] on button "Continue" at bounding box center [1154, 758] width 102 height 34
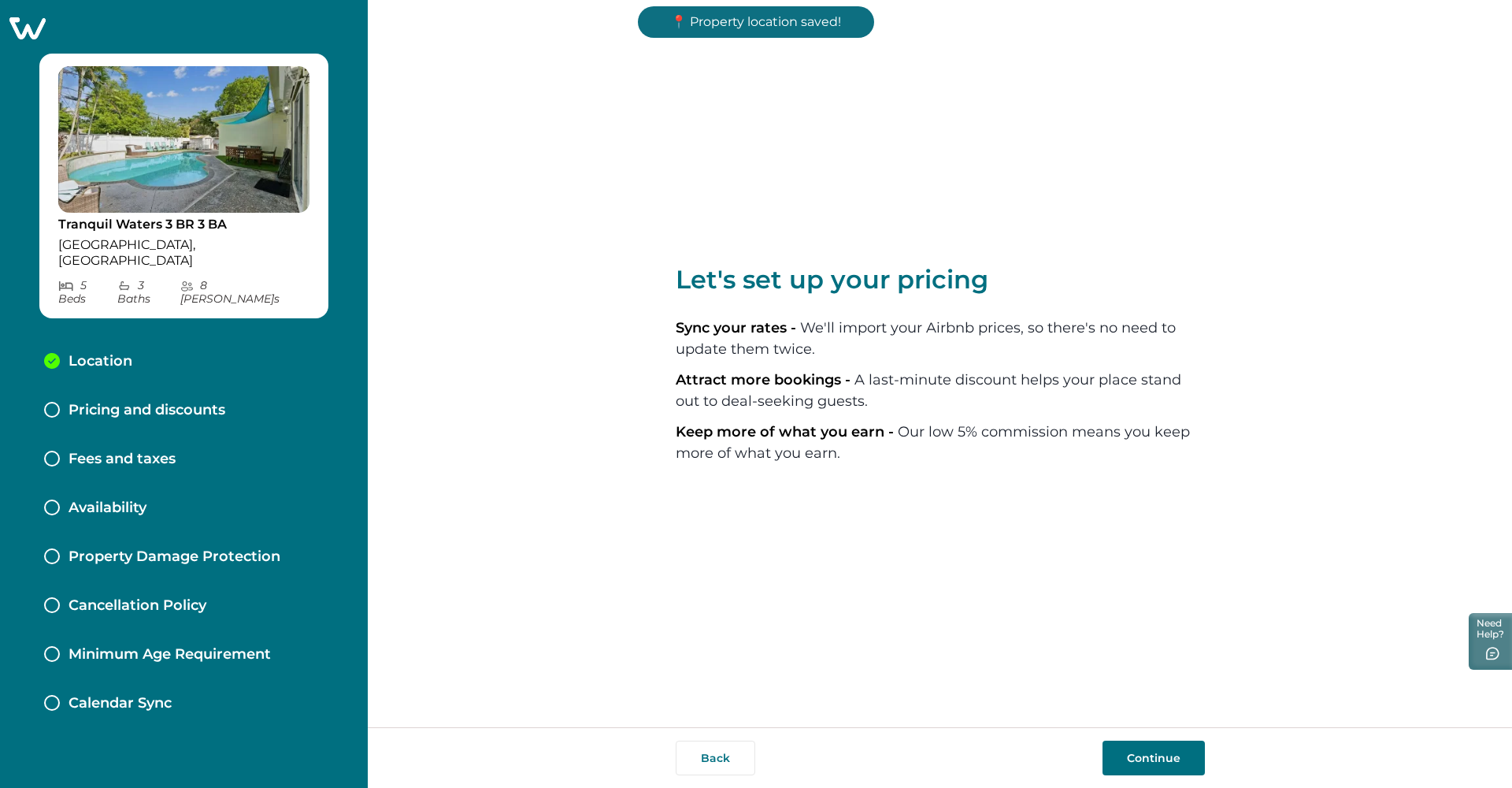
click at [696, 730] on button "Continue" at bounding box center [1154, 758] width 102 height 34
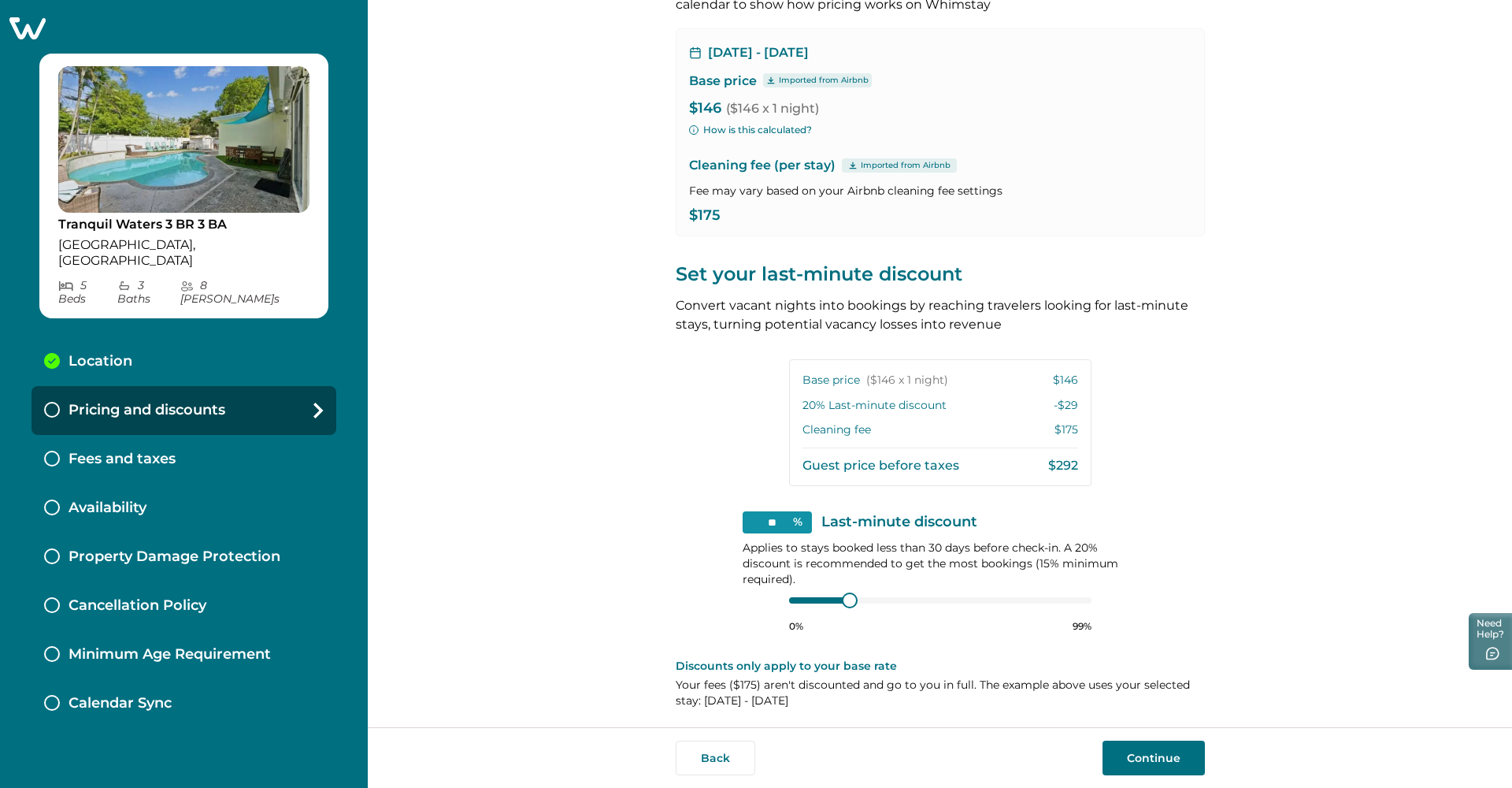
click at [696, 730] on button "Continue" at bounding box center [1154, 758] width 102 height 34
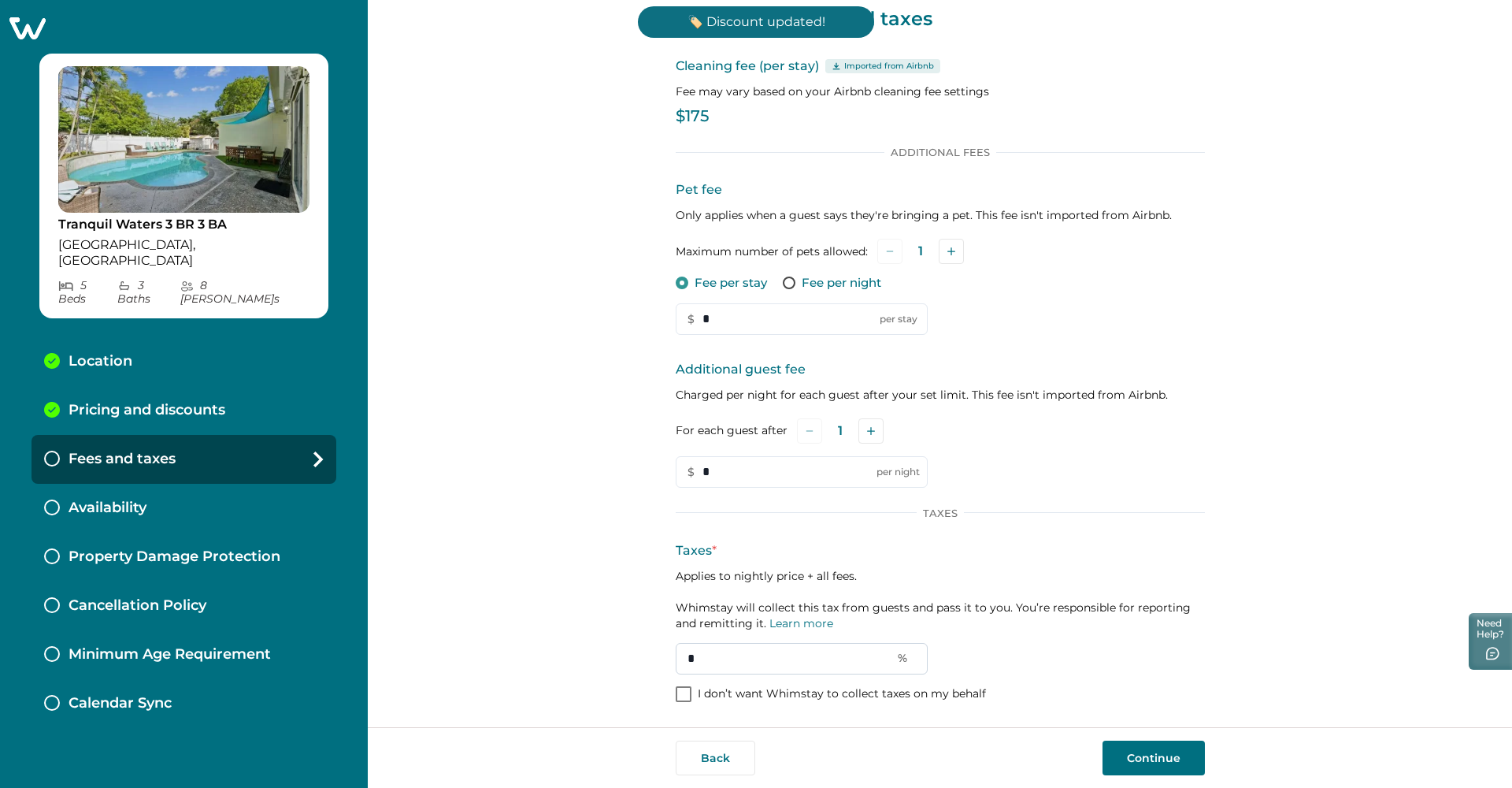
click at [696, 643] on input "*" at bounding box center [802, 658] width 252 height 31
type input "**"
click at [696, 535] on div "Taxes Taxes * Applies to nightly price + all fees. Whimstay will collect this t…" at bounding box center [941, 592] width 529 height 168
click at [696, 317] on input "*" at bounding box center [802, 321] width 252 height 31
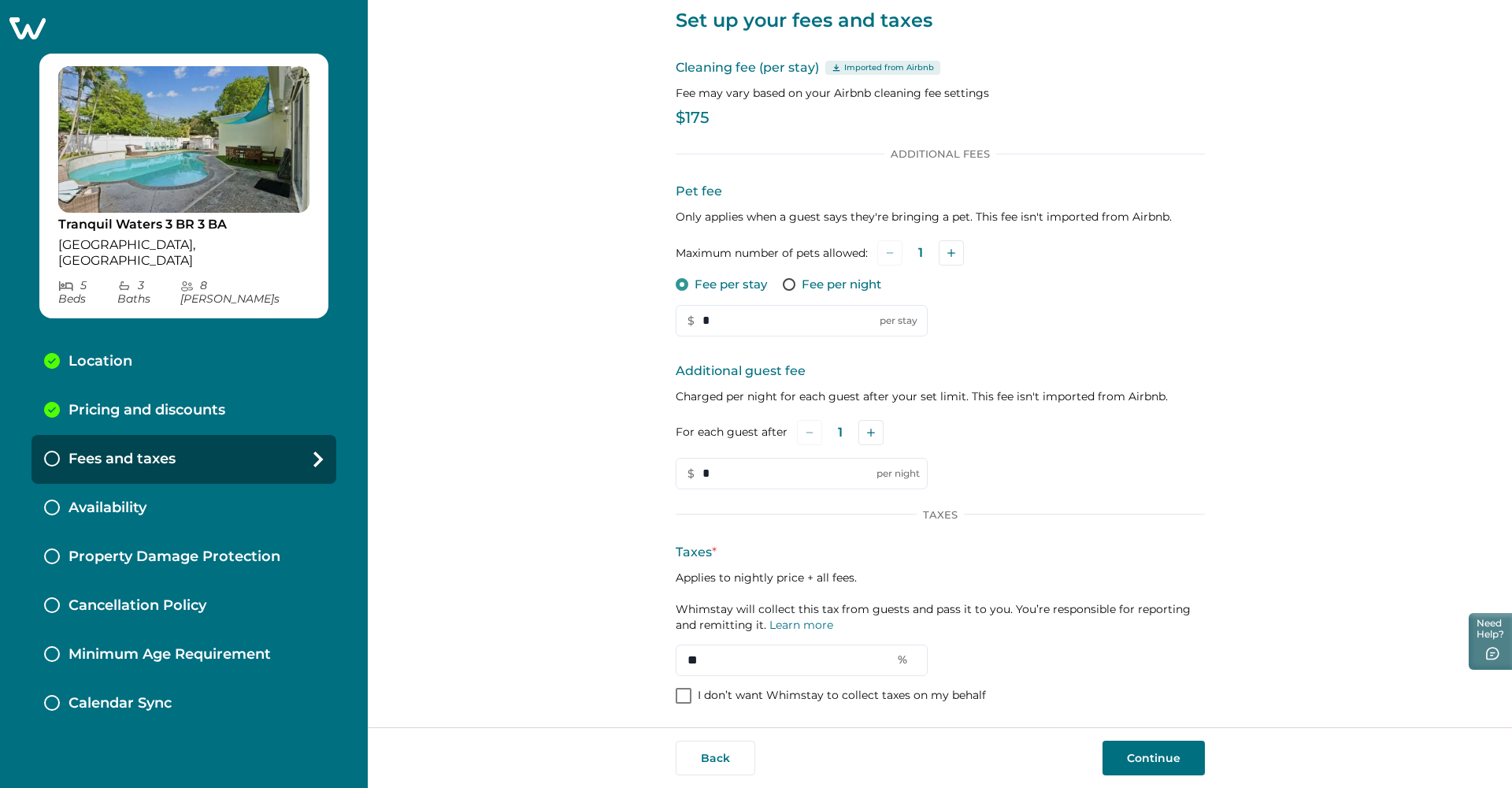
drag, startPoint x: 788, startPoint y: 317, endPoint x: 666, endPoint y: 314, distance: 122.0
click at [666, 314] on div "Set up your fees and taxes Cleaning fee (per stay) Imported from Airbnb Fee may…" at bounding box center [940, 363] width 1145 height 727
type input "***"
click at [696, 311] on div "Pet fee Only applies when a guest says they're bringing a pet. This fee isn't i…" at bounding box center [941, 259] width 529 height 154
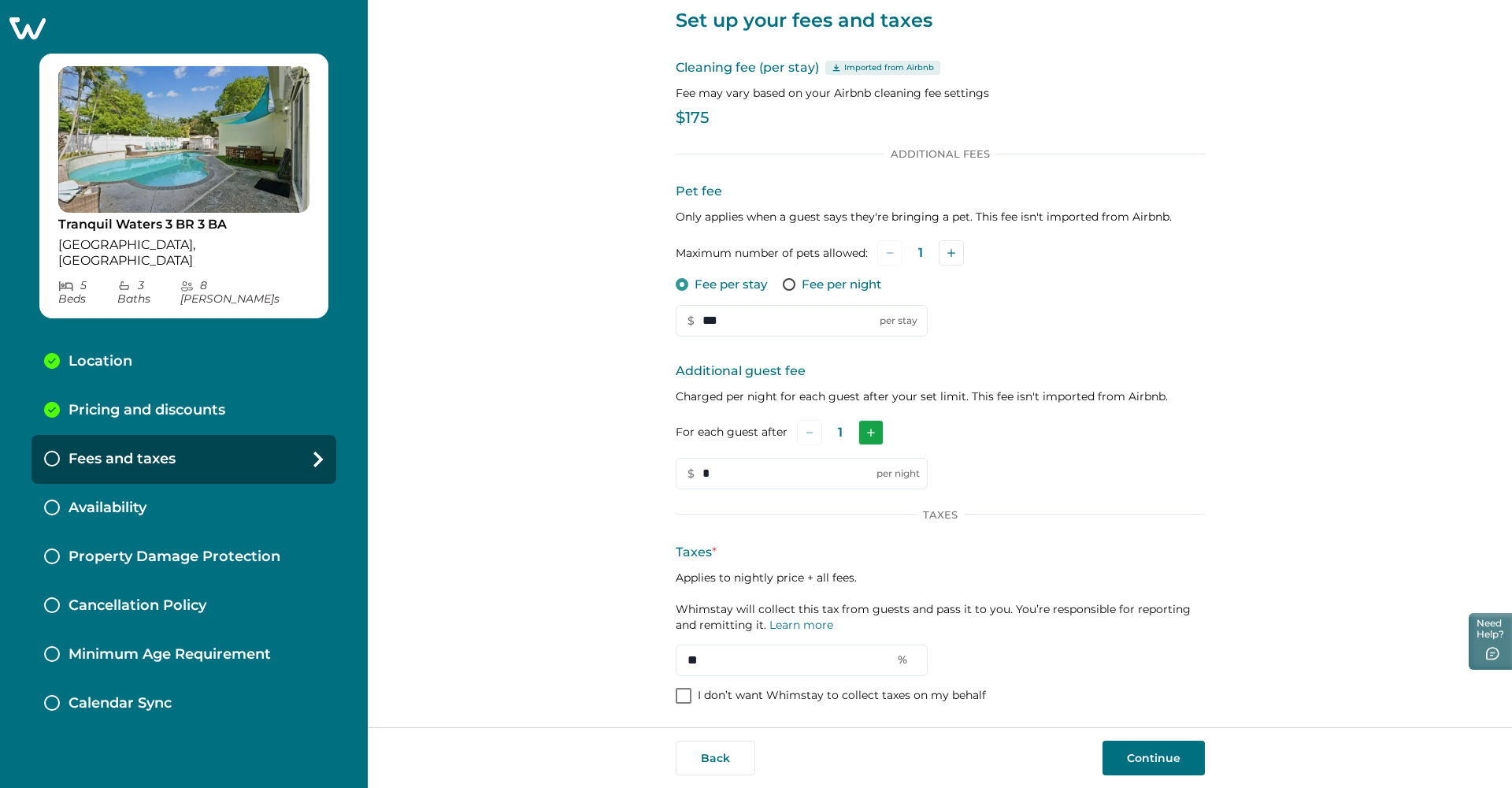
click at [696, 430] on icon "Add" at bounding box center [871, 433] width 8 height 8
click at [696, 430] on icon "Add" at bounding box center [874, 433] width 8 height 8
click at [696, 430] on icon "Add" at bounding box center [875, 433] width 8 height 8
click at [696, 430] on icon "Add" at bounding box center [874, 433] width 8 height 8
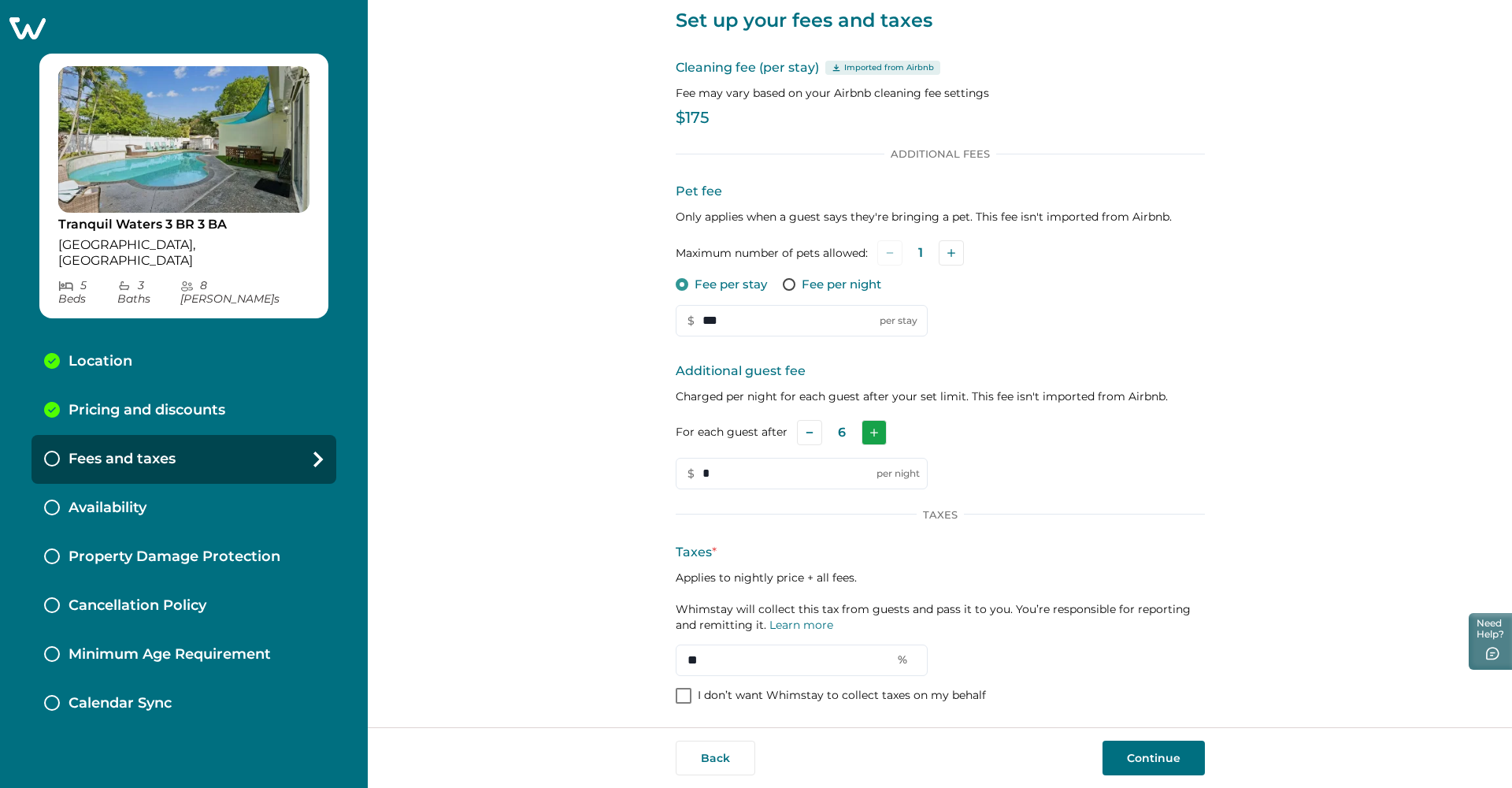
click at [696, 430] on icon "Add" at bounding box center [874, 433] width 8 height 8
click at [696, 433] on button "Subtract" at bounding box center [810, 432] width 25 height 25
click at [696, 421] on button "Add" at bounding box center [874, 432] width 25 height 25
click at [696, 474] on input "*" at bounding box center [802, 473] width 252 height 31
drag, startPoint x: 775, startPoint y: 474, endPoint x: 659, endPoint y: 476, distance: 116.0
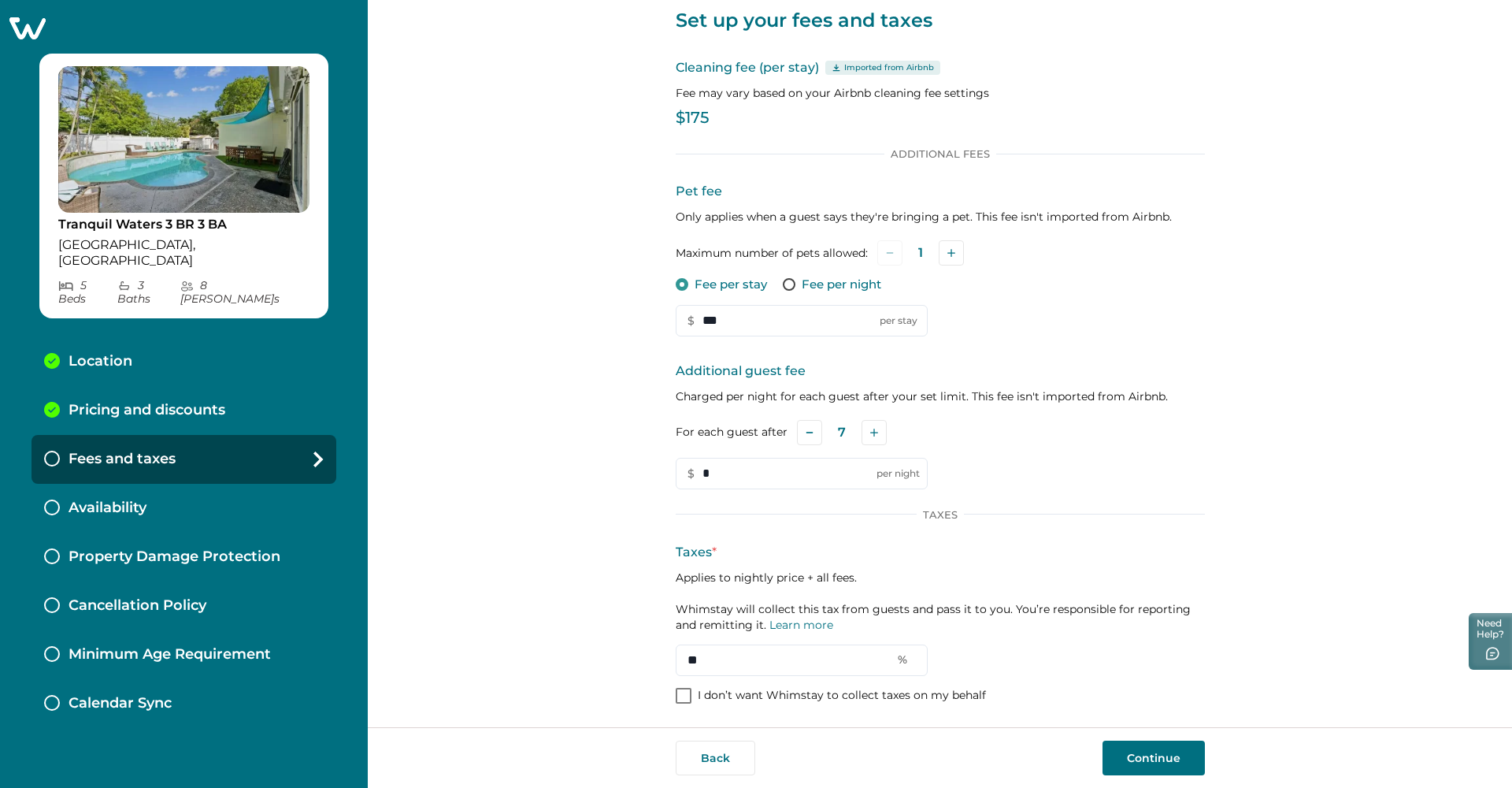
click at [659, 476] on div "Set up your fees and taxes Cleaning fee (per stay) Imported from Airbnb Fee may…" at bounding box center [940, 363] width 1145 height 727
type input "***"
click at [696, 557] on p "Taxes *" at bounding box center [941, 552] width 529 height 19
click at [696, 730] on button "Continue" at bounding box center [1154, 758] width 102 height 34
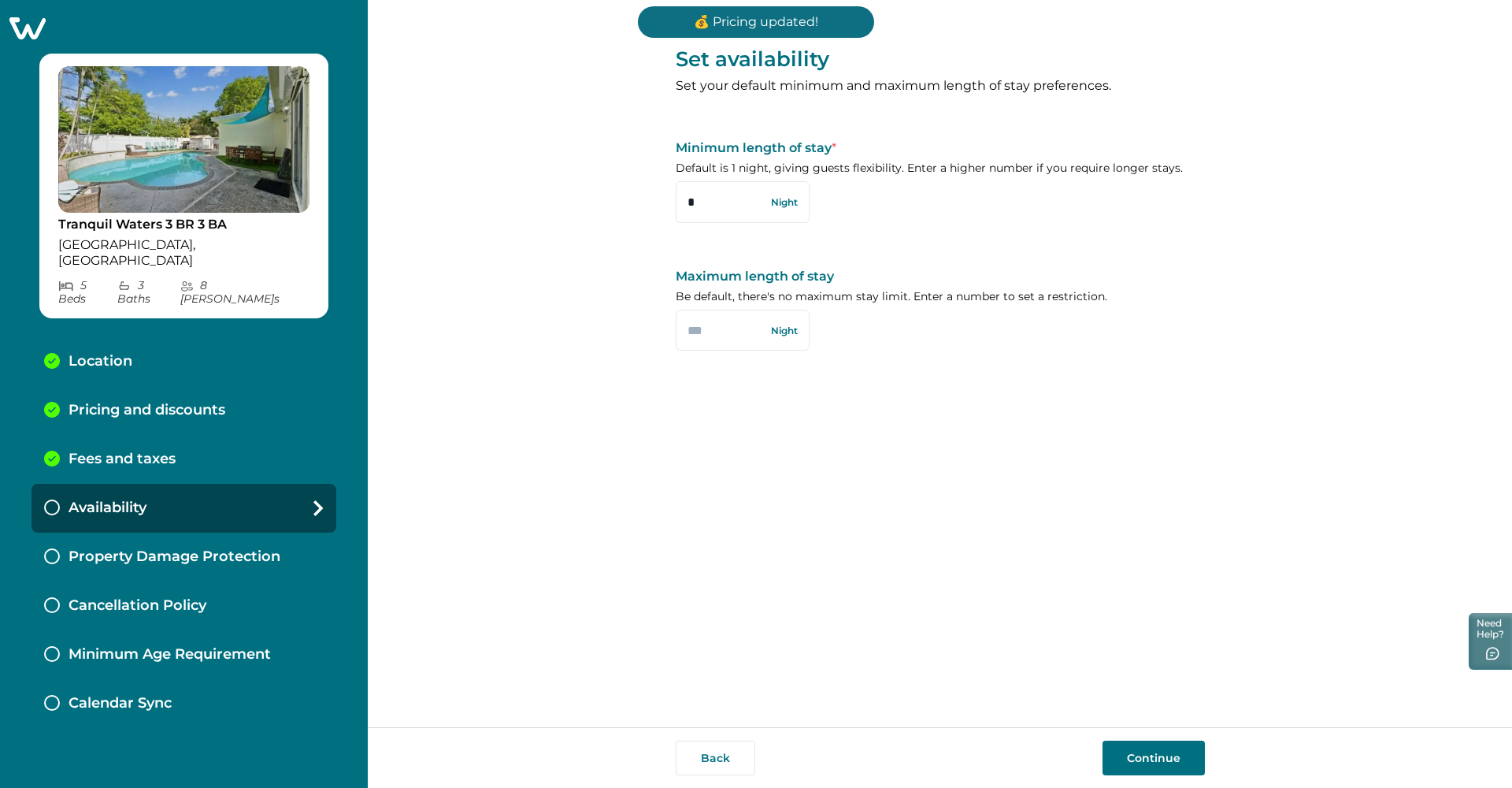
click at [696, 730] on button "Continue" at bounding box center [1154, 758] width 102 height 34
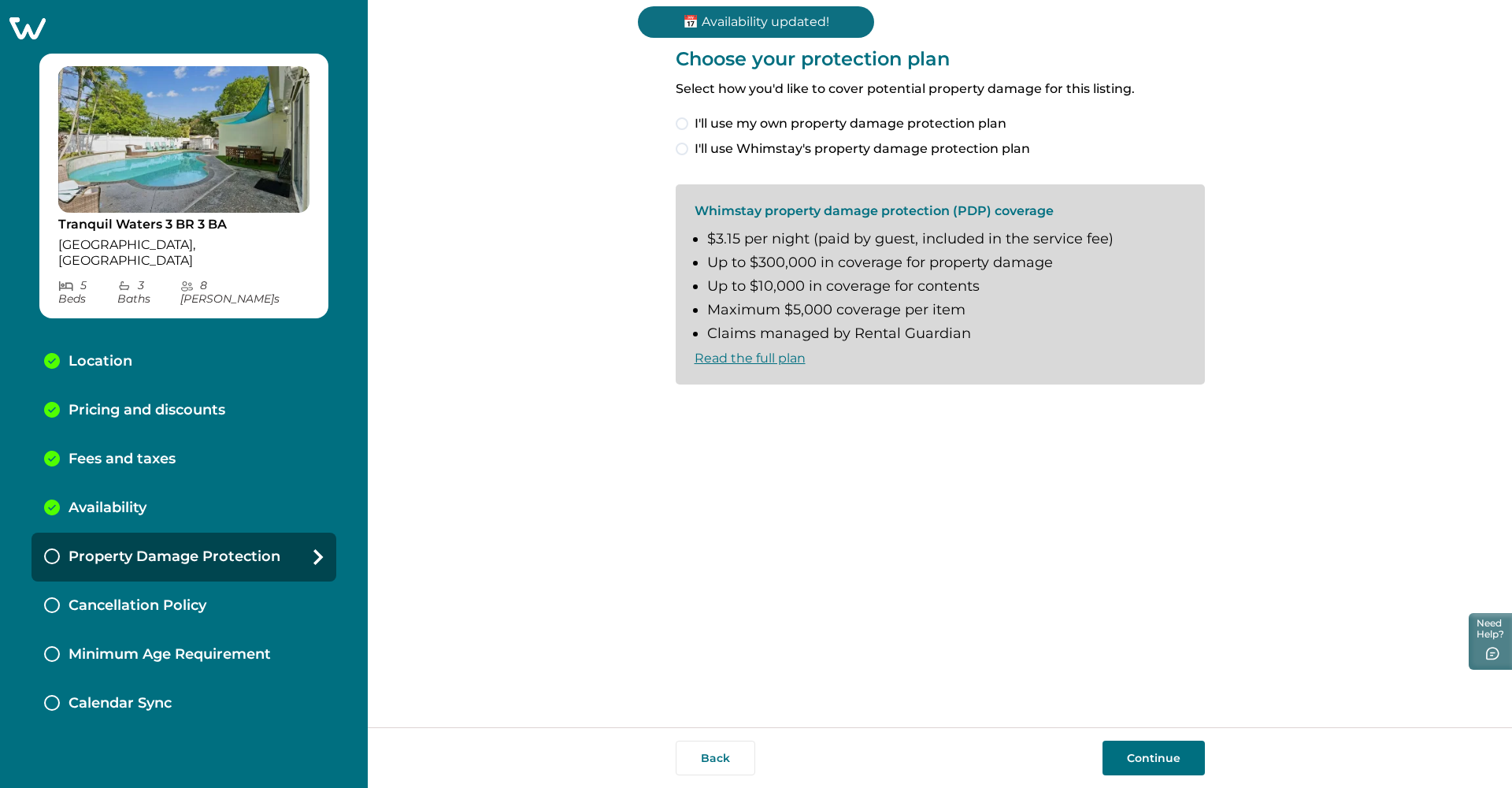
click at [682, 122] on span at bounding box center [682, 123] width 12 height 12
click at [696, 730] on button "Continue" at bounding box center [1154, 758] width 102 height 34
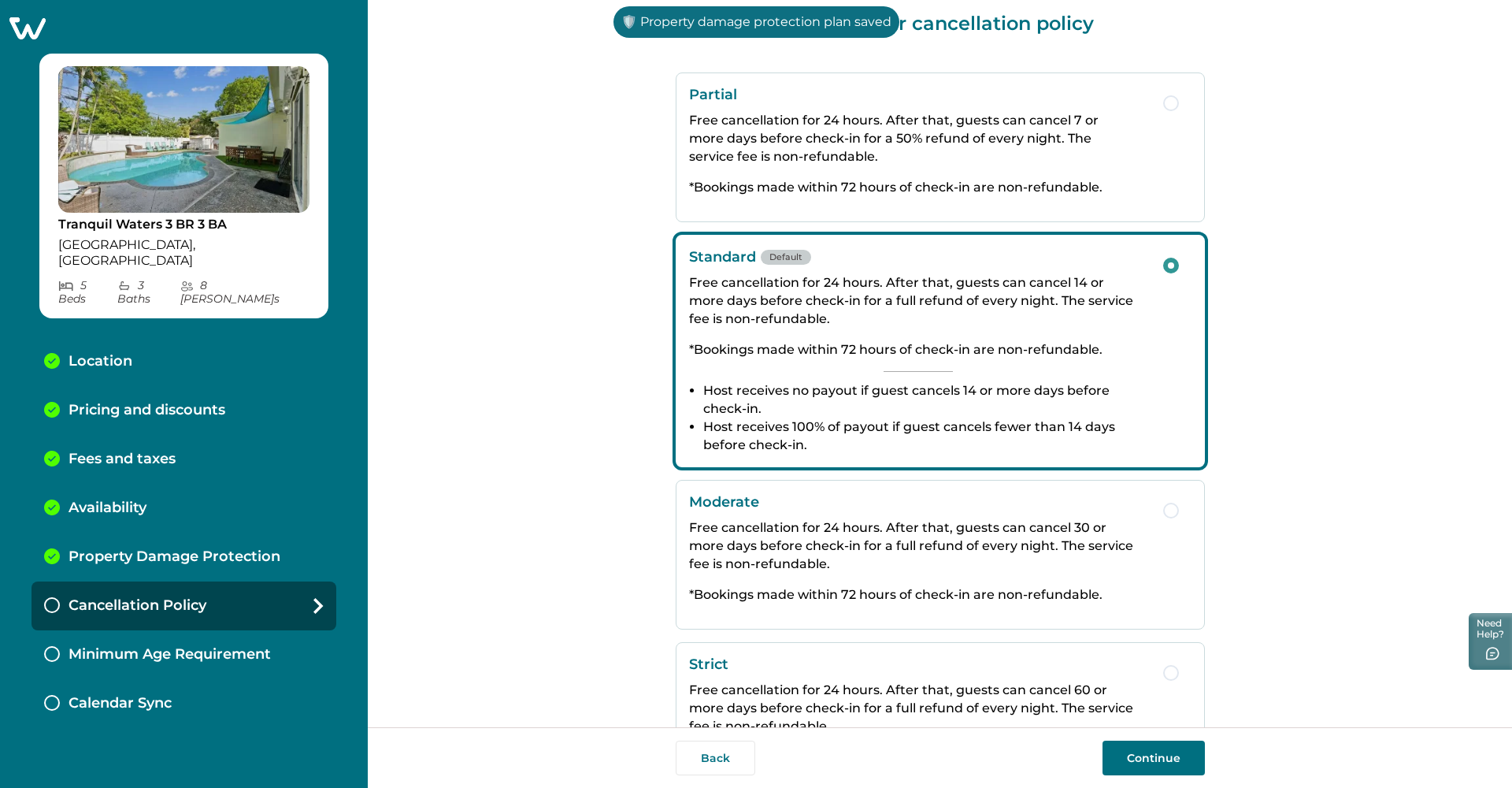
scroll to position [40, 0]
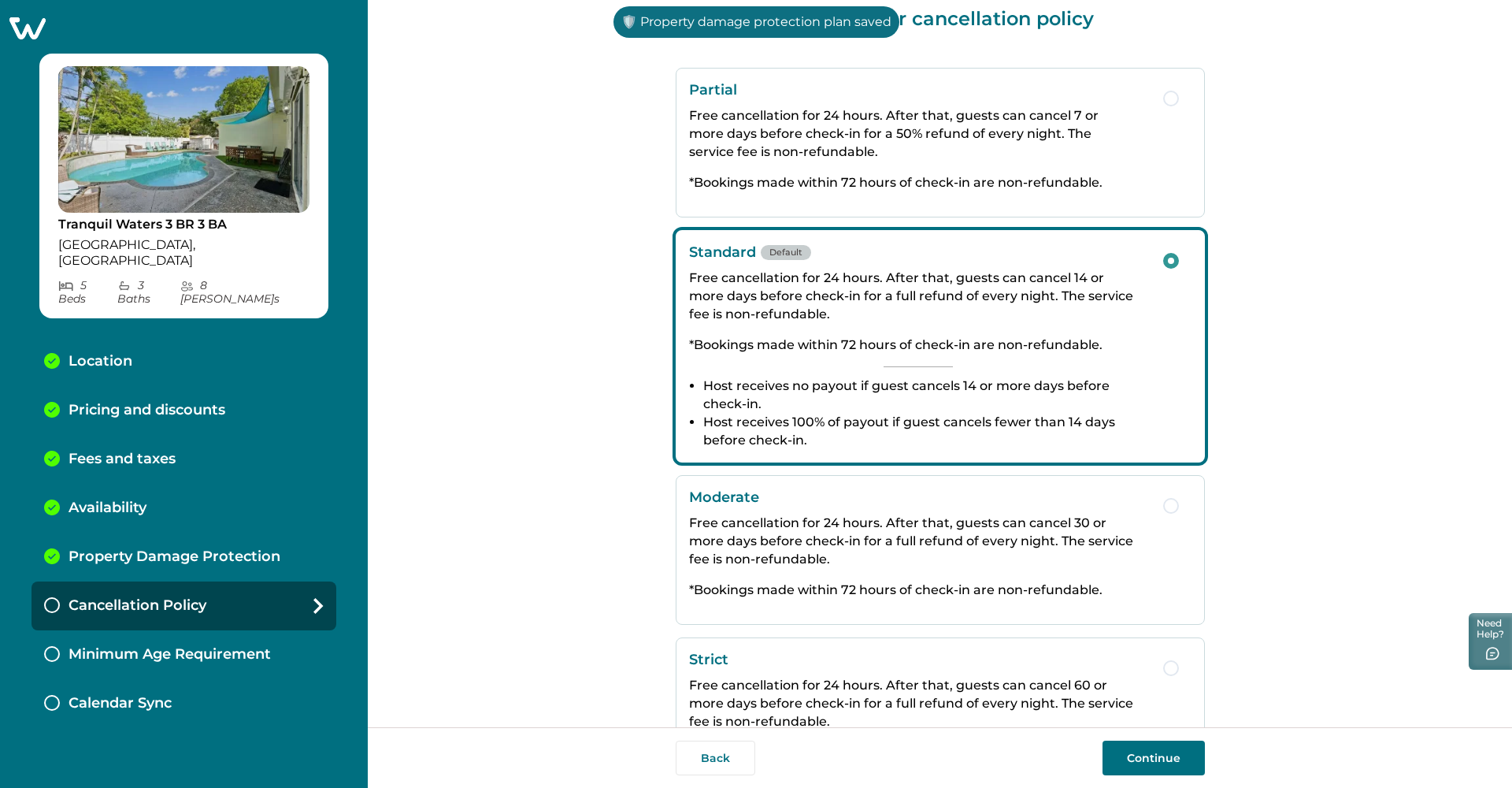
click at [696, 730] on button "Continue" at bounding box center [1154, 758] width 102 height 34
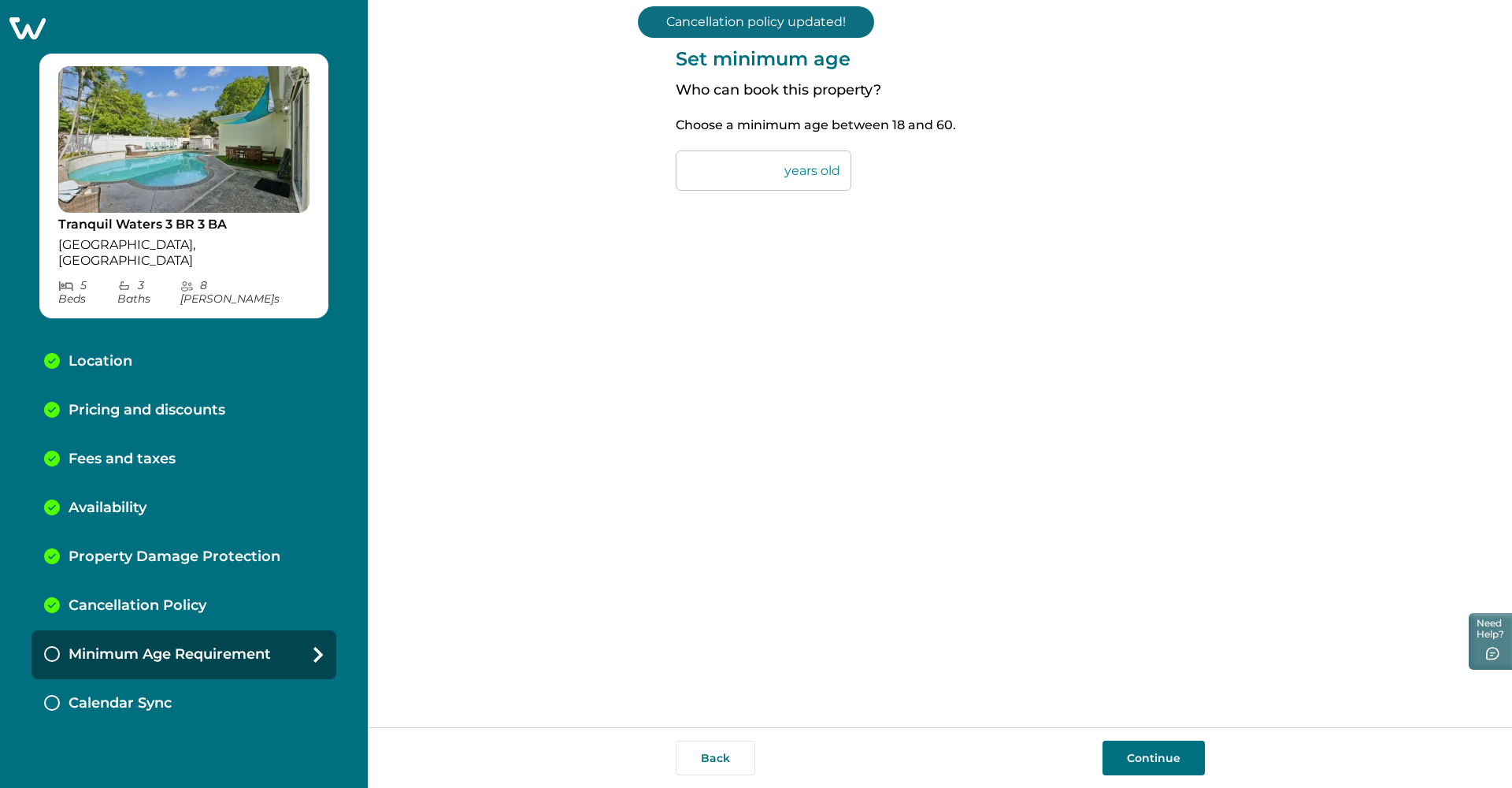
drag, startPoint x: 702, startPoint y: 172, endPoint x: 669, endPoint y: 173, distance: 33.0
click at [669, 173] on div "Set minimum age Who can book this property? Choose a minimum age between 18 and…" at bounding box center [940, 363] width 1145 height 727
type input "**"
click at [696, 215] on div "Set minimum age Who can book this property? Choose a minimum age between 18 and…" at bounding box center [941, 363] width 529 height 727
click at [696, 730] on button "Continue" at bounding box center [1154, 758] width 102 height 34
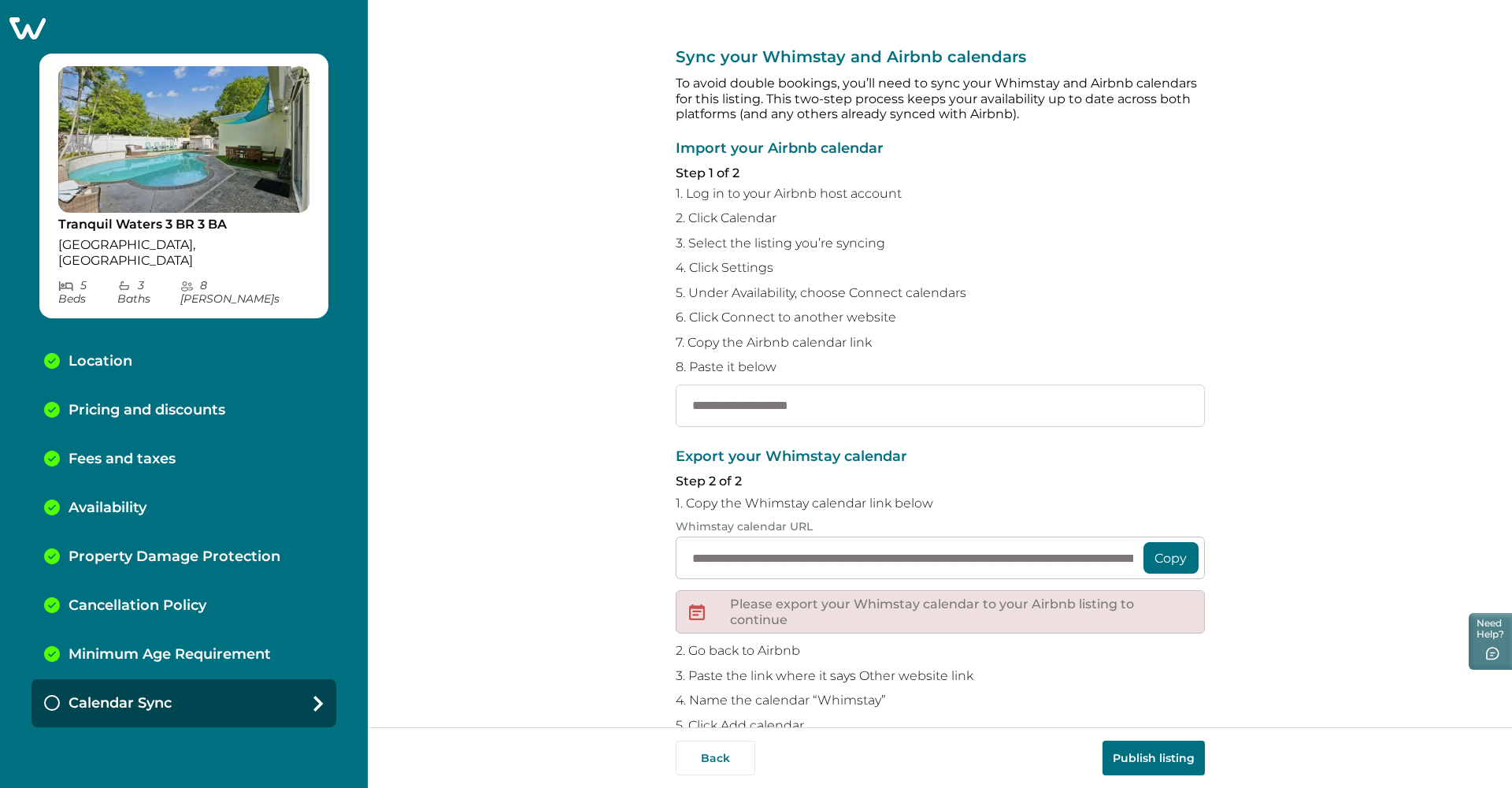
click at [696, 403] on input "text" at bounding box center [941, 406] width 529 height 43
paste input "**********"
type input "**********"
click at [696, 489] on div "**********" at bounding box center [941, 604] width 529 height 309
click at [696, 558] on button "Copy" at bounding box center [1171, 558] width 55 height 31
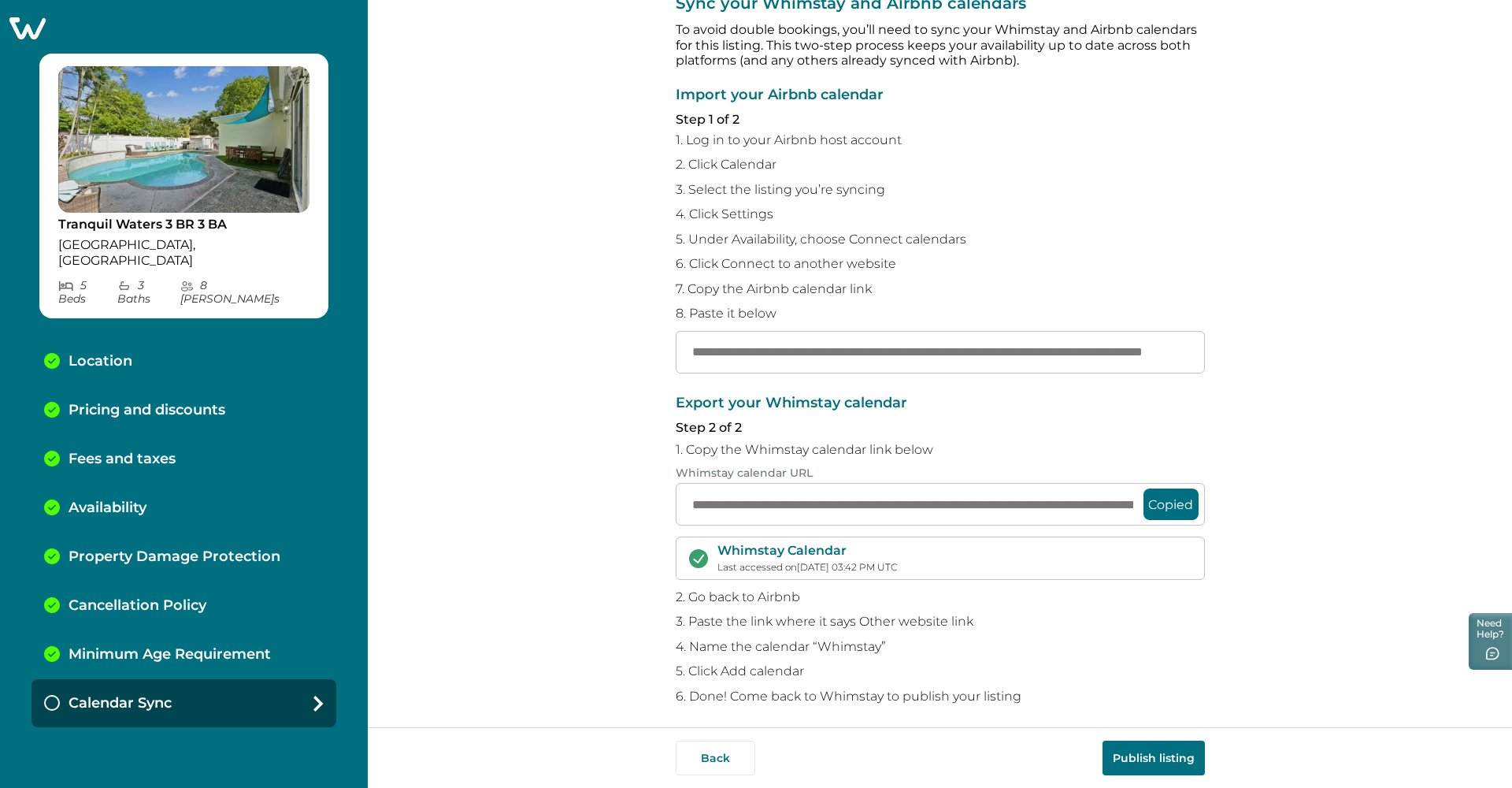
scroll to position [52, 0]
click at [696, 730] on button "Publish listing" at bounding box center [1154, 758] width 102 height 34
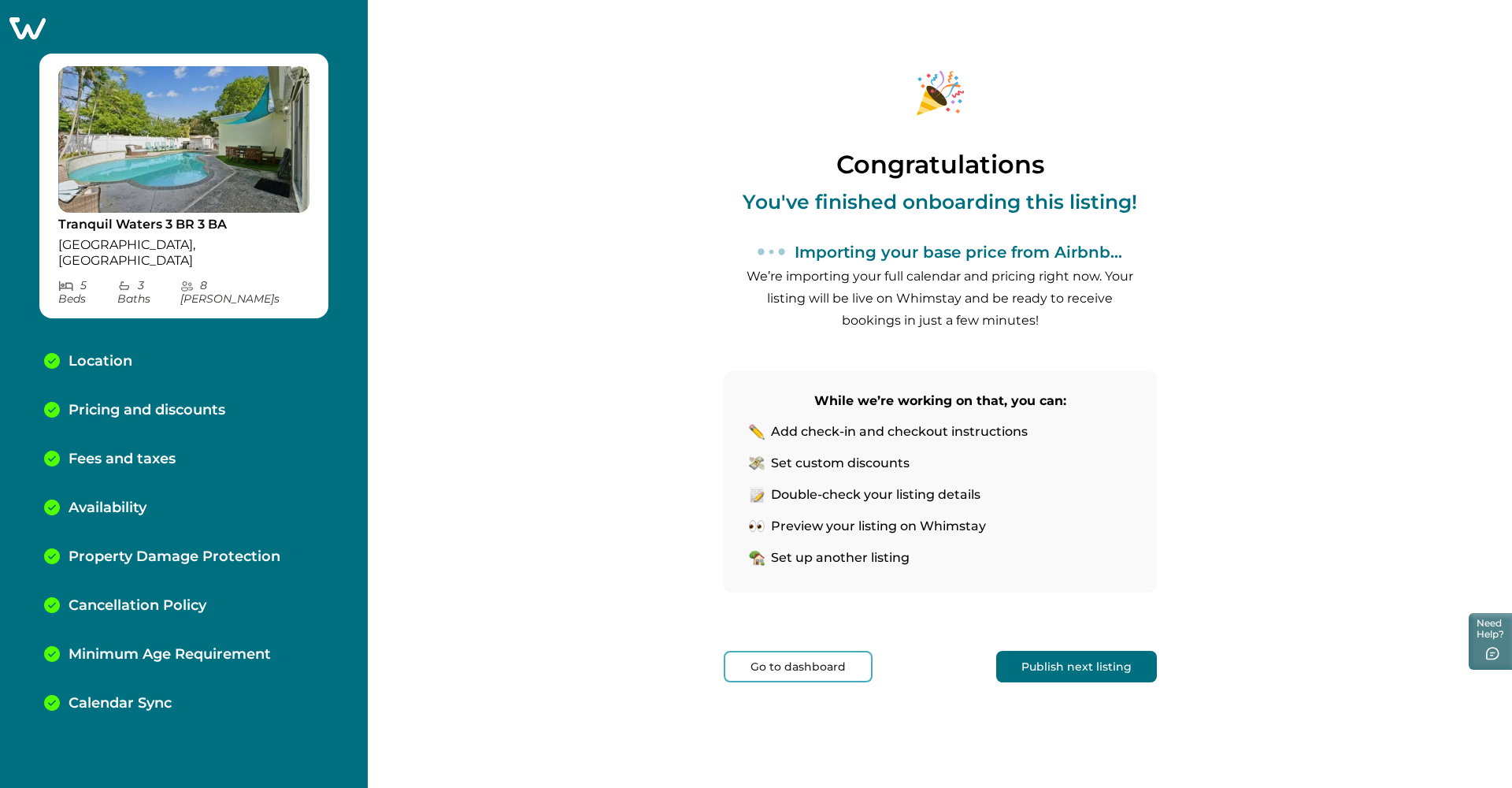
click at [696, 667] on button "Publish next listing" at bounding box center [1077, 667] width 161 height 31
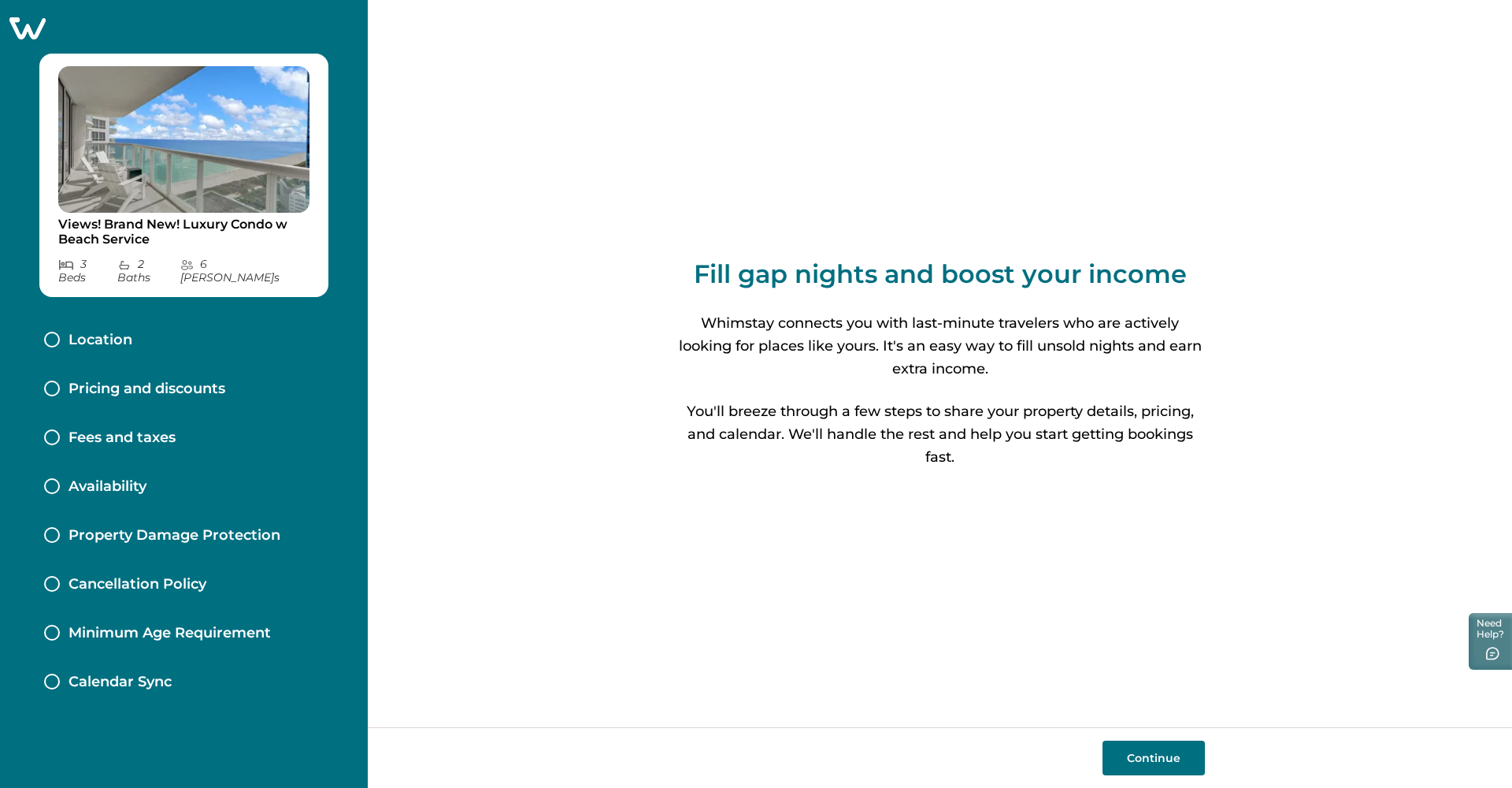
click at [35, 25] on icon at bounding box center [28, 28] width 36 height 22
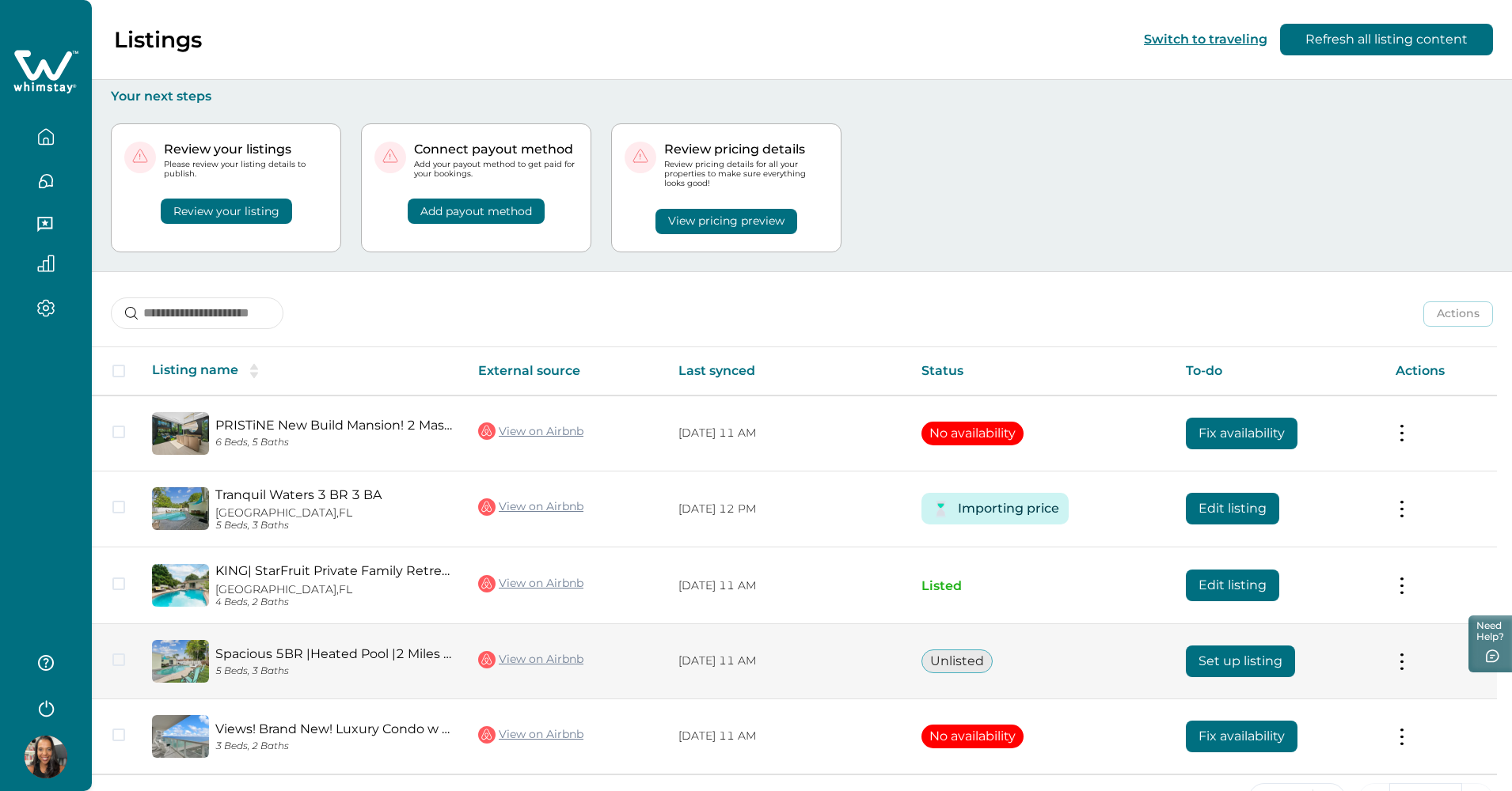
click at [699, 657] on button "Set up listing" at bounding box center [1240, 661] width 110 height 31
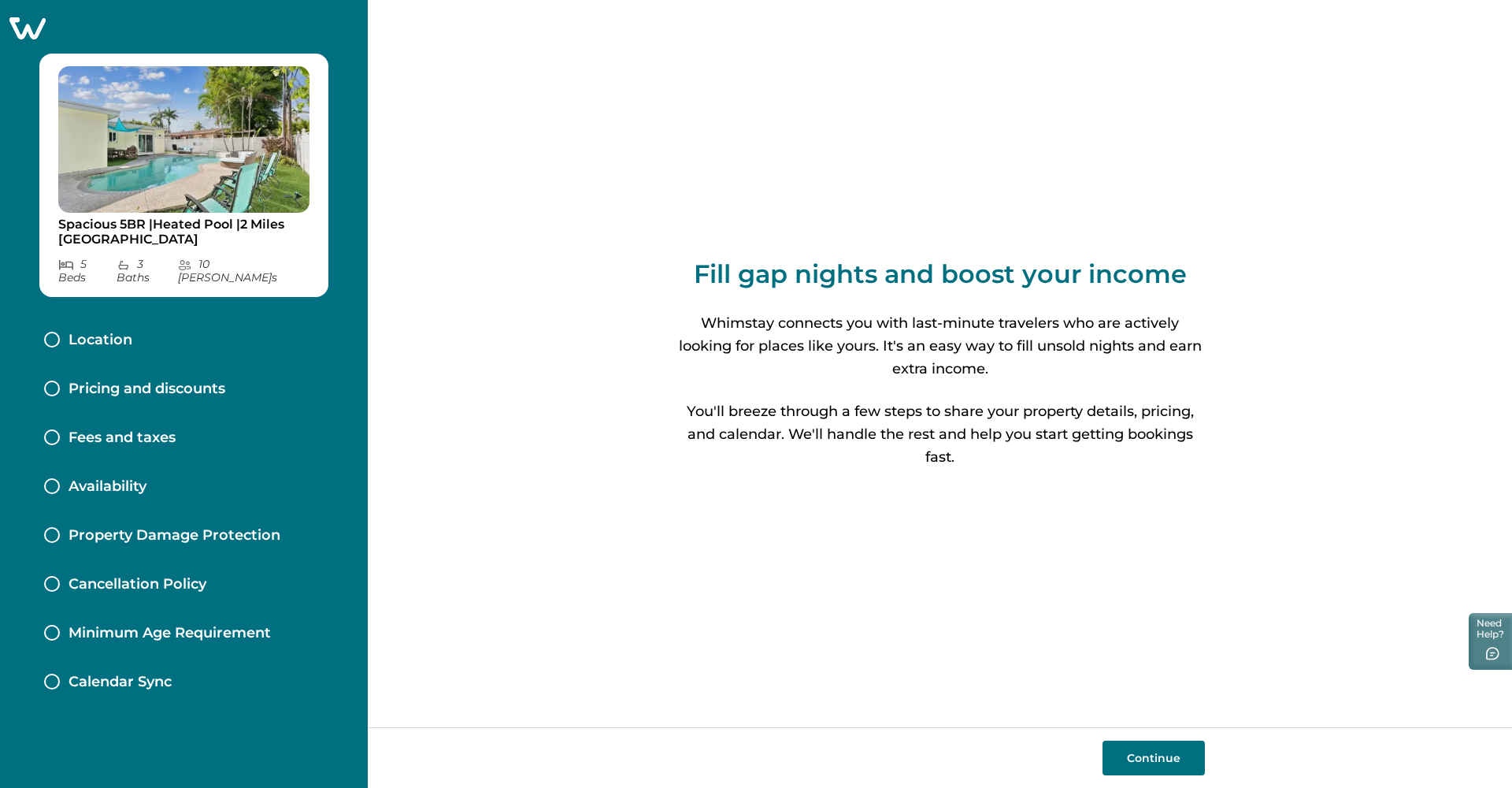
click at [696, 730] on button "Continue" at bounding box center [1154, 758] width 102 height 34
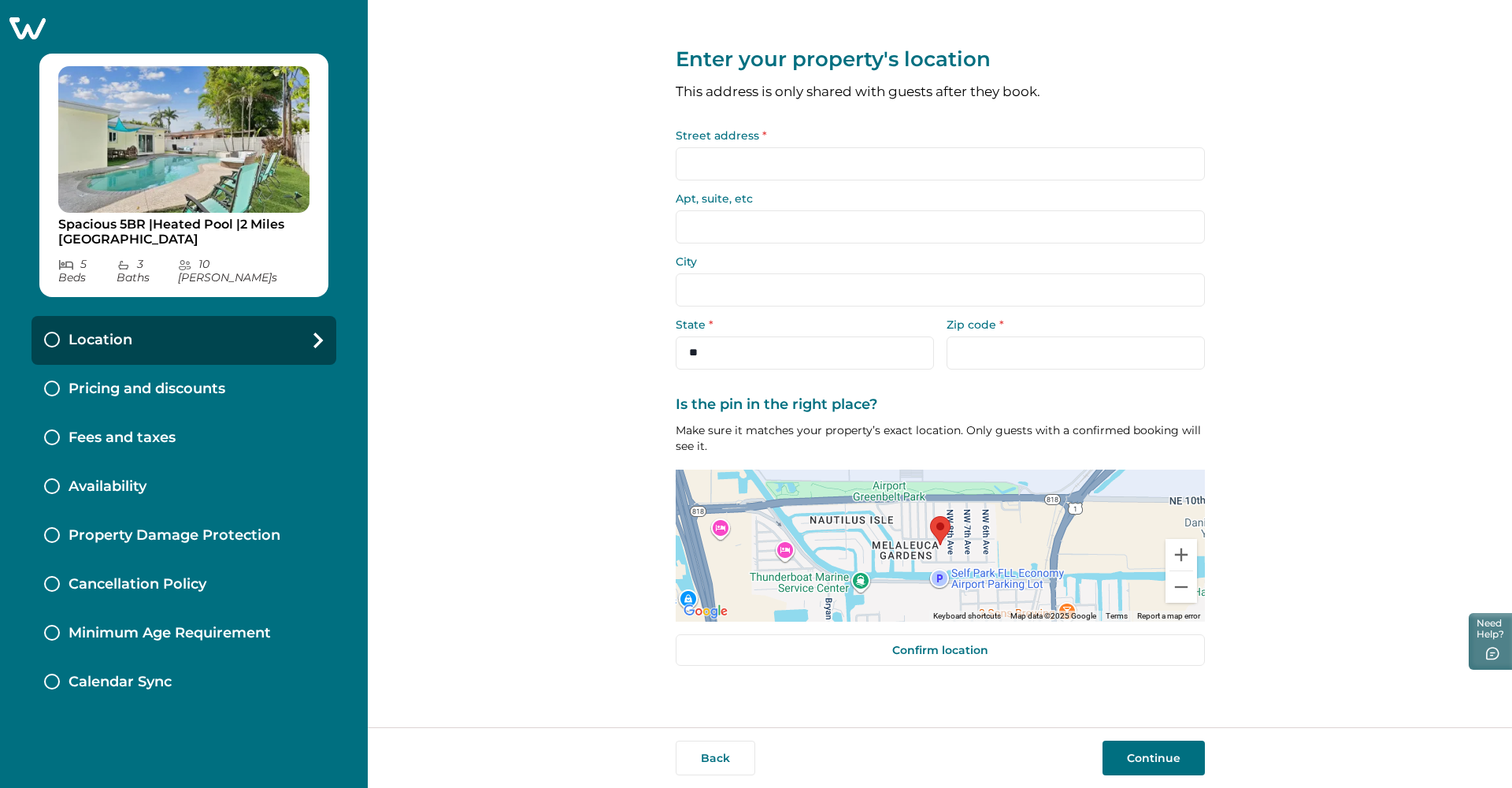
click at [696, 171] on input "Street address *" at bounding box center [941, 164] width 529 height 33
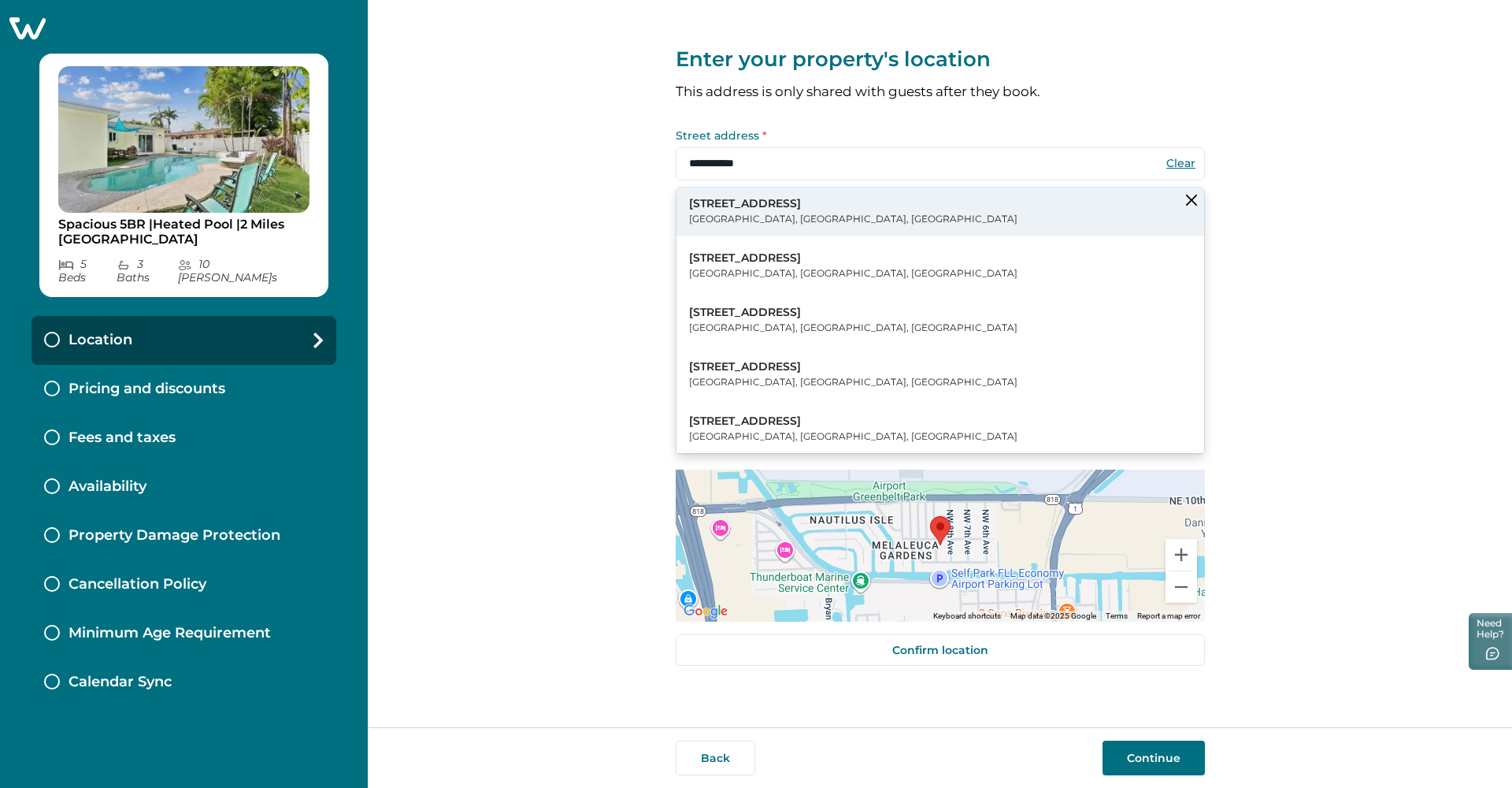
click at [696, 200] on p "718 NW 9th Ave" at bounding box center [853, 203] width 329 height 16
type input "**********"
select select "**"
type input "*****"
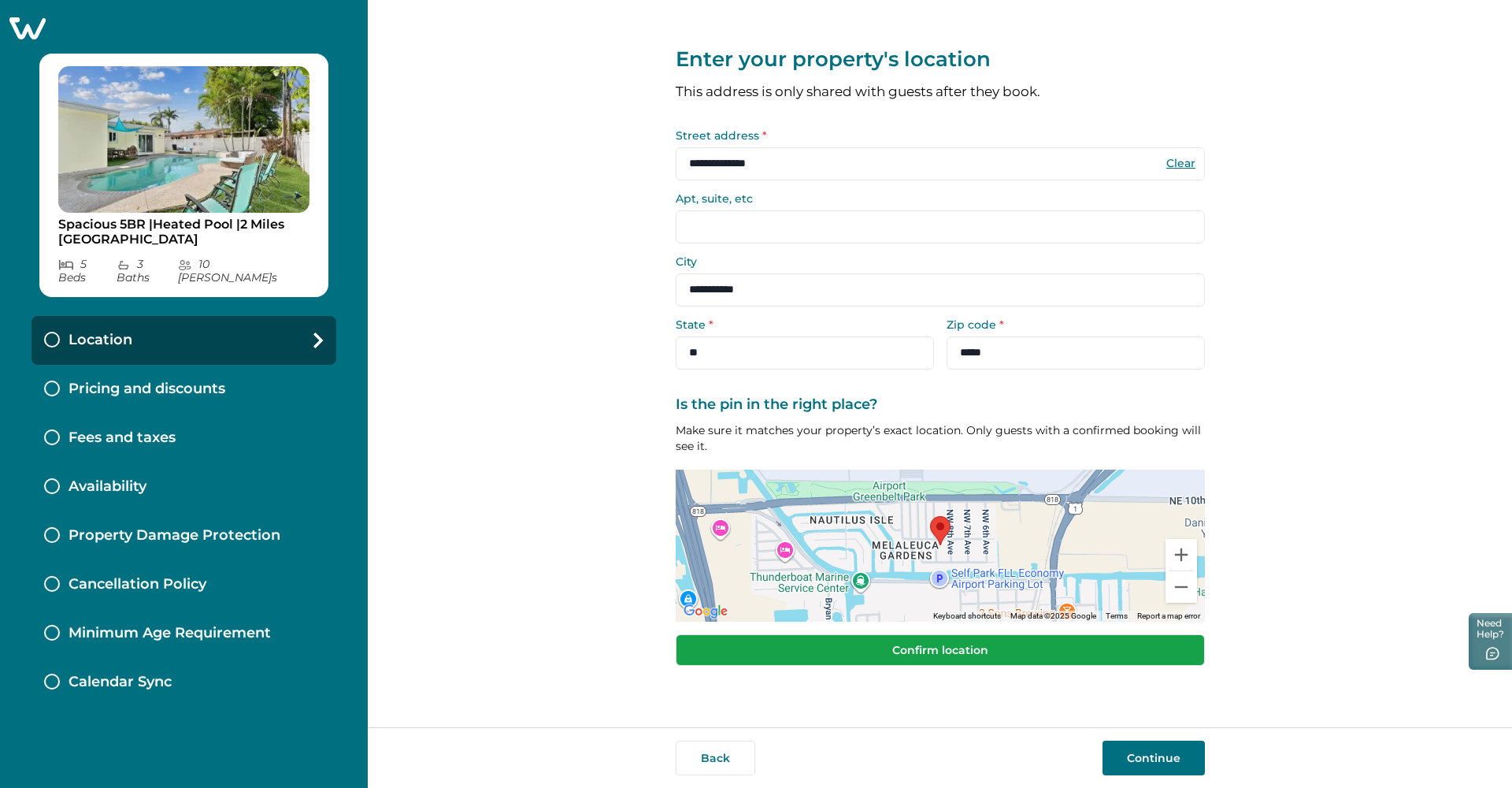
click at [696, 643] on button "Confirm location" at bounding box center [941, 650] width 529 height 31
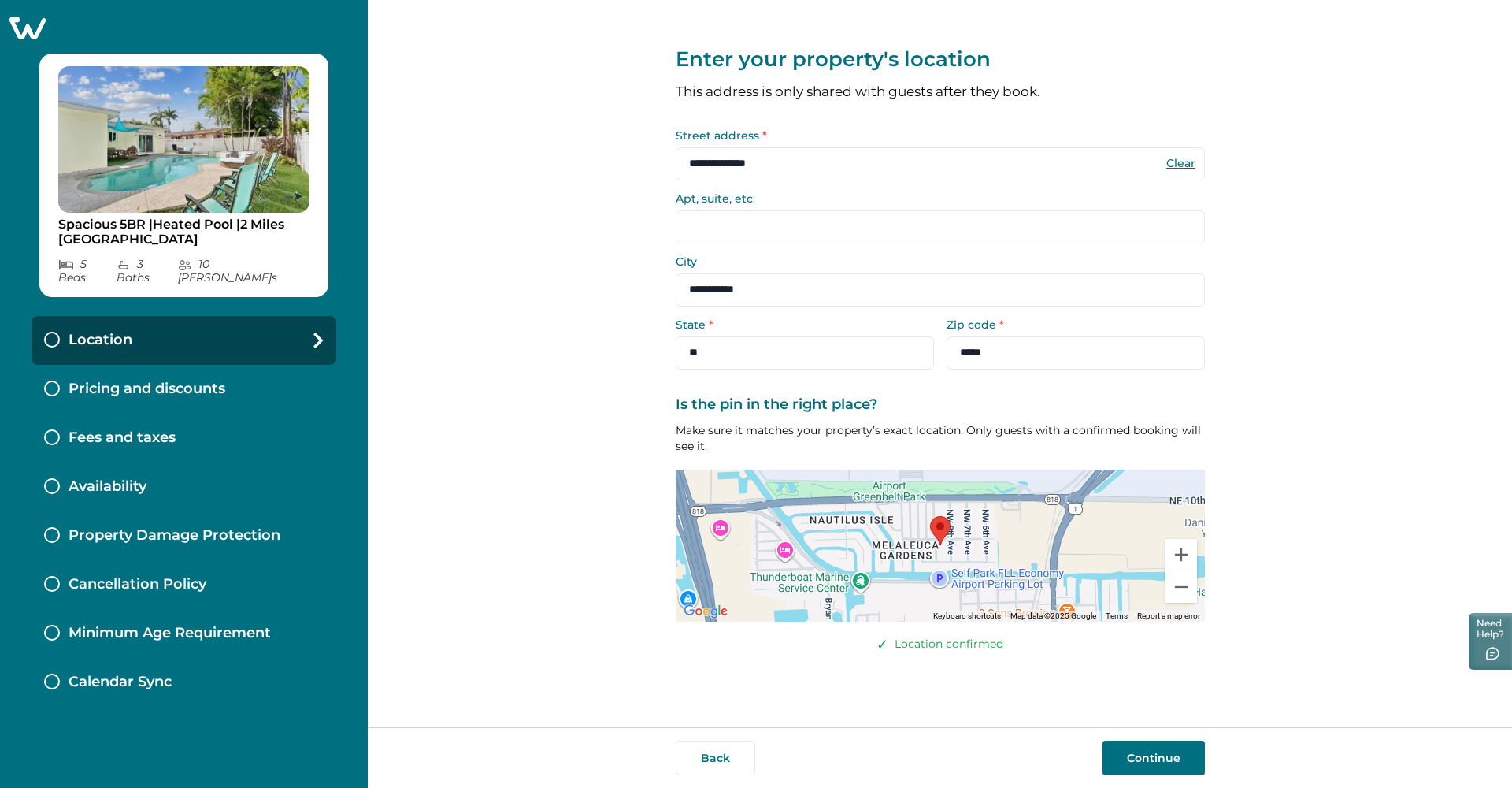
click at [696, 730] on button "Continue" at bounding box center [1154, 758] width 102 height 34
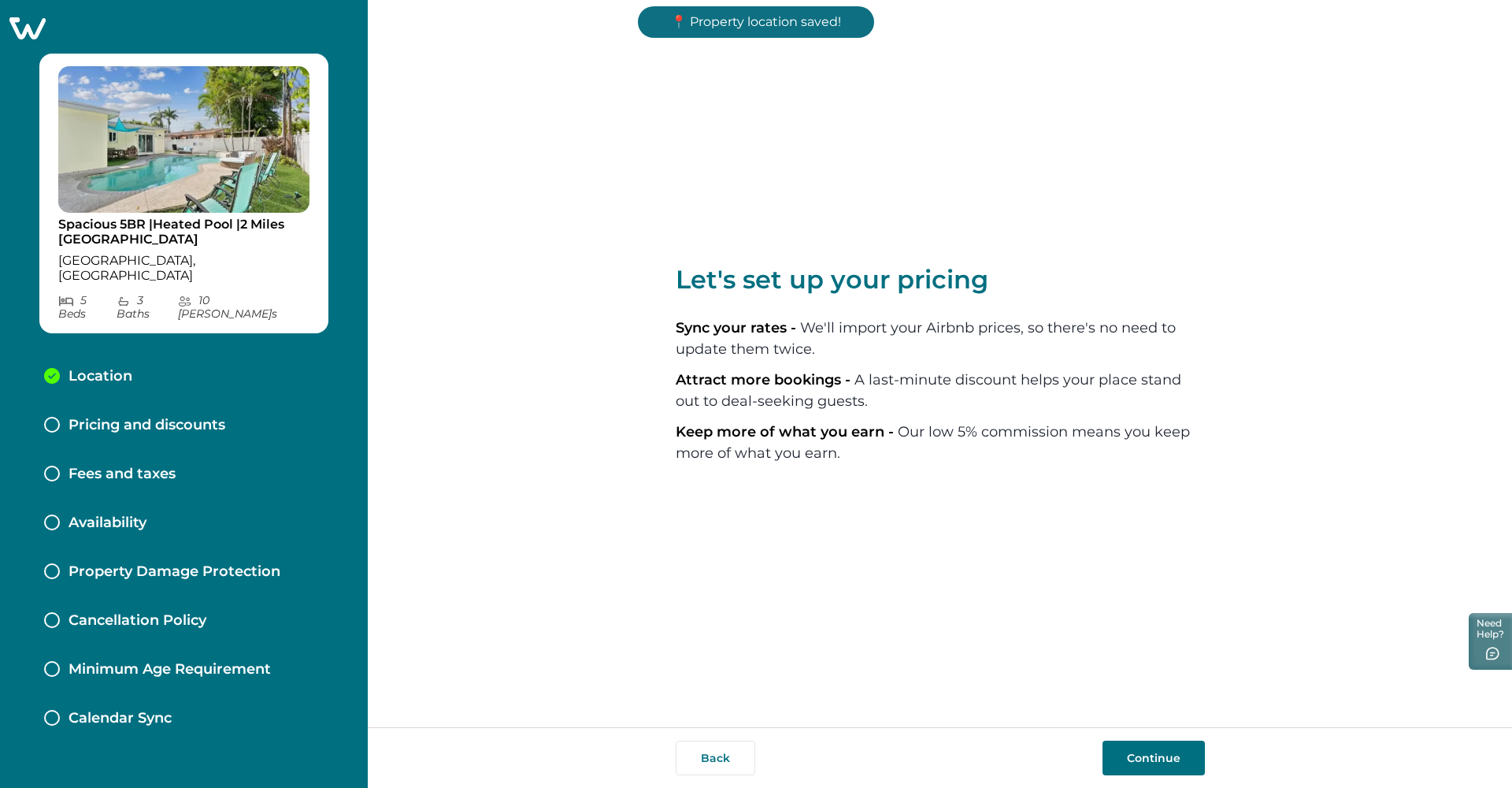
click at [696, 730] on button "Continue" at bounding box center [1154, 758] width 102 height 34
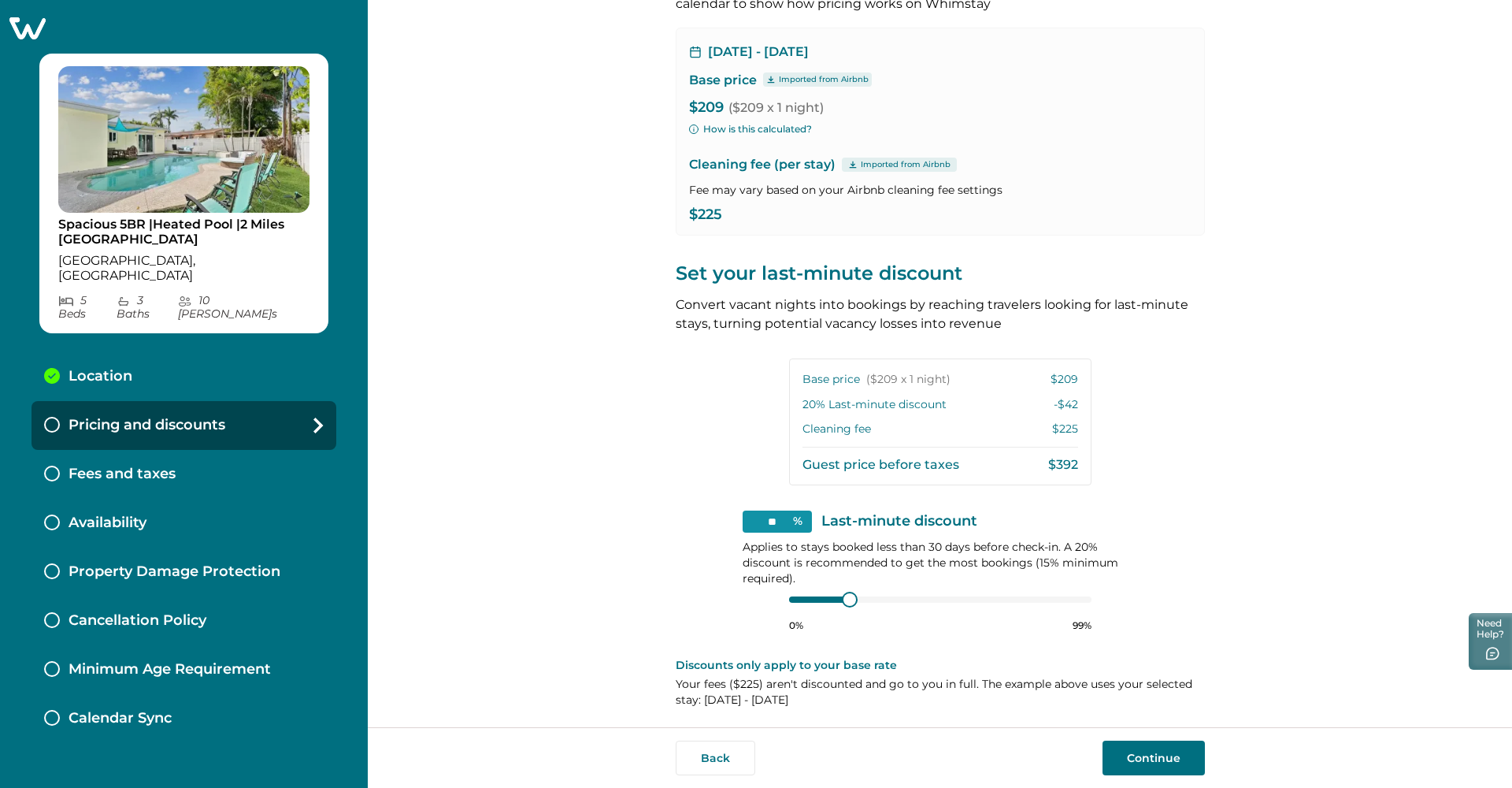
scroll to position [111, 0]
click at [696, 730] on button "Continue" at bounding box center [1154, 758] width 102 height 34
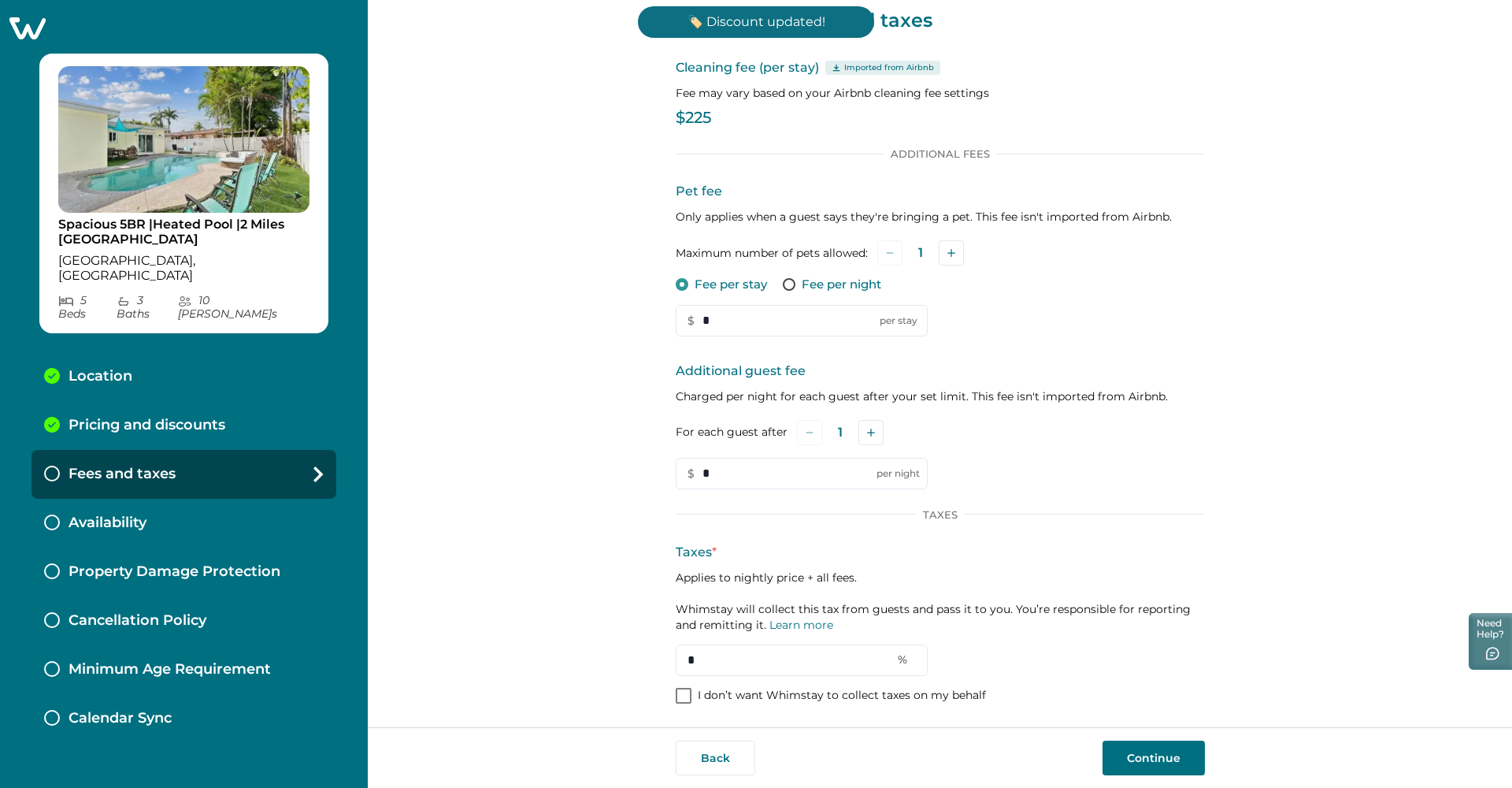
drag, startPoint x: 761, startPoint y: 317, endPoint x: 625, endPoint y: 312, distance: 136.1
click at [625, 312] on div "Set up your fees and taxes Cleaning fee (per stay) Imported from Airbnb Fee may…" at bounding box center [940, 363] width 1145 height 727
type input "***"
click at [696, 475] on input "*" at bounding box center [802, 473] width 252 height 31
drag, startPoint x: 785, startPoint y: 475, endPoint x: 633, endPoint y: 471, distance: 152.1
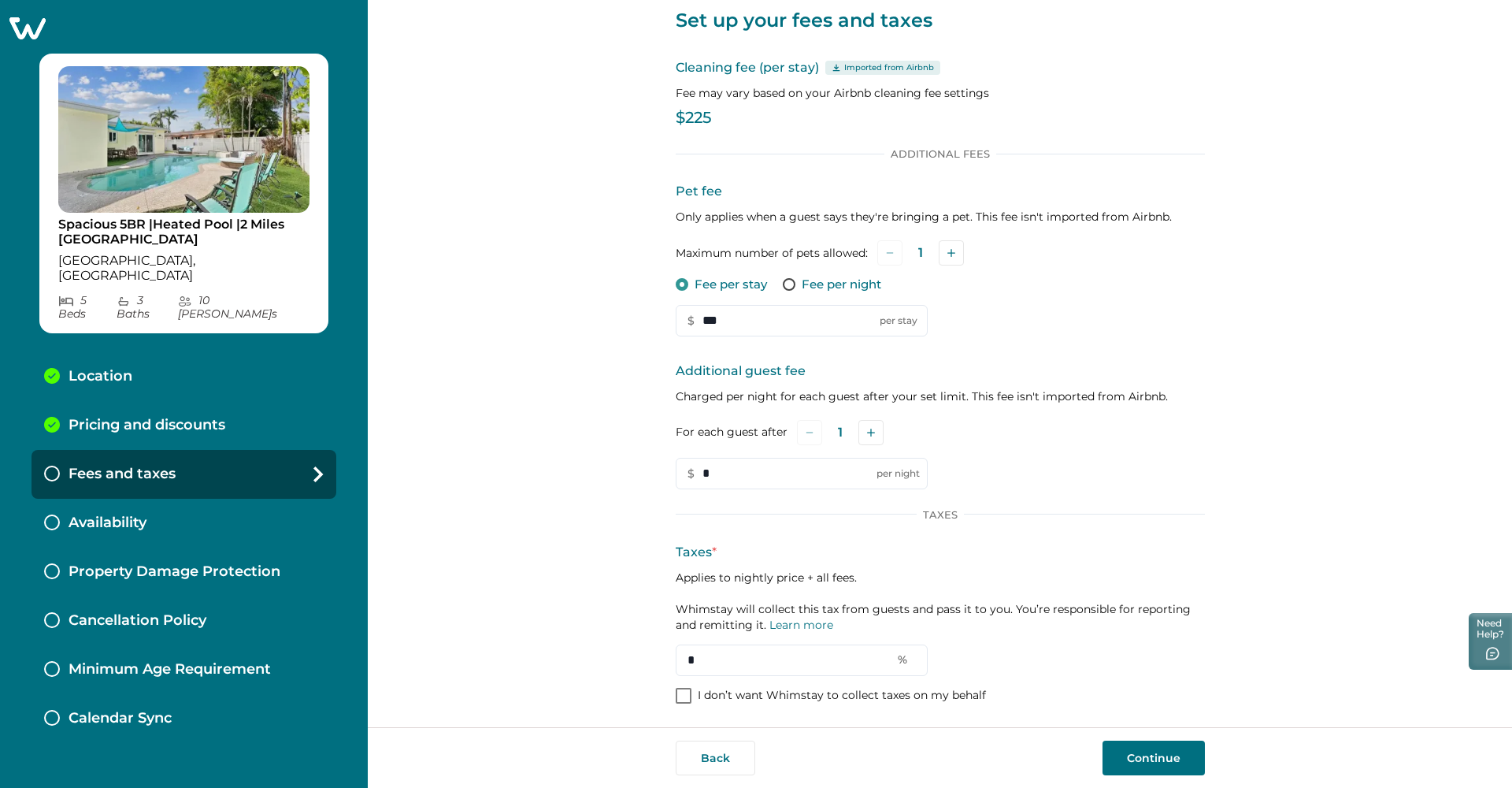
click at [633, 471] on div "Set up your fees and taxes Cleaning fee (per stay) Imported from Airbnb Fee may…" at bounding box center [940, 363] width 1145 height 727
type input "***"
click at [696, 427] on button "Add" at bounding box center [871, 432] width 25 height 25
click at [696, 427] on button "Add" at bounding box center [874, 432] width 25 height 25
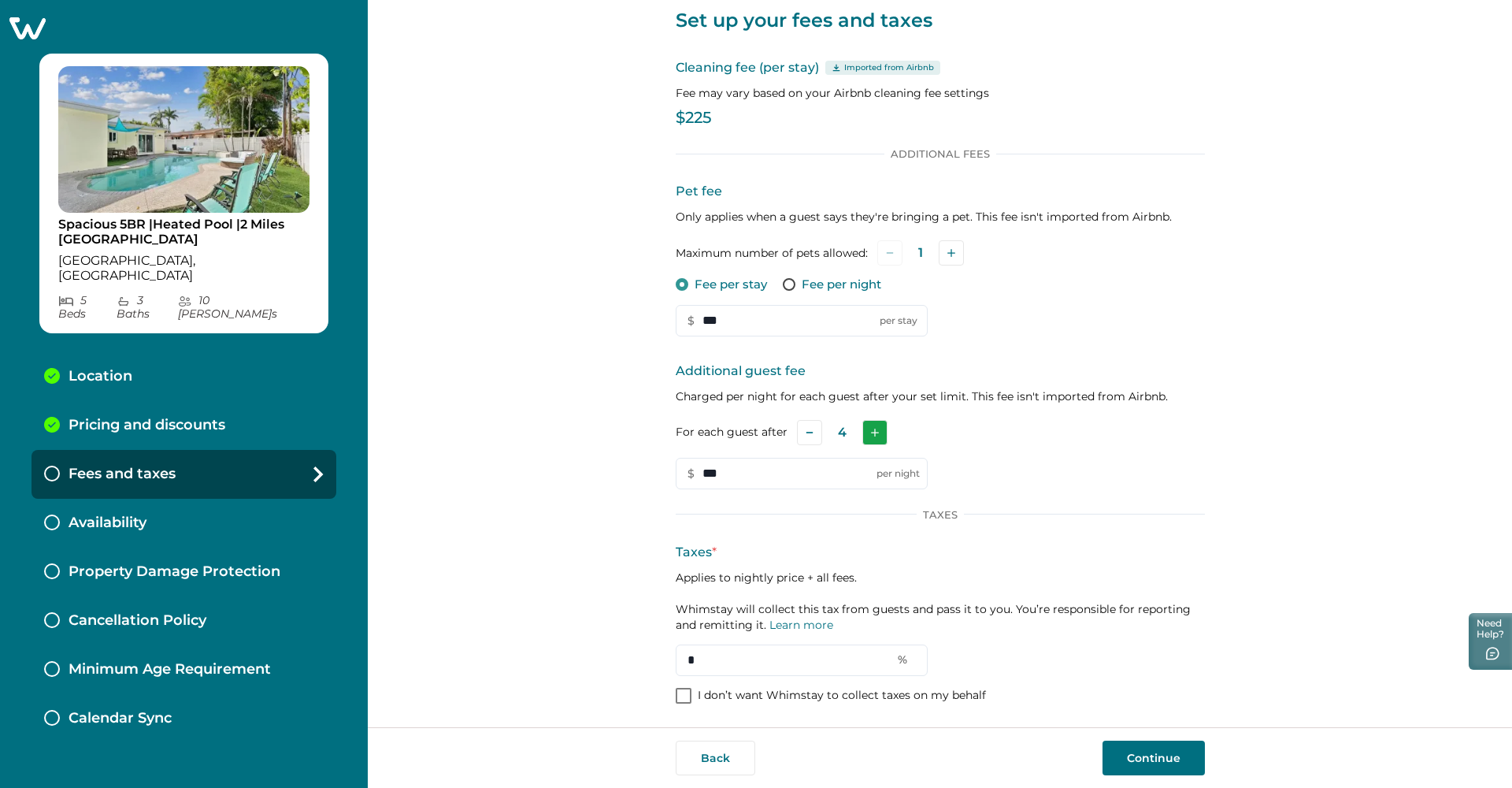
click at [696, 427] on button "Add" at bounding box center [874, 432] width 25 height 25
click at [696, 427] on button "Add" at bounding box center [874, 432] width 25 height 25
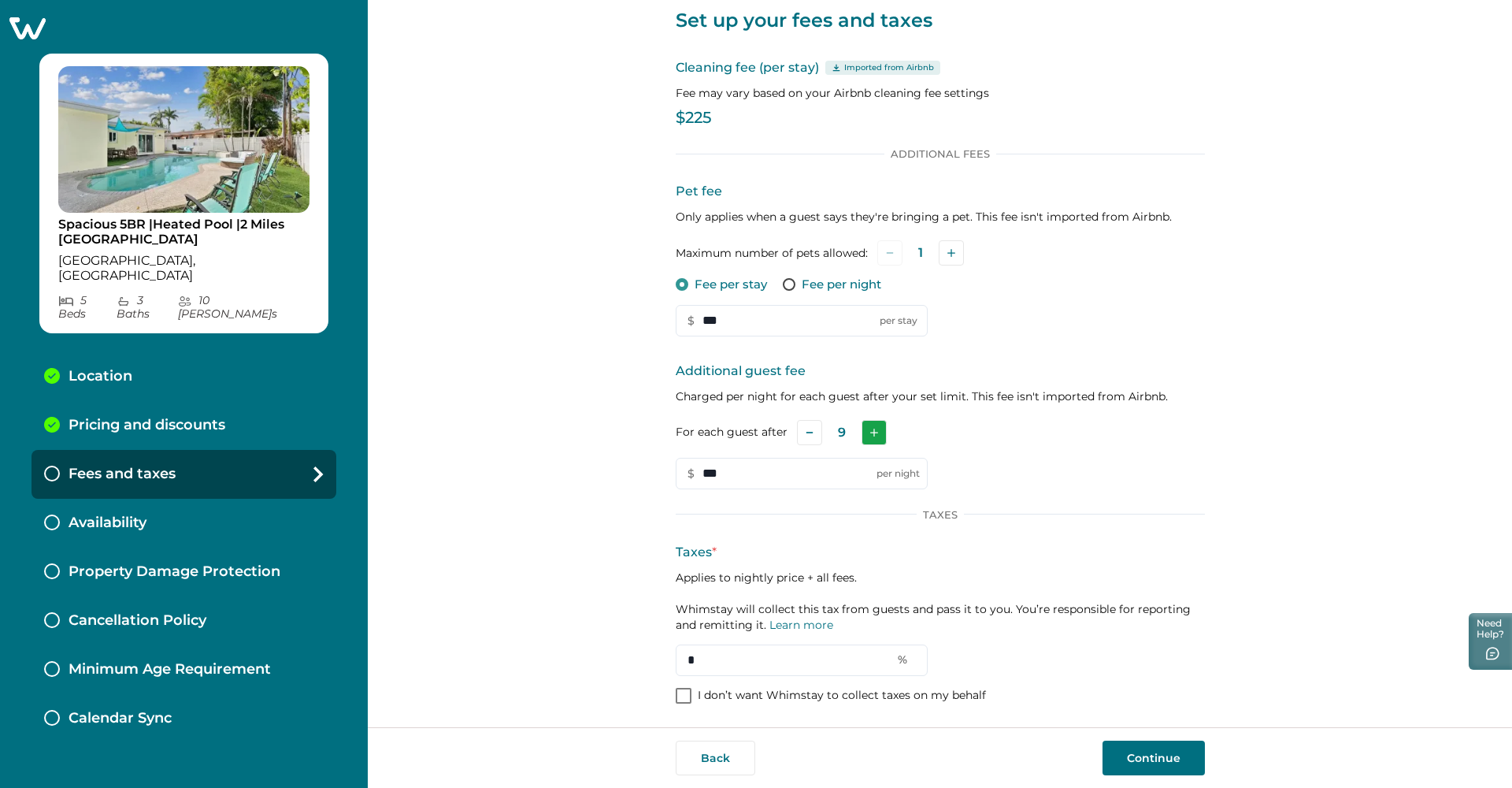
click at [696, 427] on button "Add" at bounding box center [874, 432] width 25 height 25
click at [696, 667] on input "*" at bounding box center [802, 660] width 252 height 31
drag, startPoint x: 882, startPoint y: 667, endPoint x: 686, endPoint y: 666, distance: 196.0
click at [686, 666] on input "*" at bounding box center [802, 660] width 252 height 31
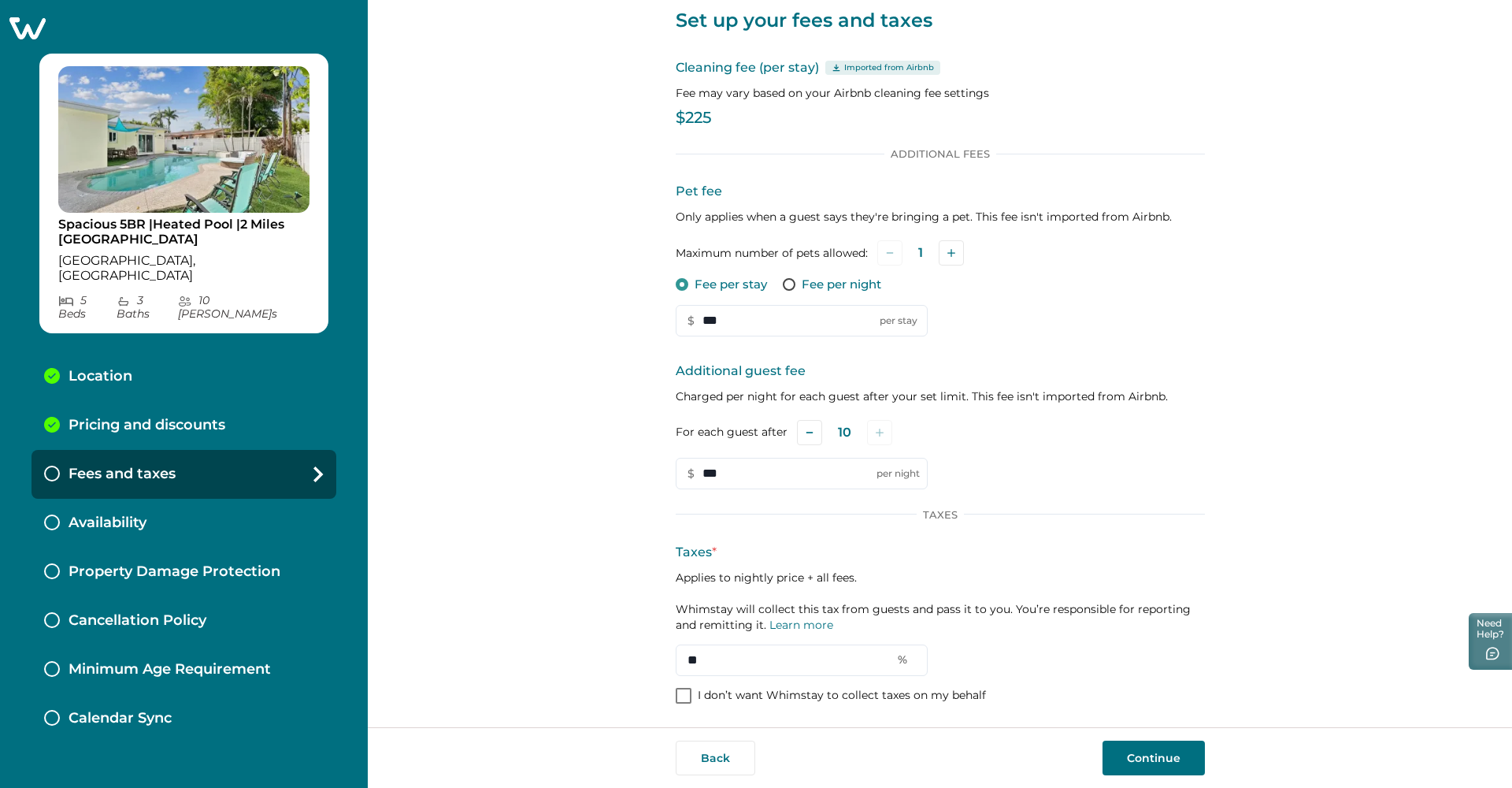
type input "**"
click at [696, 730] on button "Continue" at bounding box center [1154, 758] width 102 height 34
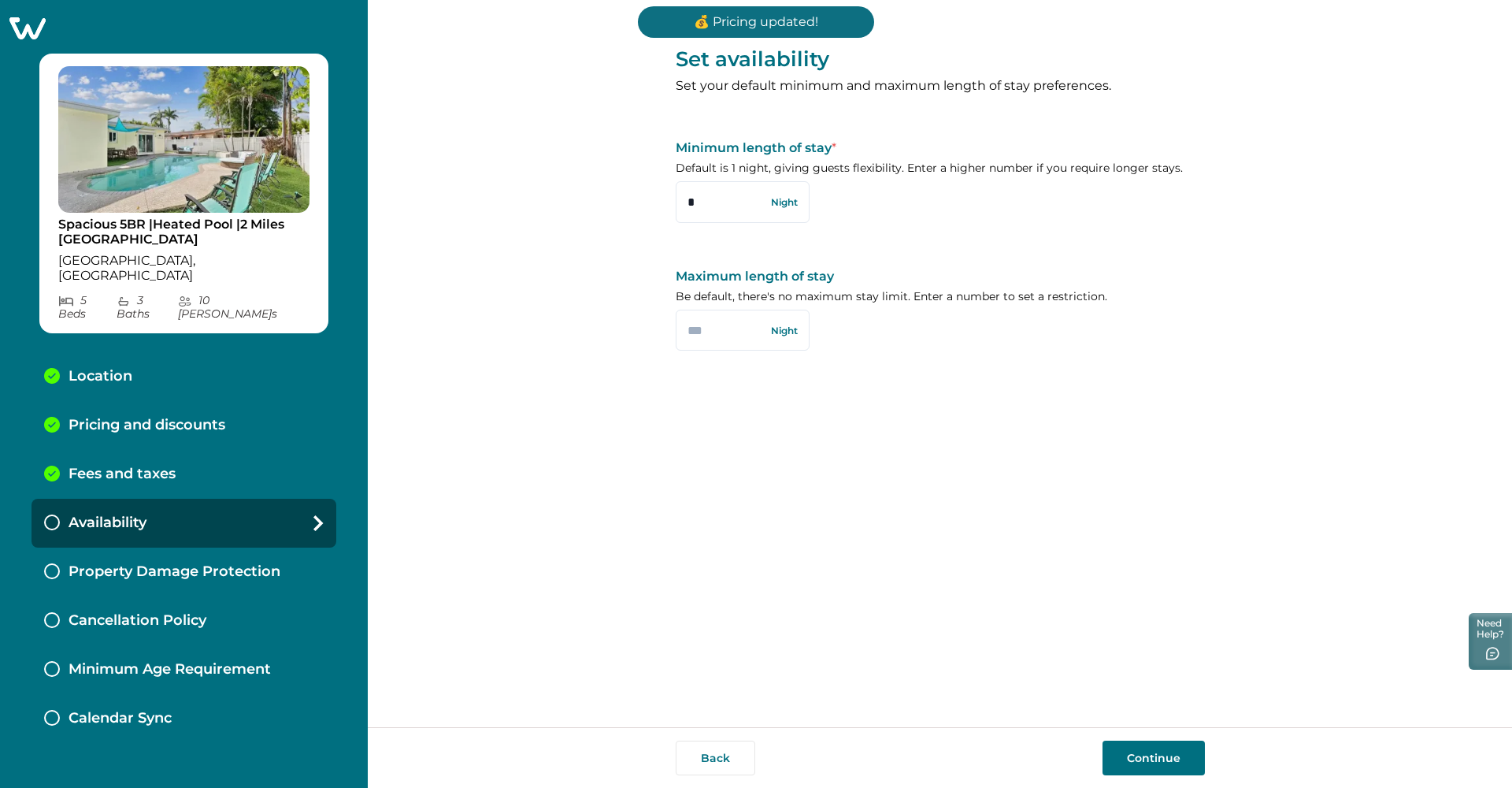
click at [696, 730] on button "Continue" at bounding box center [1154, 758] width 102 height 34
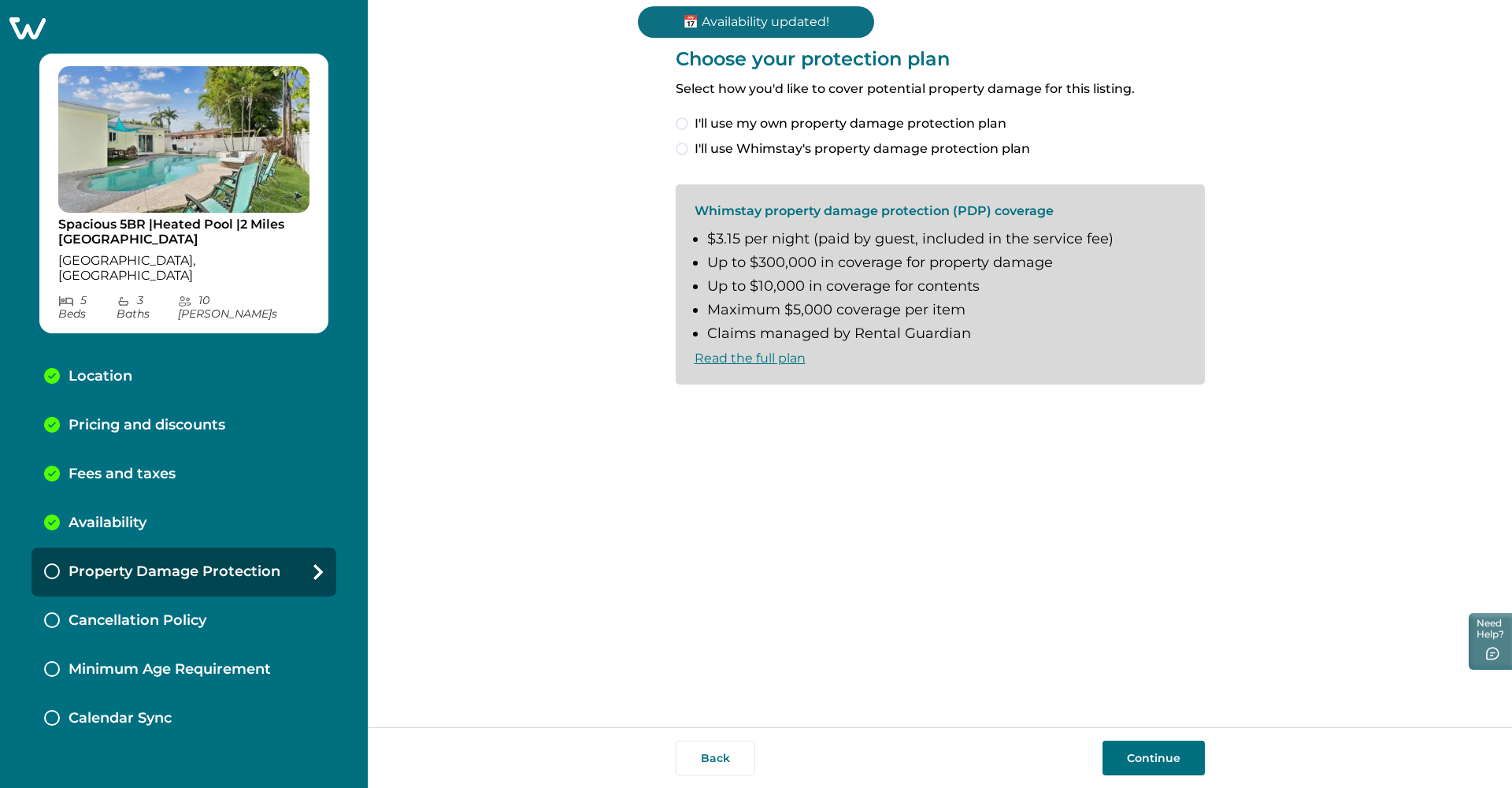
click at [681, 125] on span at bounding box center [682, 123] width 12 height 12
click at [696, 730] on button "Continue" at bounding box center [1154, 758] width 102 height 34
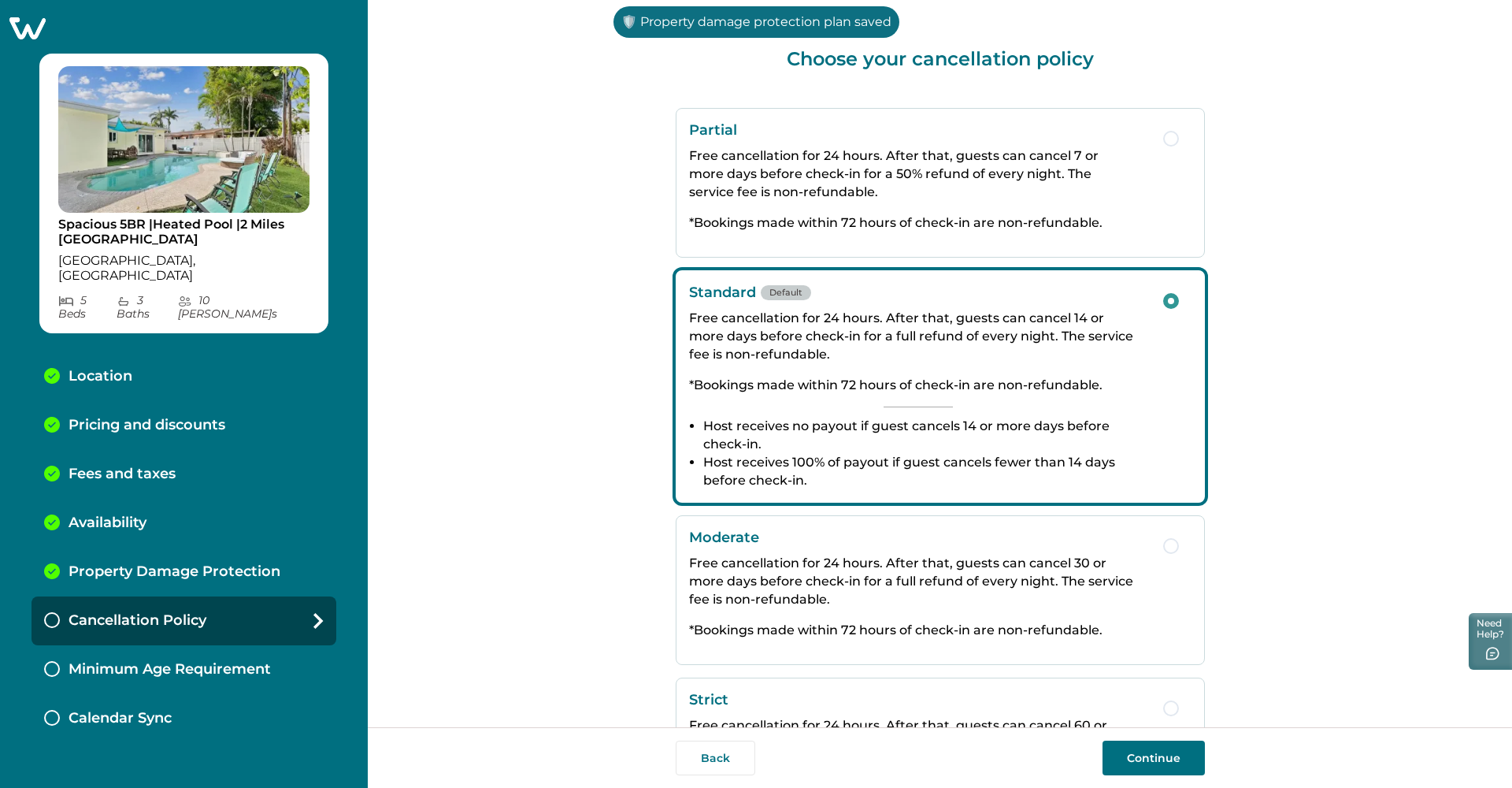
click at [696, 730] on button "Continue" at bounding box center [1154, 758] width 102 height 34
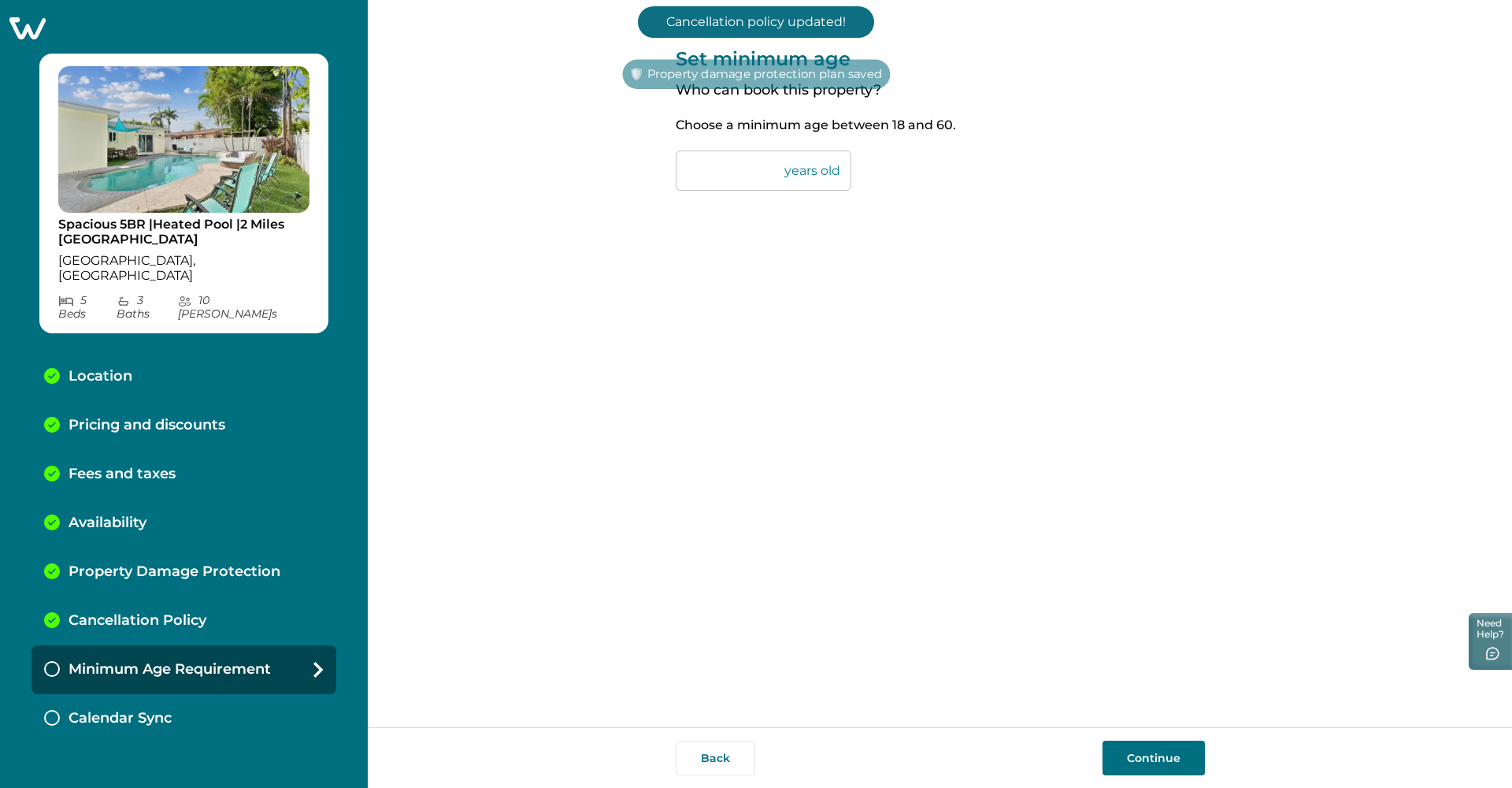
drag, startPoint x: 729, startPoint y: 180, endPoint x: 606, endPoint y: 164, distance: 124.0
click at [606, 164] on div "Set minimum age Who can book this property? Choose a minimum age between 18 and…" at bounding box center [940, 363] width 1145 height 727
type input "**"
click at [696, 330] on div "Set minimum age Who can book this property? Choose a minimum age between 18 and…" at bounding box center [941, 363] width 529 height 727
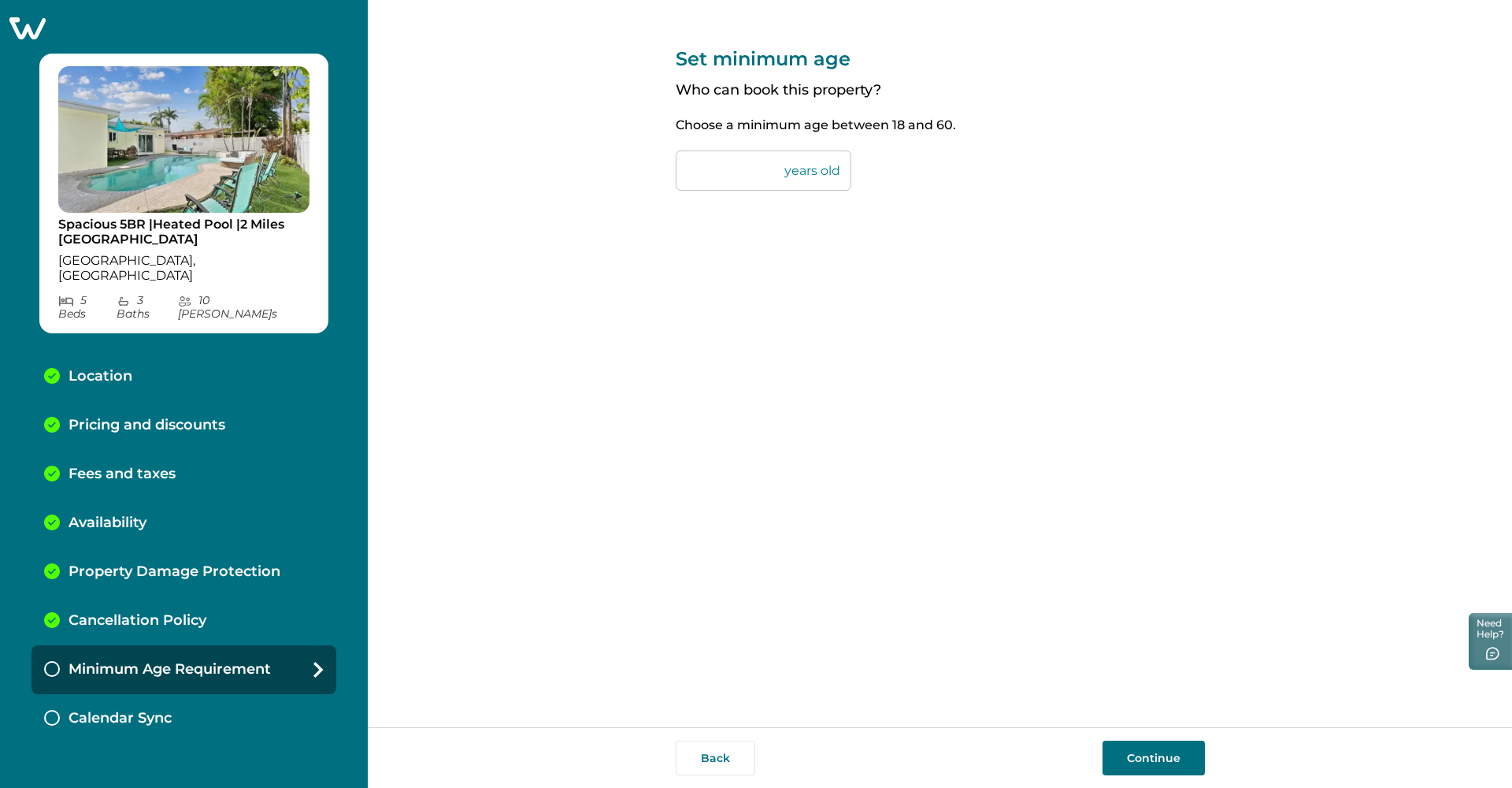
click at [696, 730] on button "Continue" at bounding box center [1154, 758] width 102 height 34
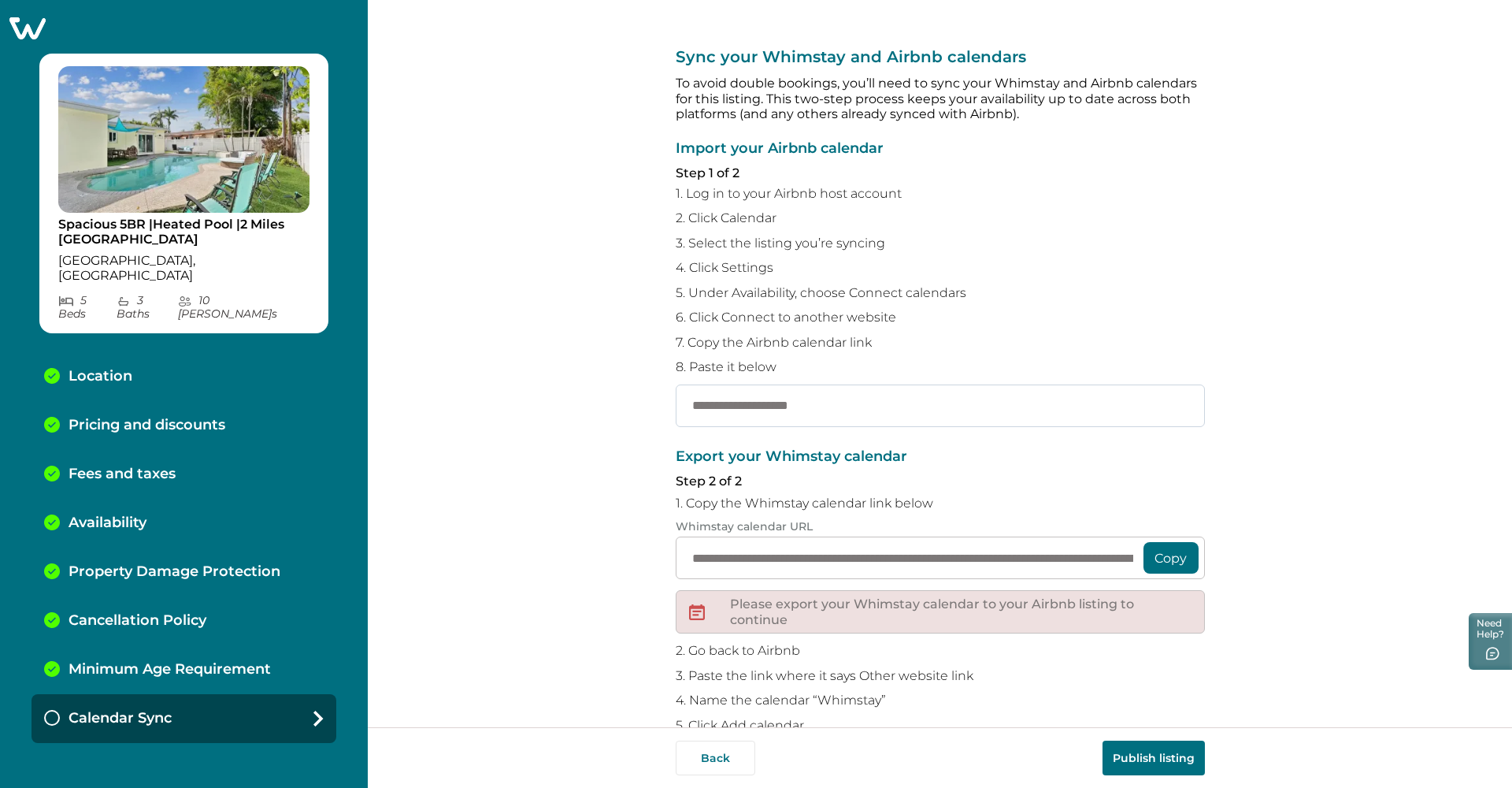
click at [696, 395] on input "text" at bounding box center [941, 406] width 529 height 43
paste input "**********"
type input "**********"
click at [696, 474] on p "Step 2 of 2" at bounding box center [941, 481] width 529 height 16
click at [696, 555] on button "Copy" at bounding box center [1171, 558] width 55 height 31
